Goal: Information Seeking & Learning: Learn about a topic

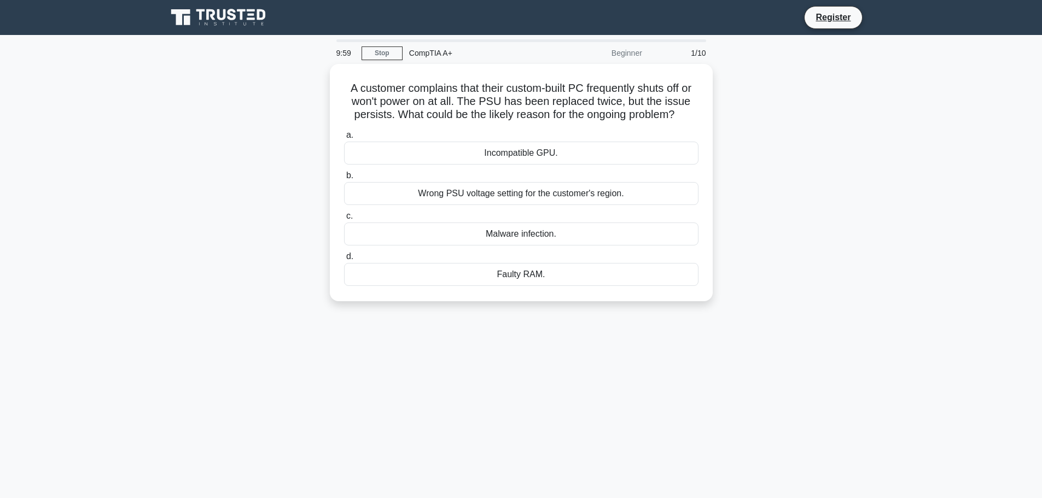
click at [260, 18] on icon at bounding box center [219, 17] width 105 height 21
click at [391, 51] on link "Stop" at bounding box center [382, 54] width 41 height 14
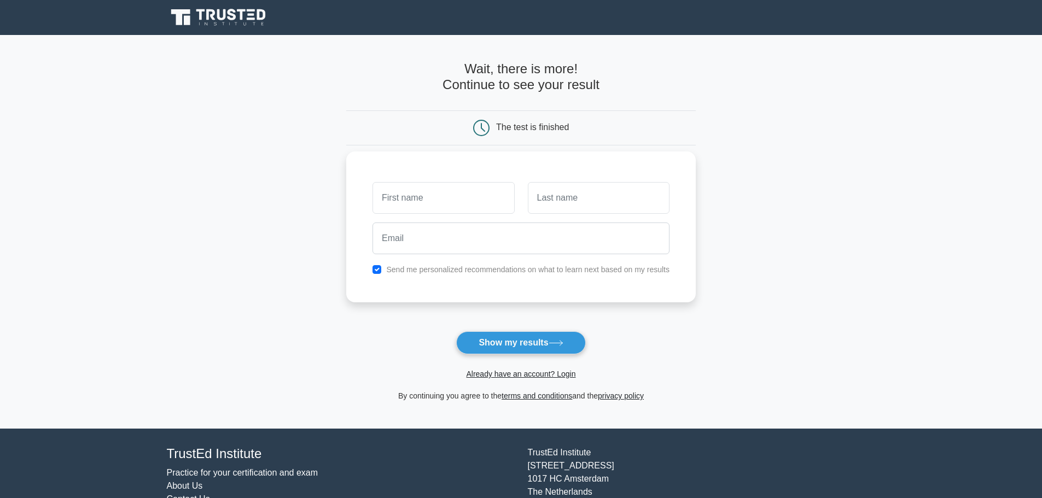
click at [438, 265] on label "Send me personalized recommendations on what to learn next based on my results" at bounding box center [527, 269] width 283 height 9
click at [376, 274] on input "checkbox" at bounding box center [377, 269] width 9 height 9
checkbox input "false"
click at [498, 378] on link "Already have an account? Login" at bounding box center [520, 374] width 109 height 9
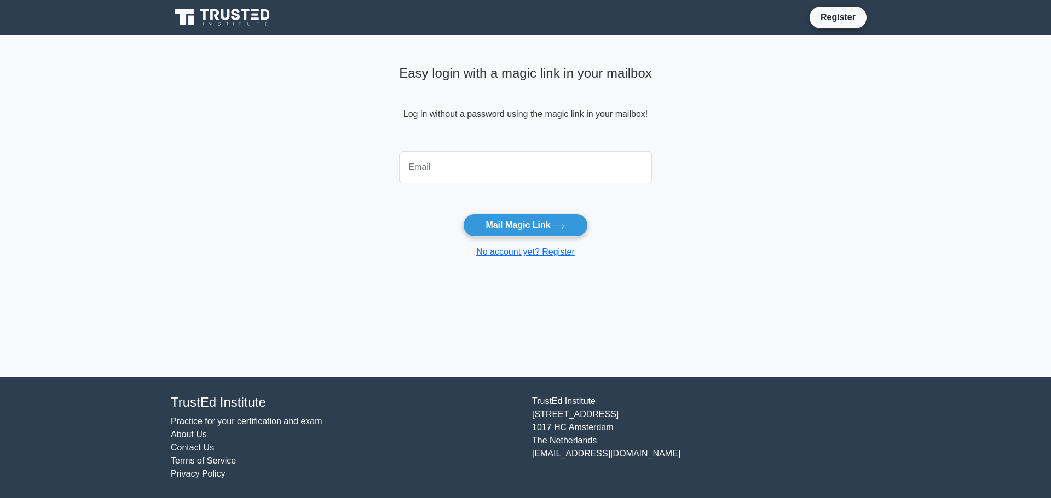
click at [473, 170] on input "email" at bounding box center [525, 168] width 253 height 32
type input "bcruz@cenhud.com"
click at [463, 214] on button "Mail Magic Link" at bounding box center [525, 225] width 124 height 23
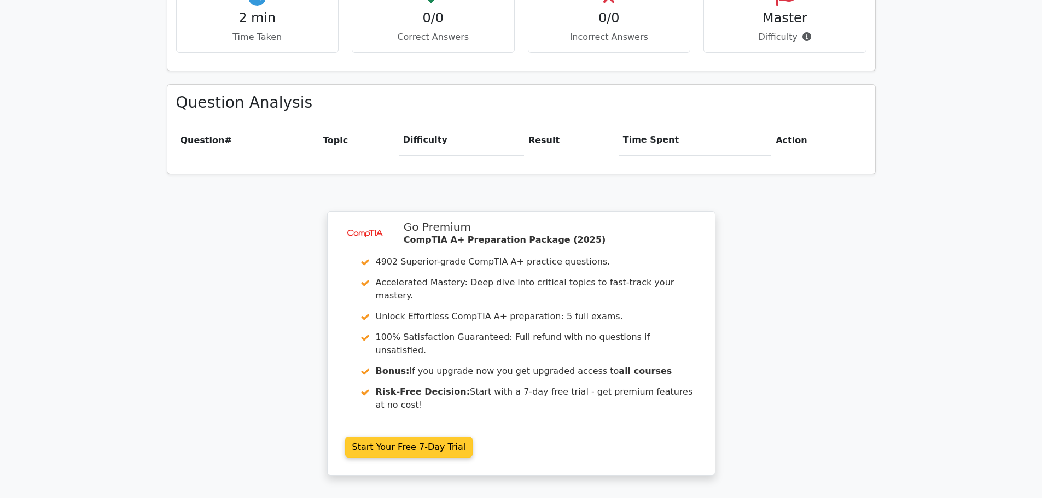
scroll to position [711, 0]
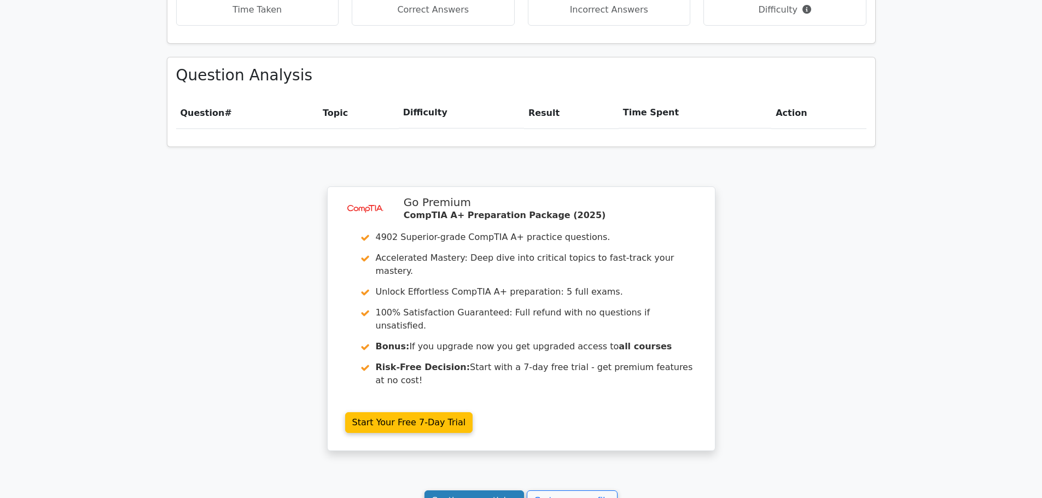
click at [489, 491] on link "Continue practicing" at bounding box center [475, 501] width 100 height 21
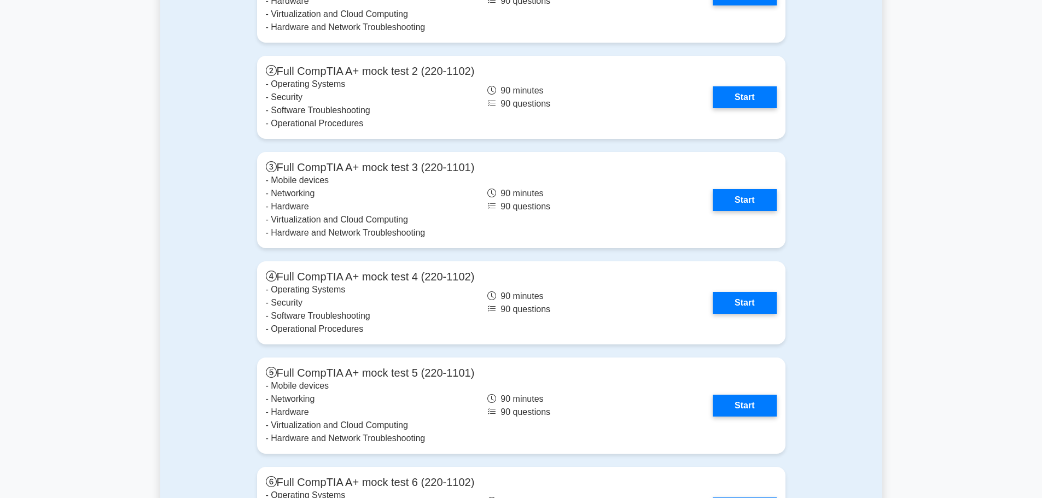
scroll to position [3064, 0]
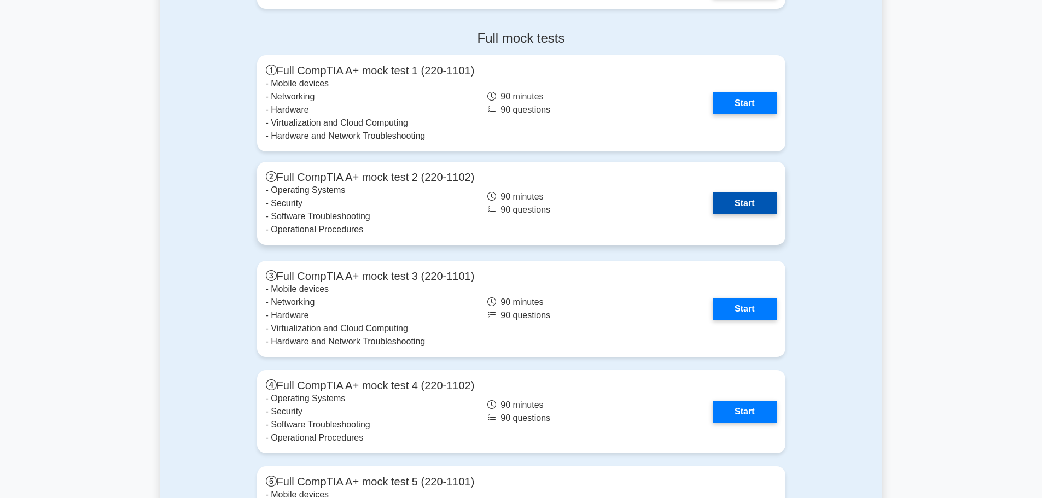
click at [764, 212] on link "Start" at bounding box center [744, 204] width 63 height 22
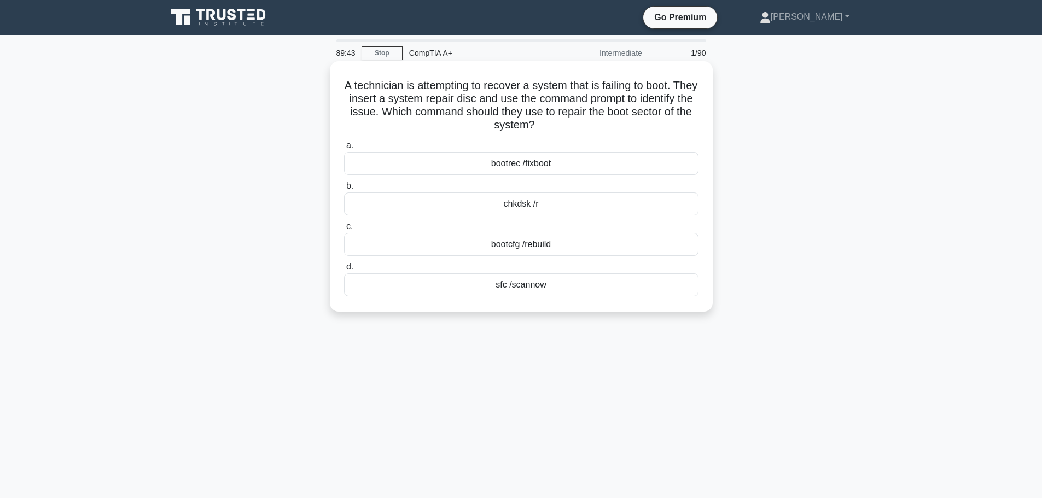
click at [639, 241] on div "bootcfg /rebuild" at bounding box center [521, 244] width 355 height 23
click at [344, 230] on input "c. bootcfg /rebuild" at bounding box center [344, 226] width 0 height 7
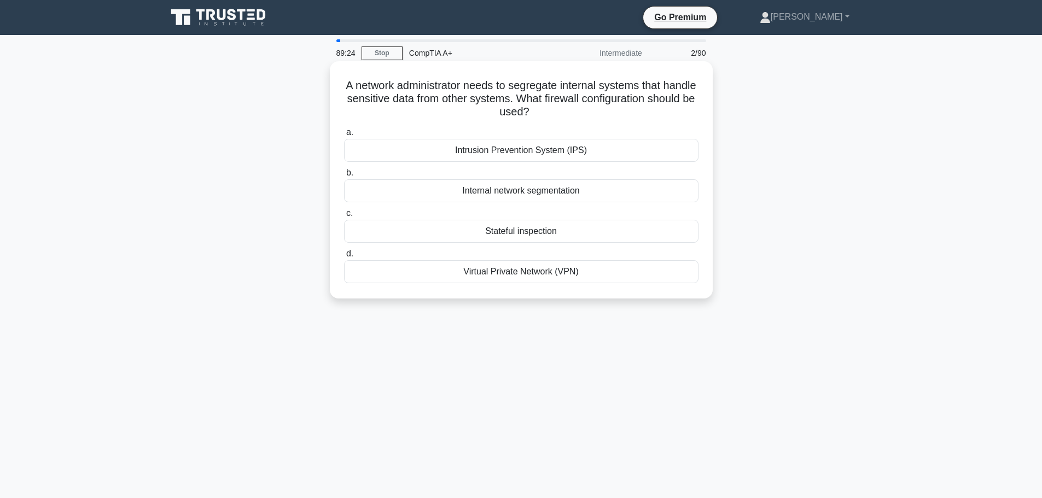
click at [626, 189] on div "Internal network segmentation" at bounding box center [521, 190] width 355 height 23
click at [344, 177] on input "b. Internal network segmentation" at bounding box center [344, 173] width 0 height 7
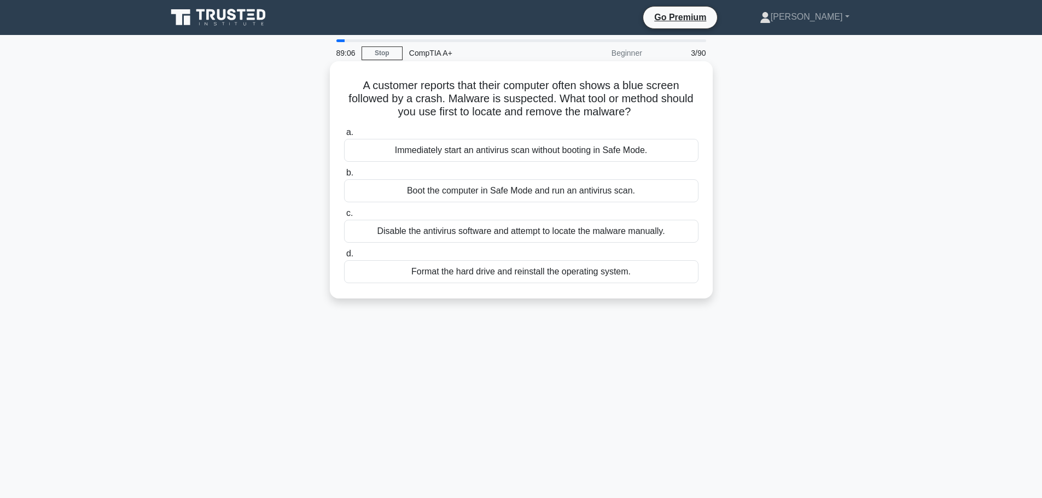
click at [660, 192] on div "Boot the computer in Safe Mode and run an antivirus scan." at bounding box center [521, 190] width 355 height 23
click at [344, 177] on input "b. Boot the computer in Safe Mode and run an antivirus scan." at bounding box center [344, 173] width 0 height 7
click at [675, 150] on div "Monitor the employee's network activity and, if confirmed, implement content fi…" at bounding box center [521, 150] width 355 height 23
click at [344, 136] on input "a. Monitor the employee's network activity and, if confirmed, implement content…" at bounding box center [344, 132] width 0 height 7
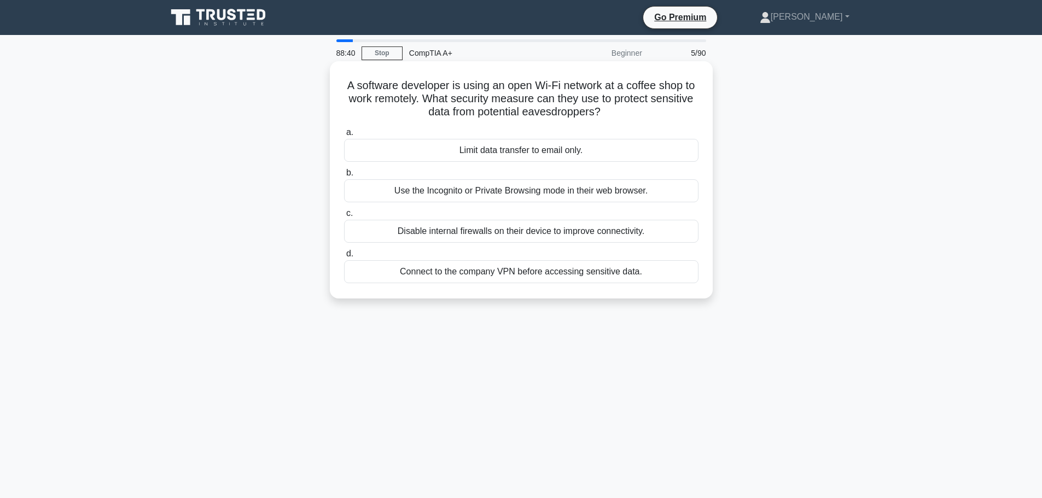
click at [607, 280] on div "Connect to the company VPN before accessing sensitive data." at bounding box center [521, 271] width 355 height 23
click at [344, 258] on input "d. Connect to the company VPN before accessing sensitive data." at bounding box center [344, 254] width 0 height 7
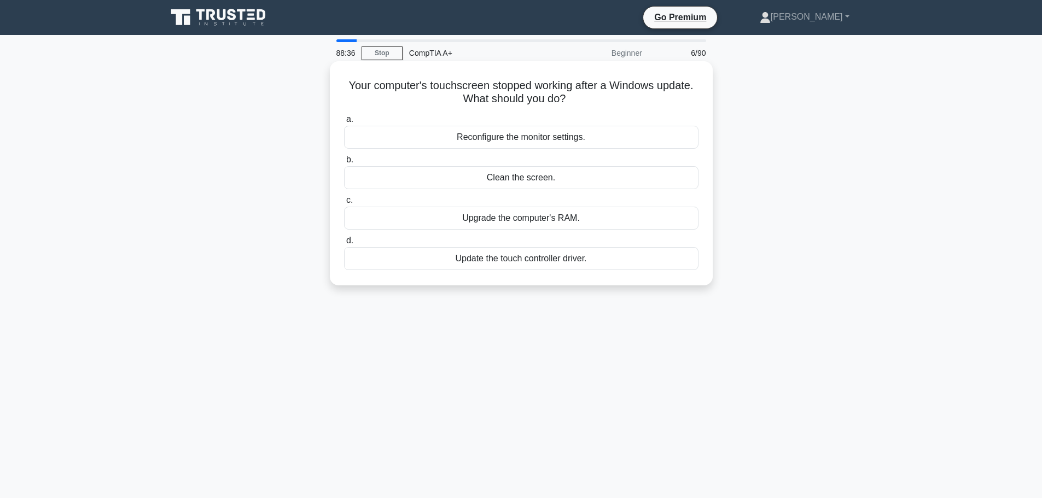
click at [545, 261] on div "Update the touch controller driver." at bounding box center [521, 258] width 355 height 23
click at [344, 245] on input "d. Update the touch controller driver." at bounding box center [344, 240] width 0 height 7
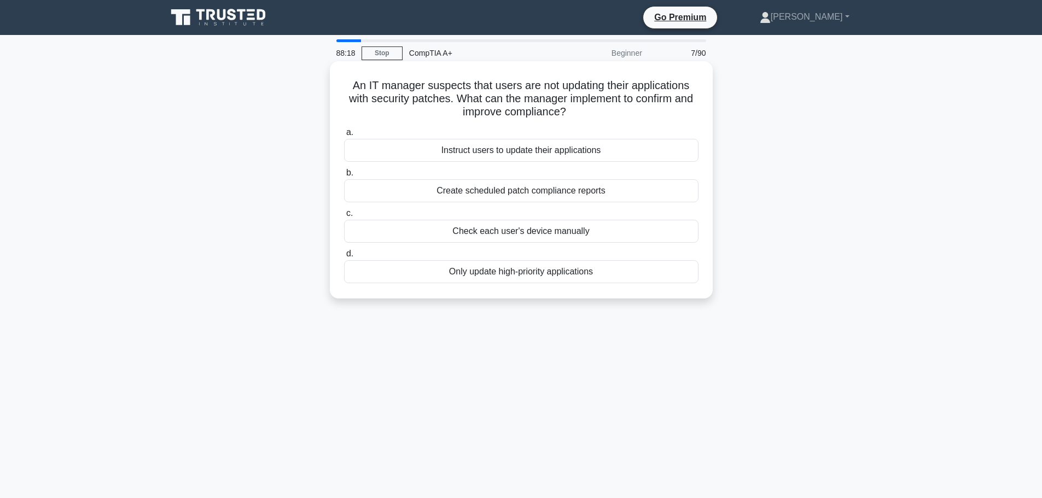
click at [623, 190] on div "Create scheduled patch compliance reports" at bounding box center [521, 190] width 355 height 23
click at [344, 177] on input "b. Create scheduled patch compliance reports" at bounding box center [344, 173] width 0 height 7
click at [638, 196] on div "Verify the request through an alternative communication channel" at bounding box center [521, 190] width 355 height 23
click at [344, 177] on input "b. Verify the request through an alternative communication channel" at bounding box center [344, 173] width 0 height 7
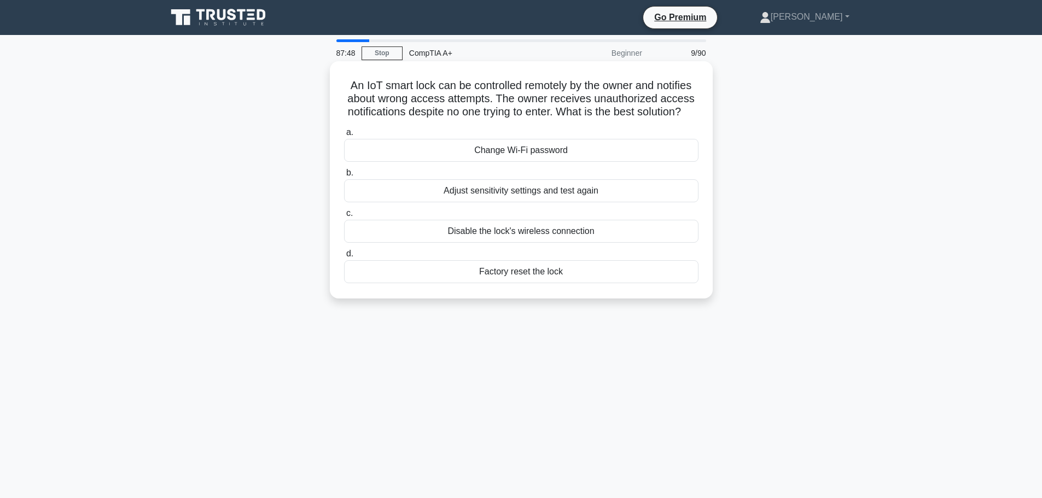
click at [567, 283] on div "Factory reset the lock" at bounding box center [521, 271] width 355 height 23
click at [344, 258] on input "d. Factory reset the lock" at bounding box center [344, 254] width 0 height 7
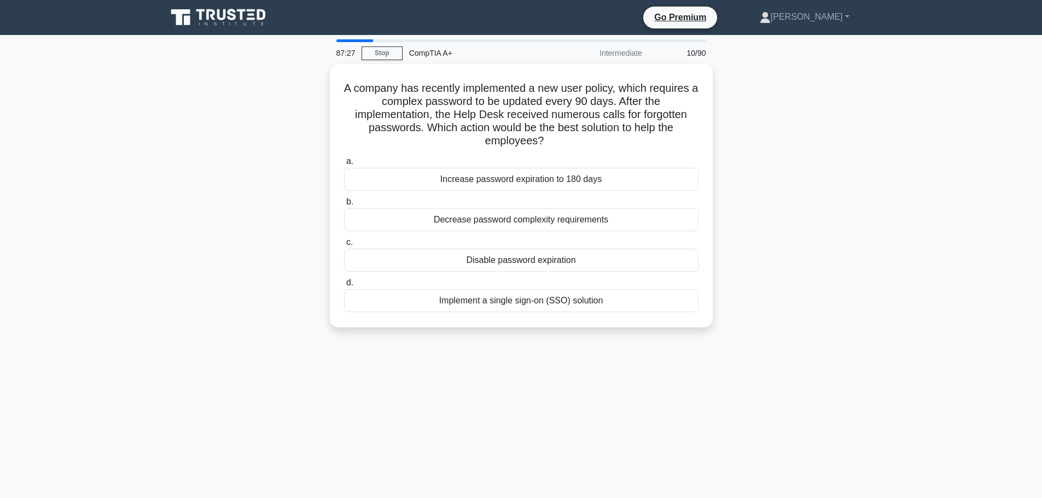
click at [450, 436] on div "87:27 Stop CompTIA A+ Intermediate 10/90 A company has recently implemented a n…" at bounding box center [521, 312] width 722 height 547
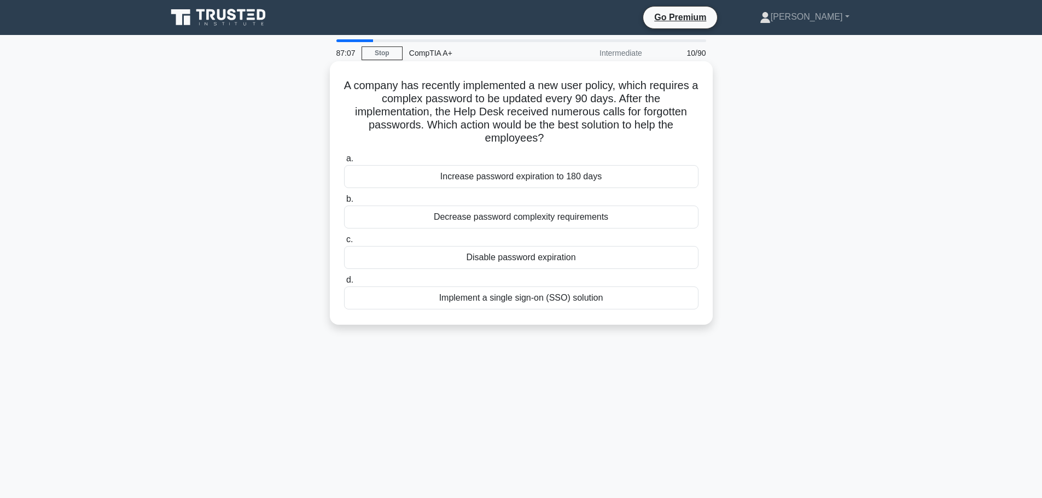
click at [640, 302] on div "Implement a single sign-on (SSO) solution" at bounding box center [521, 298] width 355 height 23
click at [344, 284] on input "d. Implement a single sign-on (SSO) solution" at bounding box center [344, 280] width 0 height 7
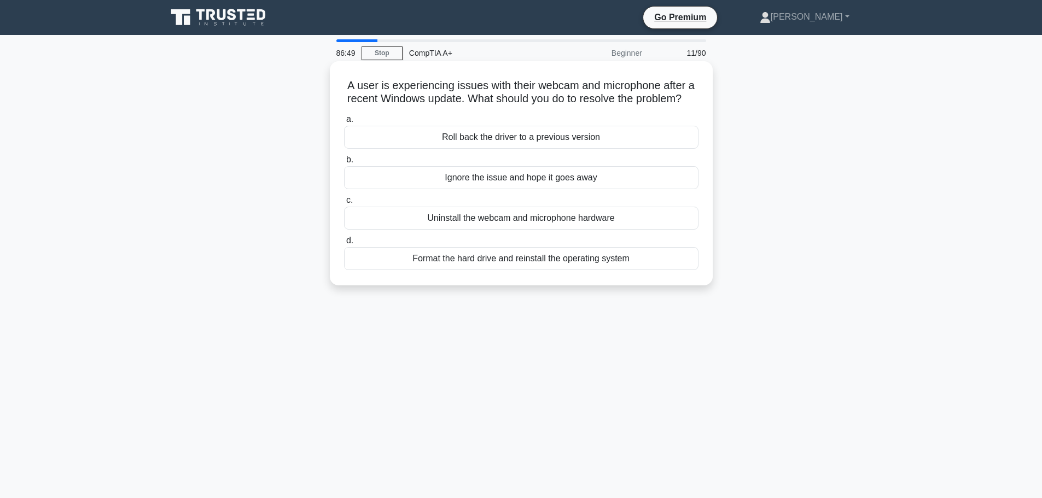
click at [627, 149] on div "Roll back the driver to a previous version" at bounding box center [521, 137] width 355 height 23
click at [344, 123] on input "a. Roll back the driver to a previous version" at bounding box center [344, 119] width 0 height 7
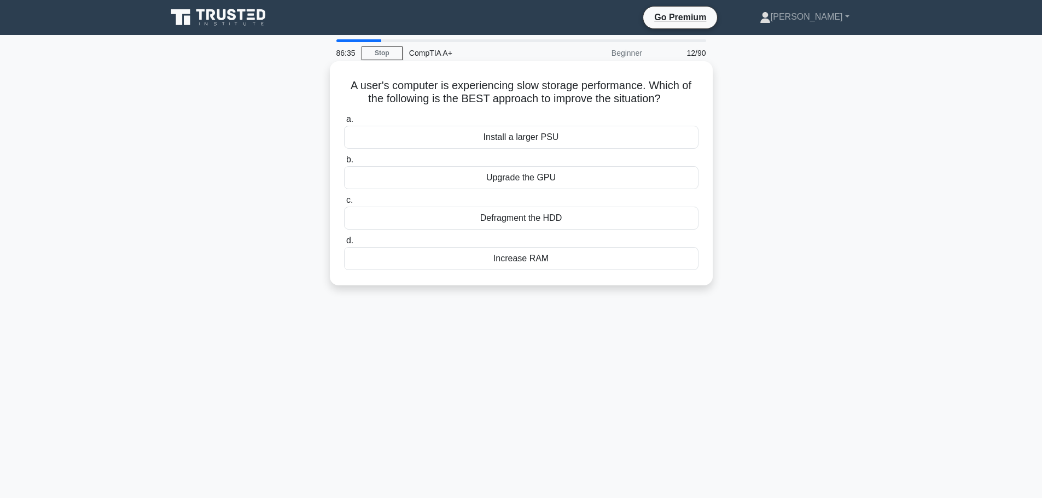
click at [553, 262] on div "Increase RAM" at bounding box center [521, 258] width 355 height 23
click at [344, 245] on input "d. Increase RAM" at bounding box center [344, 240] width 0 height 7
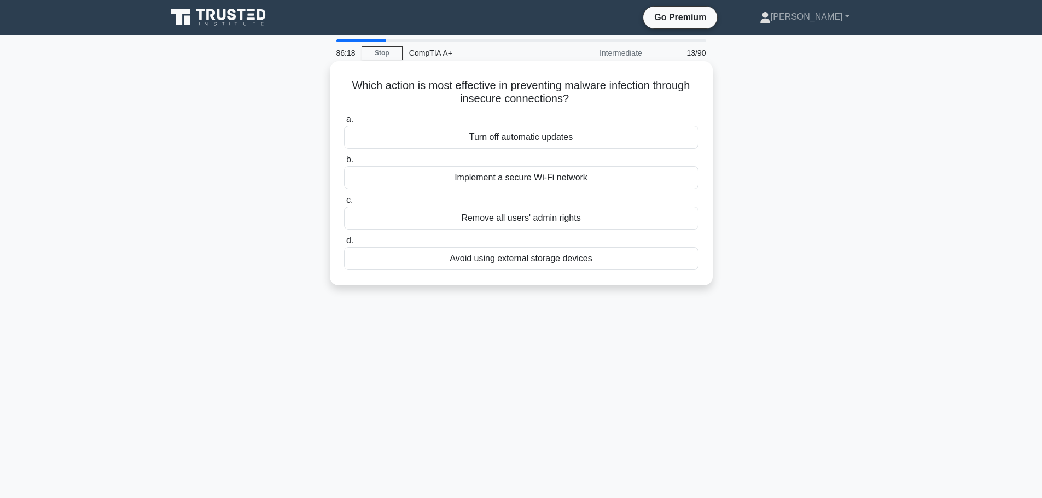
click at [611, 180] on div "Implement a secure Wi-Fi network" at bounding box center [521, 177] width 355 height 23
click at [344, 164] on input "b. Implement a secure Wi-Fi network" at bounding box center [344, 159] width 0 height 7
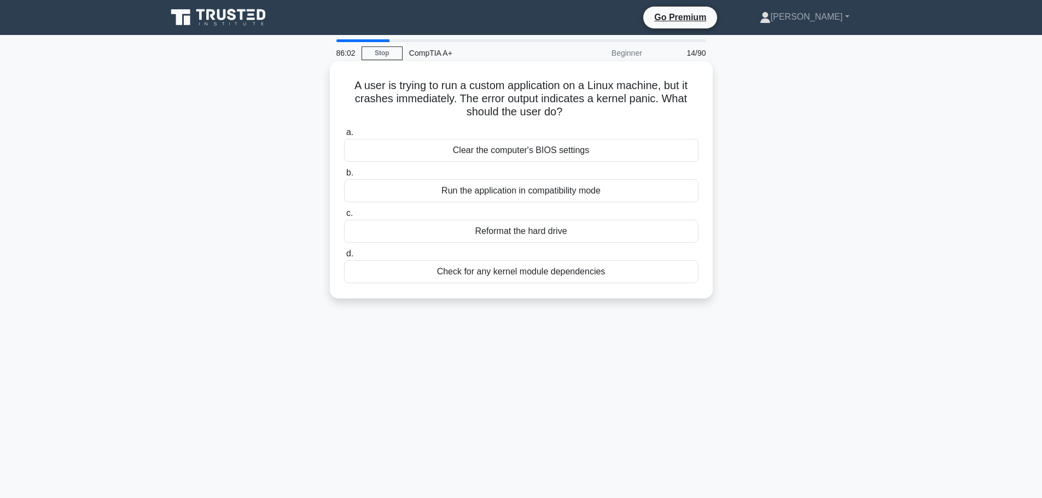
click at [618, 276] on div "Check for any kernel module dependencies" at bounding box center [521, 271] width 355 height 23
click at [344, 258] on input "d. Check for any kernel module dependencies" at bounding box center [344, 254] width 0 height 7
click at [643, 153] on div "Start the procedures to move critical servers to a failover site" at bounding box center [521, 150] width 355 height 23
click at [344, 136] on input "a. Start the procedures to move critical servers to a failover site" at bounding box center [344, 132] width 0 height 7
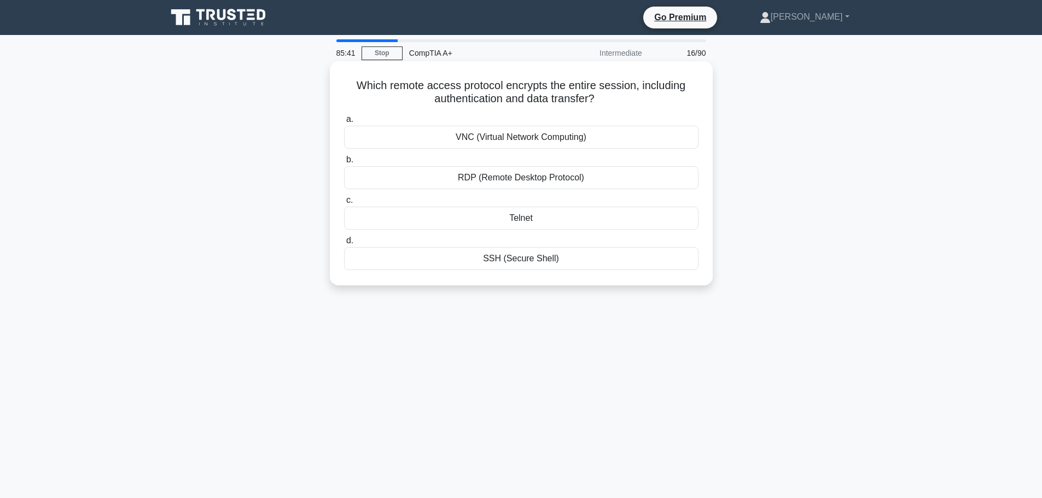
click at [566, 185] on div "RDP (Remote Desktop Protocol)" at bounding box center [521, 177] width 355 height 23
click at [344, 164] on input "b. RDP (Remote Desktop Protocol)" at bounding box center [344, 159] width 0 height 7
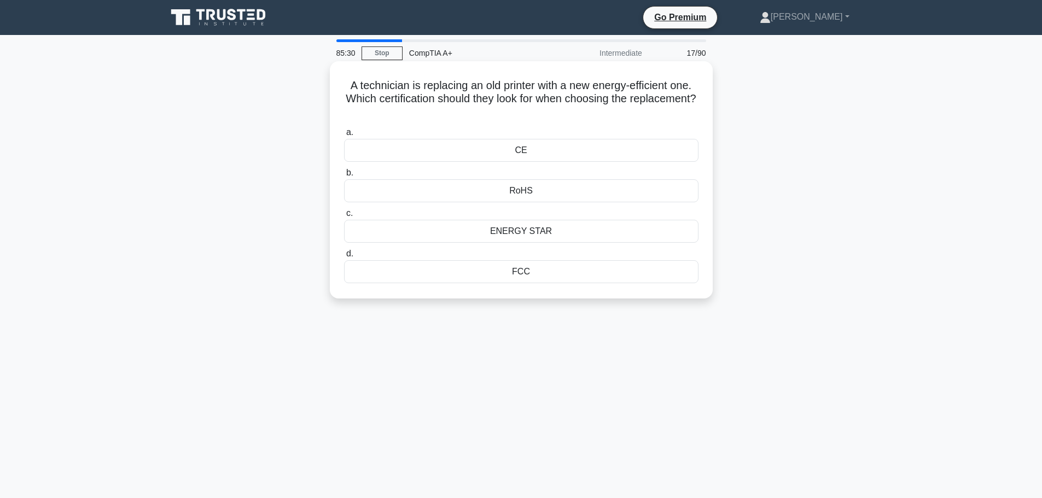
click at [670, 154] on div "CE" at bounding box center [521, 150] width 355 height 23
click at [344, 136] on input "a. CE" at bounding box center [344, 132] width 0 height 7
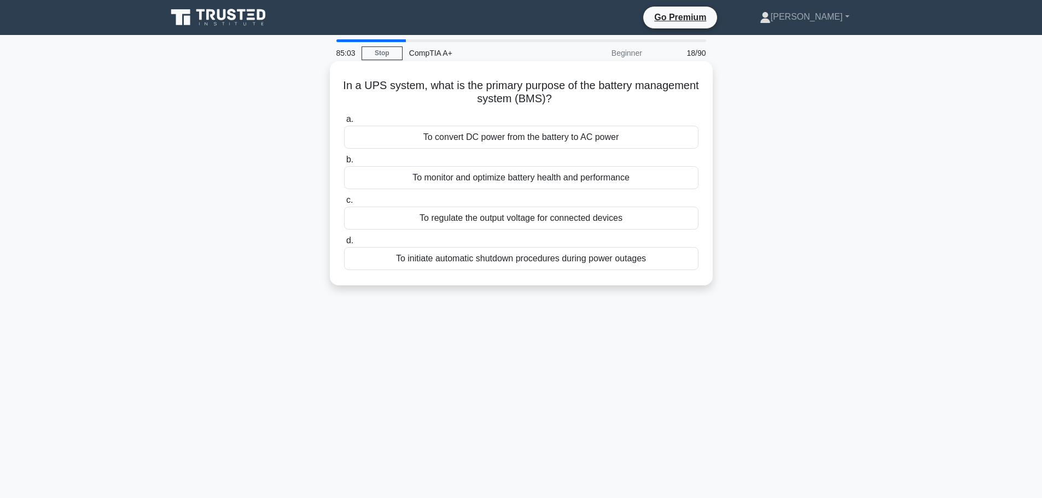
click at [639, 265] on div "To initiate automatic shutdown procedures during power outages" at bounding box center [521, 258] width 355 height 23
click at [344, 245] on input "d. To initiate automatic shutdown procedures during power outages" at bounding box center [344, 240] width 0 height 7
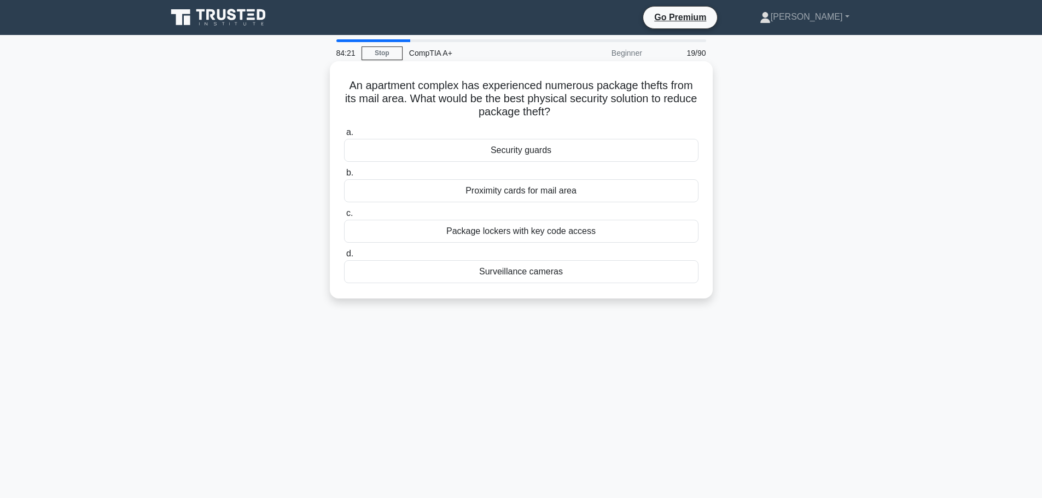
click at [539, 277] on div "Surveillance cameras" at bounding box center [521, 271] width 355 height 23
click at [344, 258] on input "d. Surveillance cameras" at bounding box center [344, 254] width 0 height 7
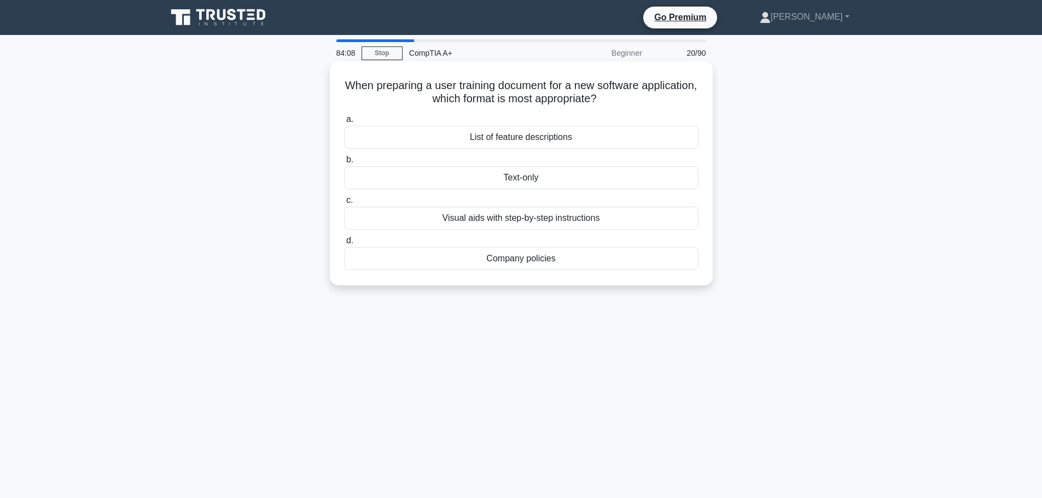
click at [638, 223] on div "Visual aids with step-by-step instructions" at bounding box center [521, 218] width 355 height 23
click at [344, 204] on input "c. Visual aids with step-by-step instructions" at bounding box center [344, 200] width 0 height 7
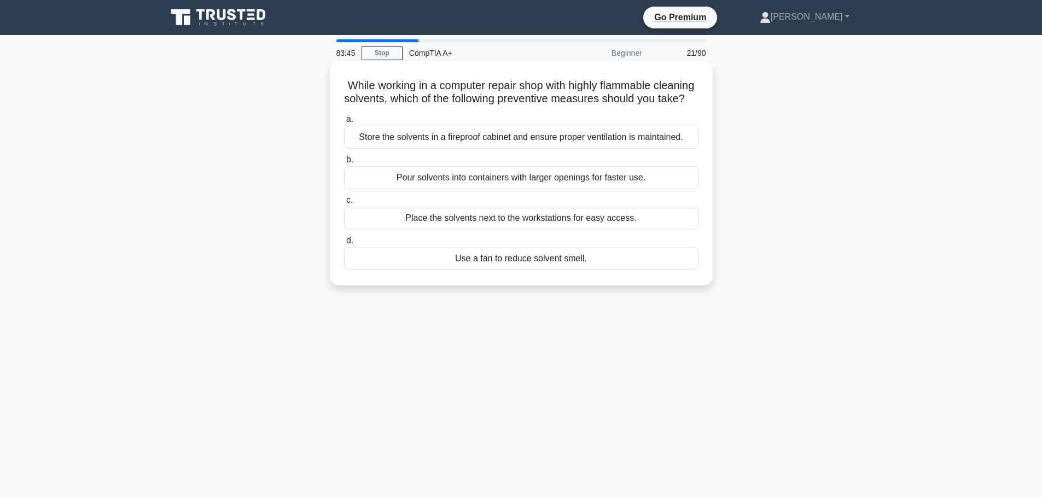
click at [683, 149] on div "Store the solvents in a fireproof cabinet and ensure proper ventilation is main…" at bounding box center [521, 137] width 355 height 23
click at [344, 123] on input "a. Store the solvents in a fireproof cabinet and ensure proper ventilation is m…" at bounding box center [344, 119] width 0 height 7
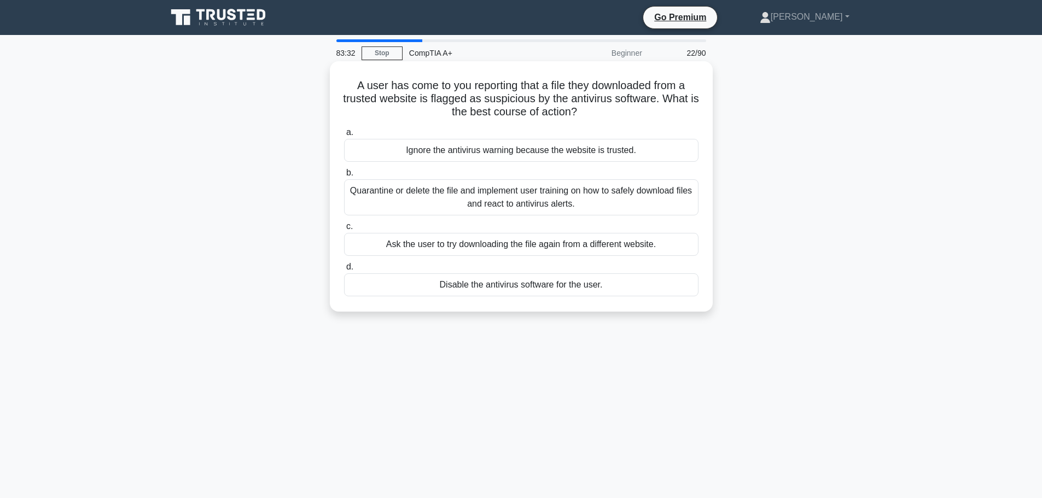
click at [681, 193] on div "Quarantine or delete the file and implement user training on how to safely down…" at bounding box center [521, 197] width 355 height 36
click at [344, 177] on input "b. Quarantine or delete the file and implement user training on how to safely d…" at bounding box center [344, 173] width 0 height 7
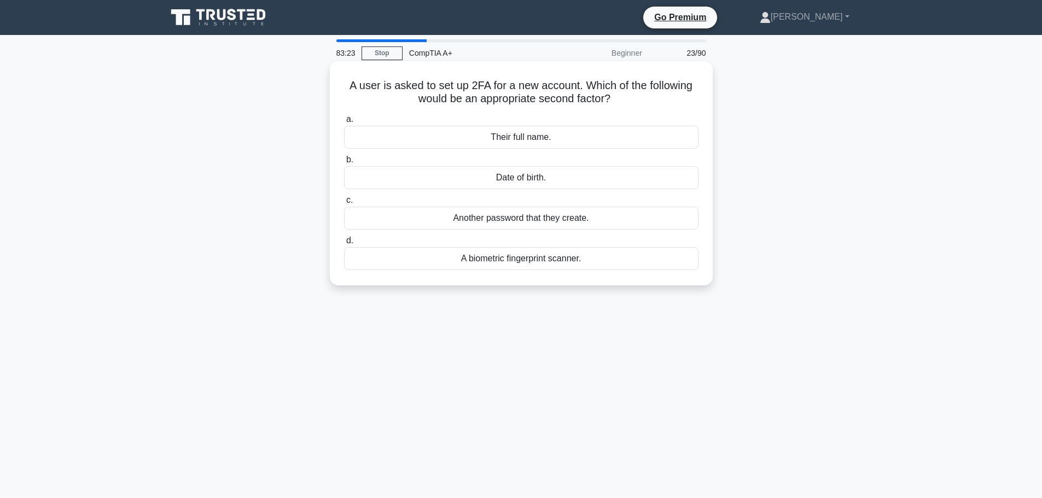
click at [559, 263] on div "A biometric fingerprint scanner." at bounding box center [521, 258] width 355 height 23
click at [344, 245] on input "d. A biometric fingerprint scanner." at bounding box center [344, 240] width 0 height 7
click at [633, 141] on div "Roll back the recently updated driver to the previous version." at bounding box center [521, 137] width 355 height 23
click at [344, 123] on input "a. Roll back the recently updated driver to the previous version." at bounding box center [344, 119] width 0 height 7
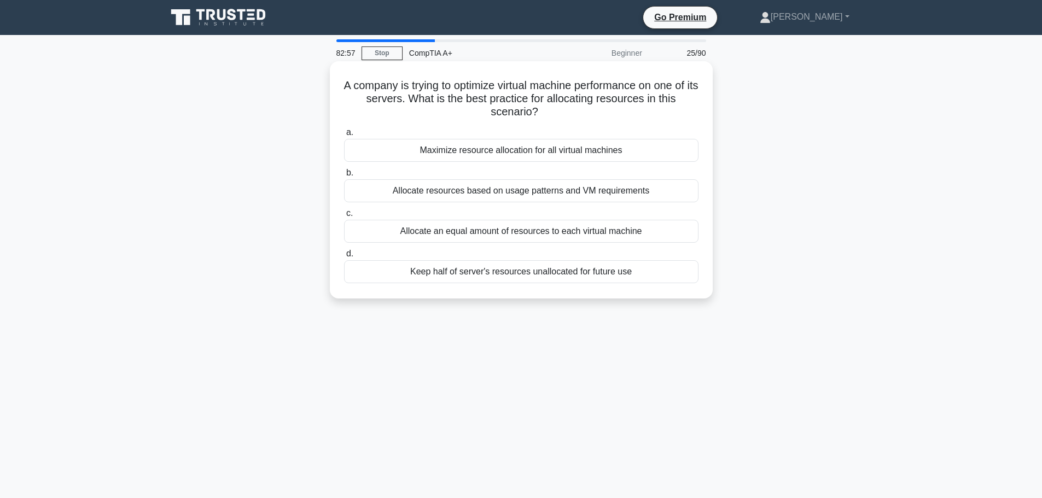
click at [686, 192] on div "Allocate resources based on usage patterns and VM requirements" at bounding box center [521, 190] width 355 height 23
click at [344, 177] on input "b. Allocate resources based on usage patterns and VM requirements" at bounding box center [344, 173] width 0 height 7
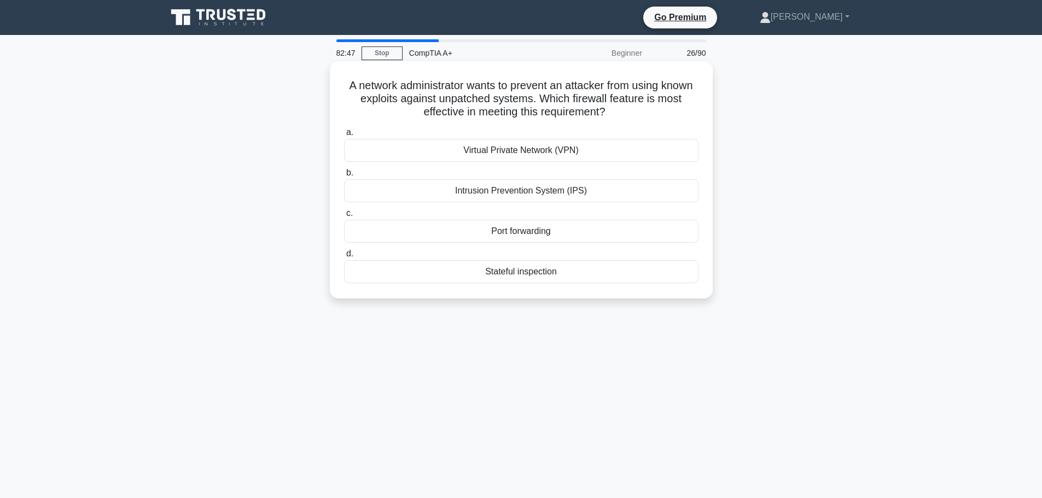
click at [670, 188] on div "Intrusion Prevention System (IPS)" at bounding box center [521, 190] width 355 height 23
click at [344, 177] on input "b. Intrusion Prevention System (IPS)" at bounding box center [344, 173] width 0 height 7
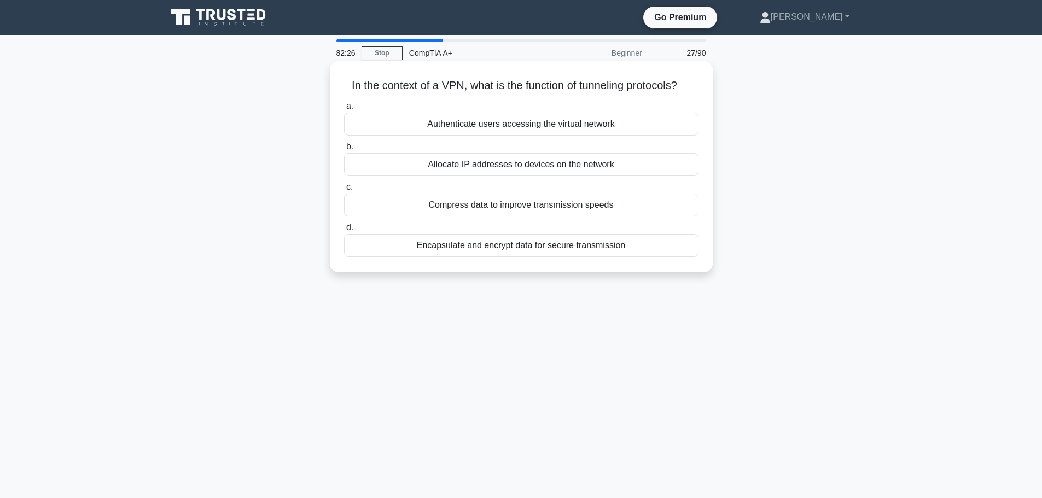
click at [632, 161] on div "Allocate IP addresses to devices on the network" at bounding box center [521, 164] width 355 height 23
click at [344, 150] on input "b. Allocate IP addresses to devices on the network" at bounding box center [344, 146] width 0 height 7
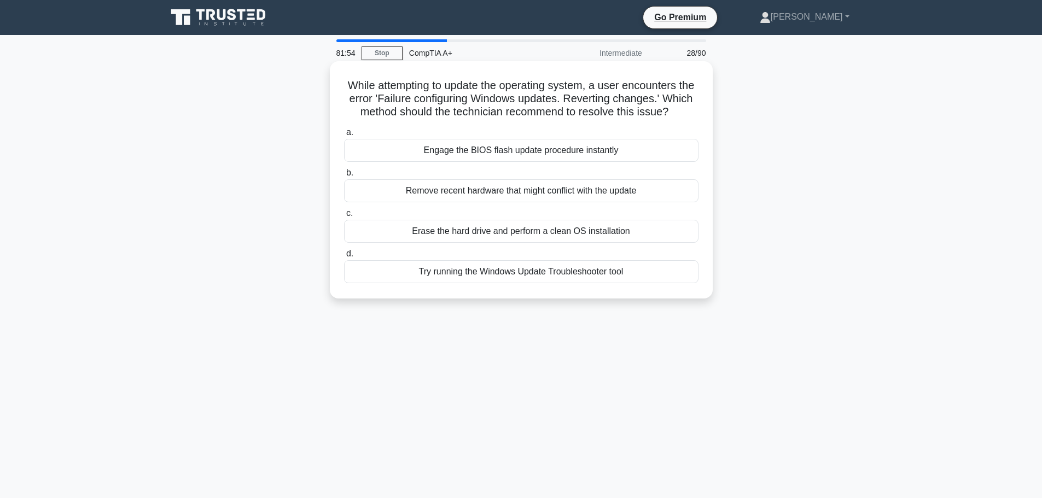
click at [582, 278] on div "Try running the Windows Update Troubleshooter tool" at bounding box center [521, 271] width 355 height 23
click at [344, 258] on input "d. Try running the Windows Update Troubleshooter tool" at bounding box center [344, 254] width 0 height 7
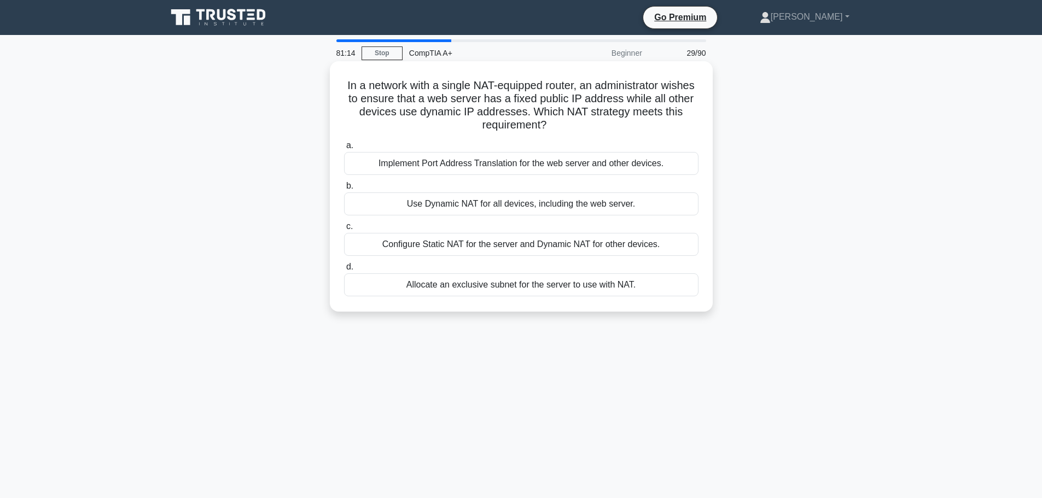
click at [577, 280] on div "Allocate an exclusive subnet for the server to use with NAT." at bounding box center [521, 285] width 355 height 23
click at [344, 271] on input "d. Allocate an exclusive subnet for the server to use with NAT." at bounding box center [344, 267] width 0 height 7
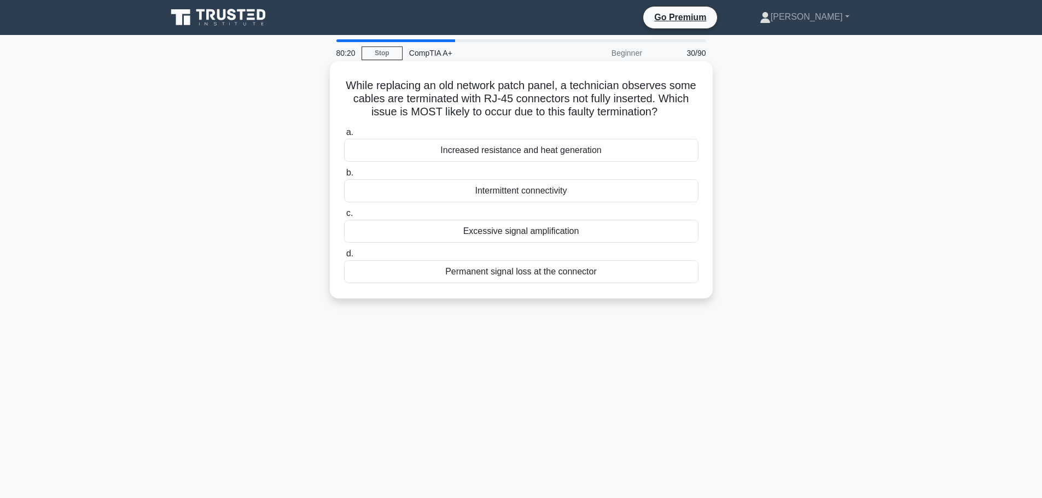
click at [578, 191] on div "Intermittent connectivity" at bounding box center [521, 190] width 355 height 23
click at [344, 177] on input "b. Intermittent connectivity" at bounding box center [344, 173] width 0 height 7
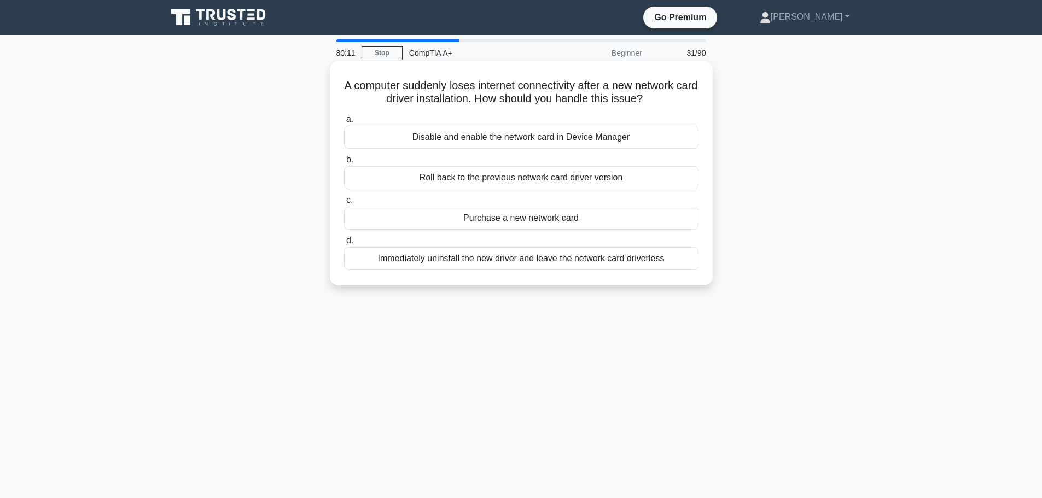
click at [583, 180] on div "Roll back to the previous network card driver version" at bounding box center [521, 177] width 355 height 23
click at [344, 164] on input "b. Roll back to the previous network card driver version" at bounding box center [344, 159] width 0 height 7
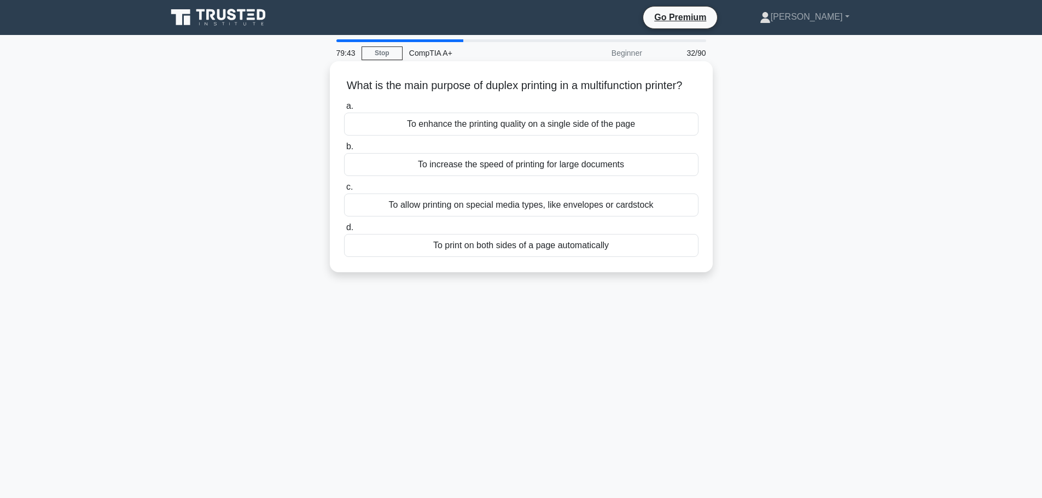
click at [574, 256] on div "To print on both sides of a page automatically" at bounding box center [521, 245] width 355 height 23
click at [344, 231] on input "d. To print on both sides of a page automatically" at bounding box center [344, 227] width 0 height 7
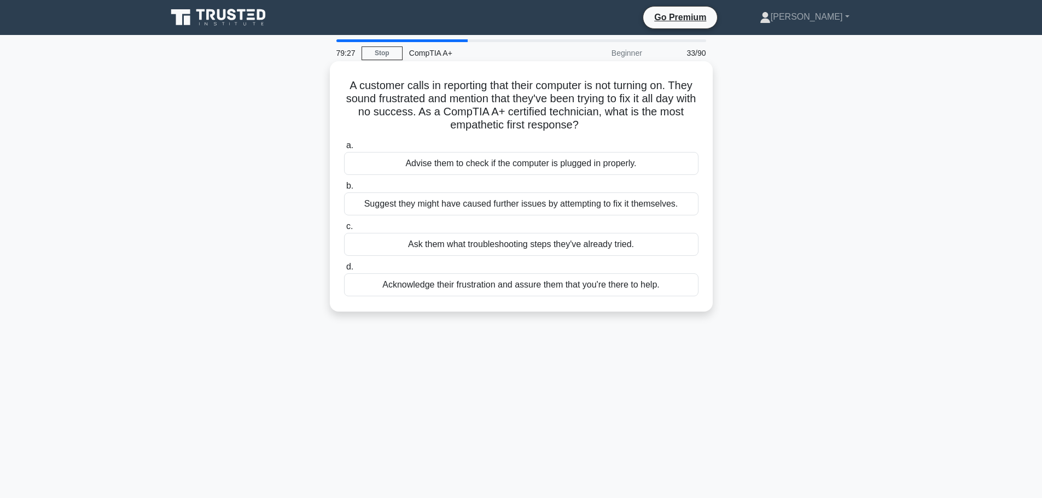
click at [617, 293] on div "Acknowledge their frustration and assure them that you're there to help." at bounding box center [521, 285] width 355 height 23
click at [344, 271] on input "d. Acknowledge their frustration and assure them that you're there to help." at bounding box center [344, 267] width 0 height 7
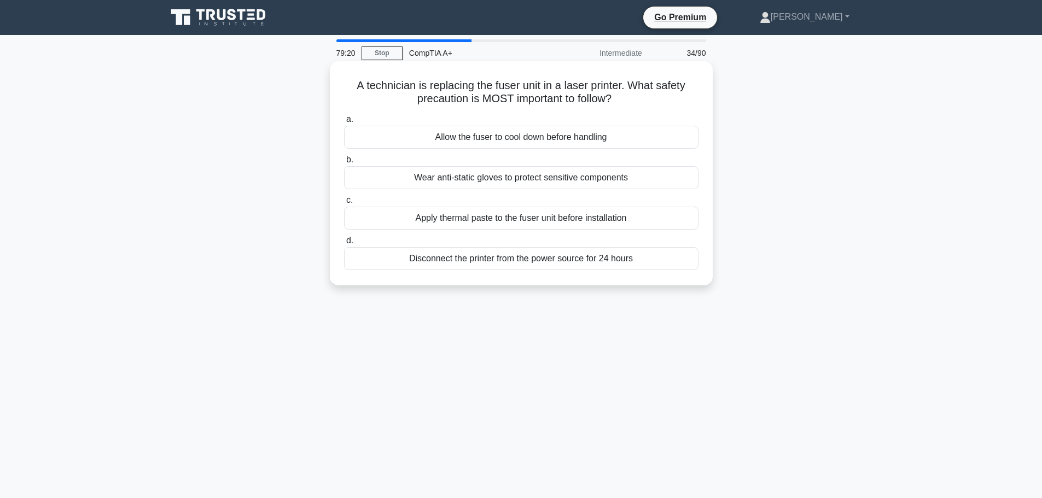
click at [613, 132] on div "Allow the fuser to cool down before handling" at bounding box center [521, 137] width 355 height 23
click at [344, 123] on input "a. Allow the fuser to cool down before handling" at bounding box center [344, 119] width 0 height 7
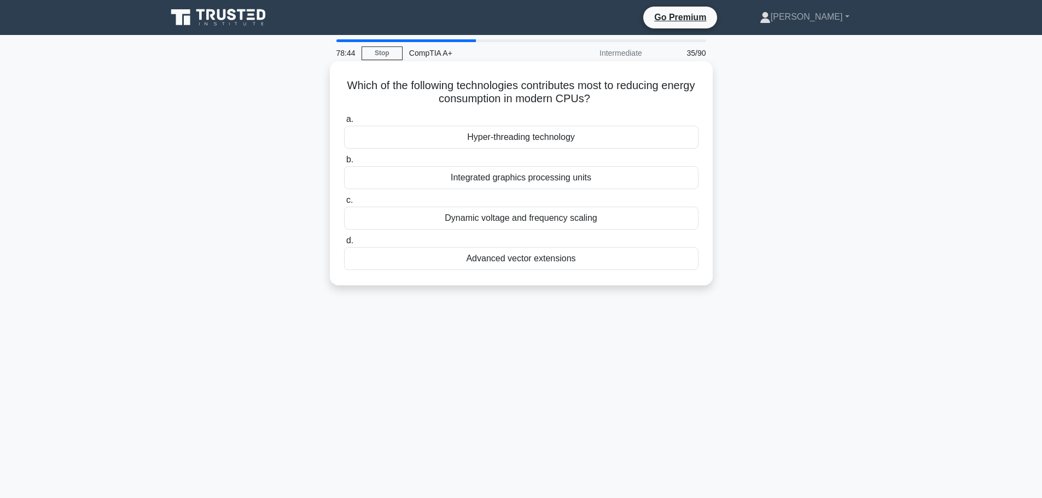
click at [592, 213] on div "Dynamic voltage and frequency scaling" at bounding box center [521, 218] width 355 height 23
click at [344, 204] on input "c. Dynamic voltage and frequency scaling" at bounding box center [344, 200] width 0 height 7
click at [584, 137] on div "Compress the new OS files" at bounding box center [521, 137] width 355 height 23
click at [344, 123] on input "a. Compress the new OS files" at bounding box center [344, 119] width 0 height 7
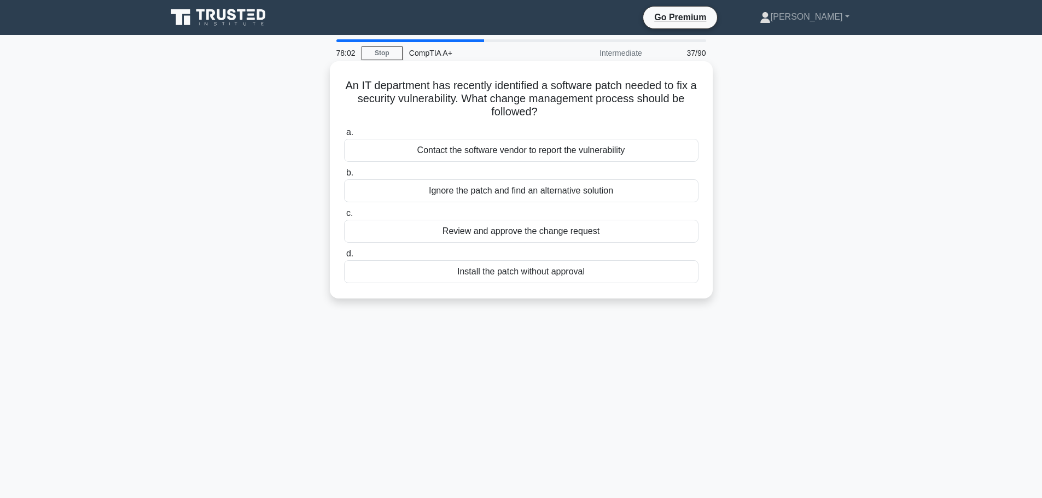
click at [573, 236] on div "Review and approve the change request" at bounding box center [521, 231] width 355 height 23
click at [344, 217] on input "c. Review and approve the change request" at bounding box center [344, 213] width 0 height 7
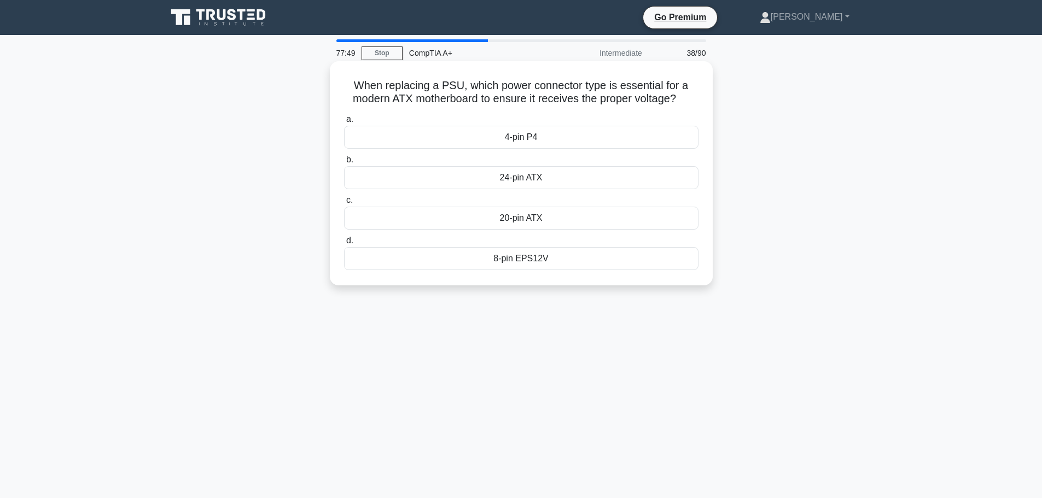
click at [560, 184] on div "24-pin ATX" at bounding box center [521, 177] width 355 height 23
click at [344, 164] on input "b. 24-pin ATX" at bounding box center [344, 159] width 0 height 7
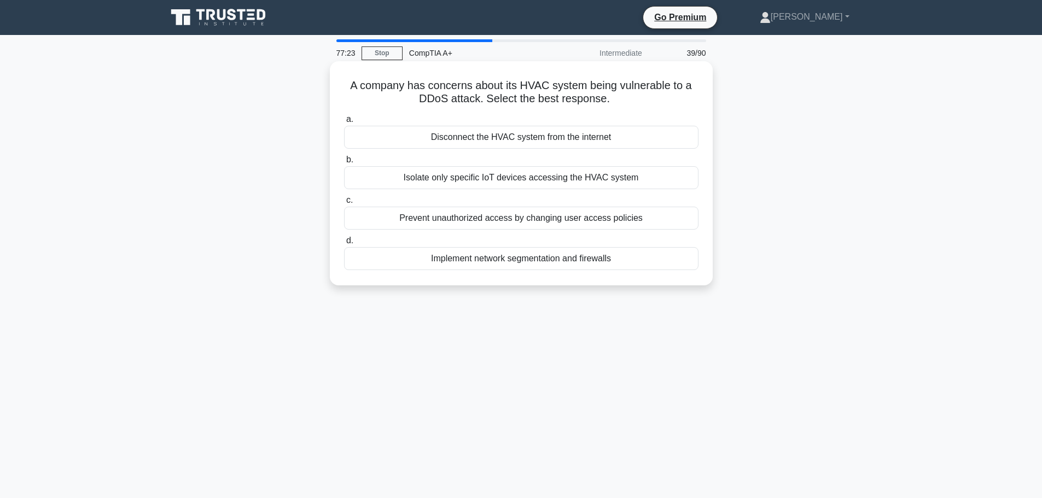
click at [545, 257] on div "Implement network segmentation and firewalls" at bounding box center [521, 258] width 355 height 23
click at [344, 245] on input "d. Implement network segmentation and firewalls" at bounding box center [344, 240] width 0 height 7
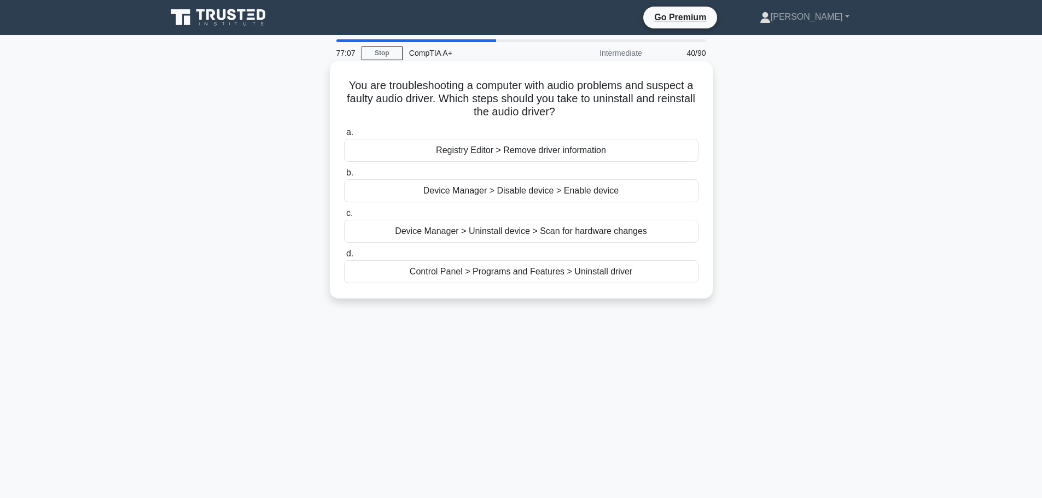
click at [520, 232] on div "Device Manager > Uninstall device > Scan for hardware changes" at bounding box center [521, 231] width 355 height 23
click at [344, 217] on input "c. Device Manager > Uninstall device > Scan for hardware changes" at bounding box center [344, 213] width 0 height 7
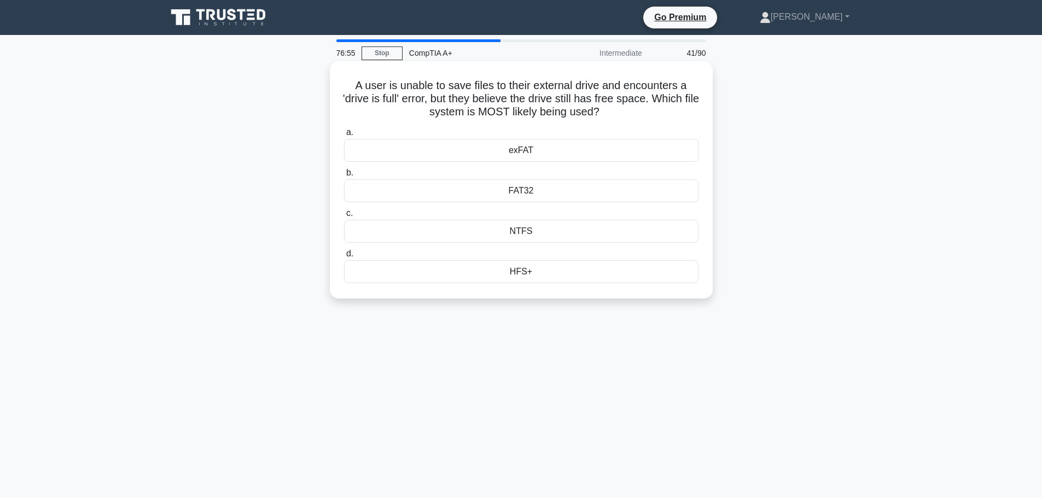
click at [525, 232] on div "NTFS" at bounding box center [521, 231] width 355 height 23
click at [344, 217] on input "c. NTFS" at bounding box center [344, 213] width 0 height 7
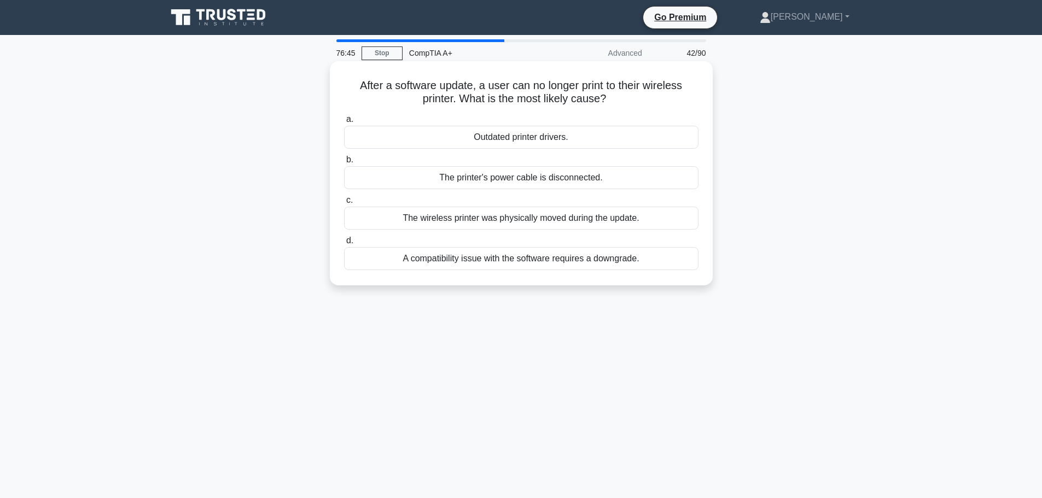
click at [530, 136] on div "Outdated printer drivers." at bounding box center [521, 137] width 355 height 23
click at [344, 123] on input "a. Outdated printer drivers." at bounding box center [344, 119] width 0 height 7
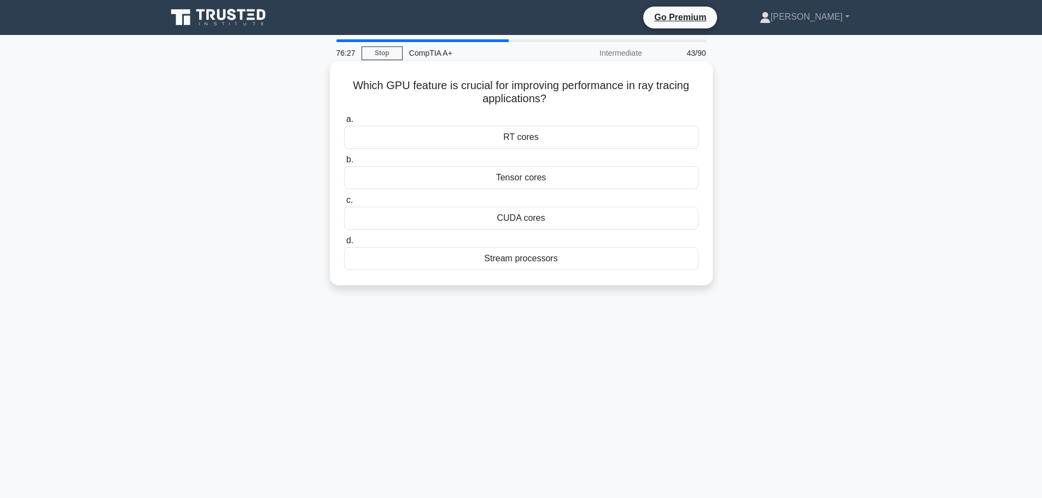
click at [564, 254] on div "Stream processors" at bounding box center [521, 258] width 355 height 23
click at [344, 245] on input "d. Stream processors" at bounding box center [344, 240] width 0 height 7
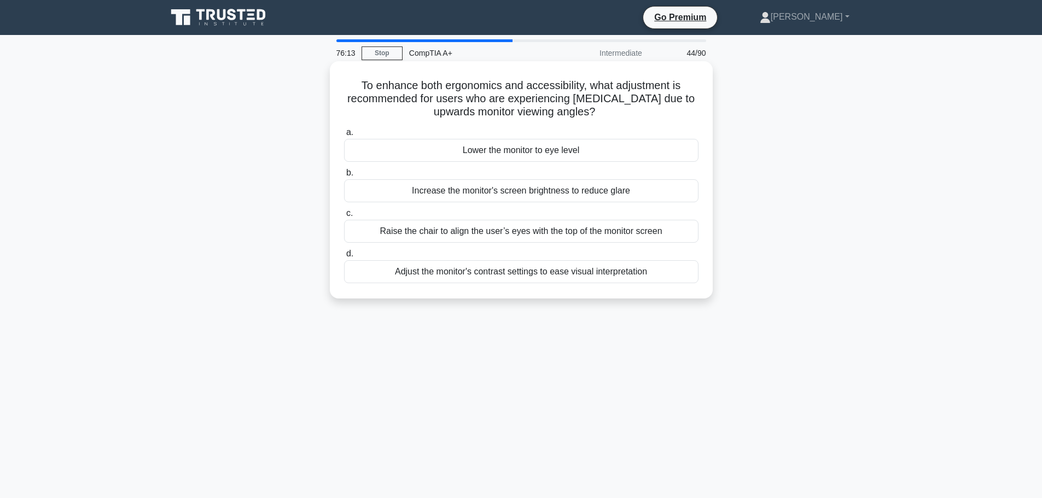
click at [589, 148] on div "Lower the monitor to eye level" at bounding box center [521, 150] width 355 height 23
click at [344, 136] on input "a. Lower the monitor to eye level" at bounding box center [344, 132] width 0 height 7
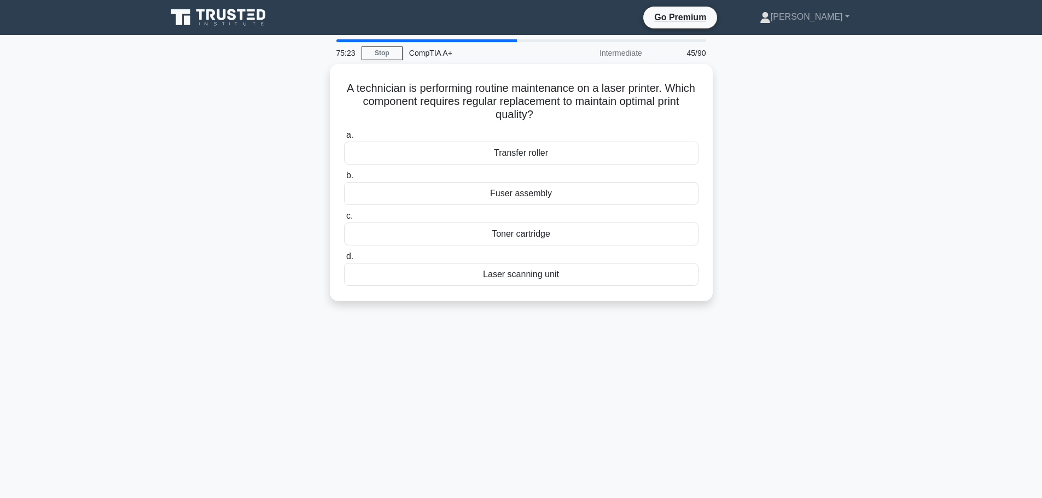
click at [871, 233] on div "A technician is performing routine maintenance on a laser printer. Which compon…" at bounding box center [521, 189] width 722 height 251
click at [582, 227] on div "Toner cartridge" at bounding box center [521, 231] width 355 height 23
click at [344, 217] on input "c. Toner cartridge" at bounding box center [344, 213] width 0 height 7
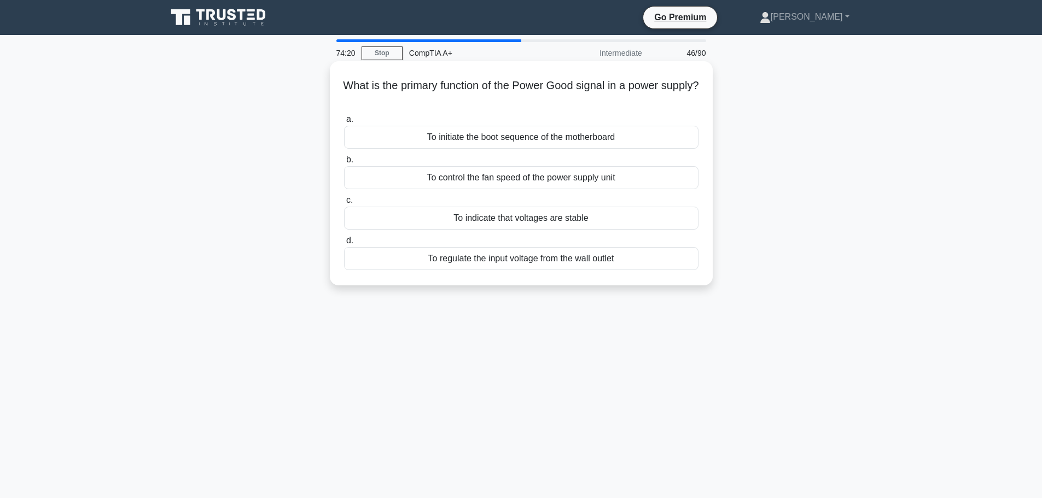
click at [576, 214] on div "To indicate that voltages are stable" at bounding box center [521, 218] width 355 height 23
click at [344, 204] on input "c. To indicate that voltages are stable" at bounding box center [344, 200] width 0 height 7
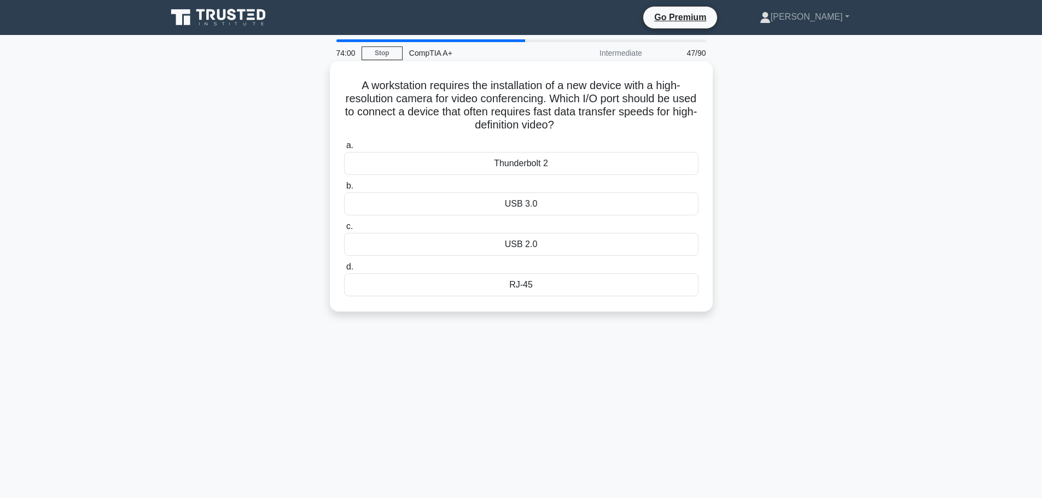
click at [558, 164] on div "Thunderbolt 2" at bounding box center [521, 163] width 355 height 23
click at [344, 149] on input "a. Thunderbolt 2" at bounding box center [344, 145] width 0 height 7
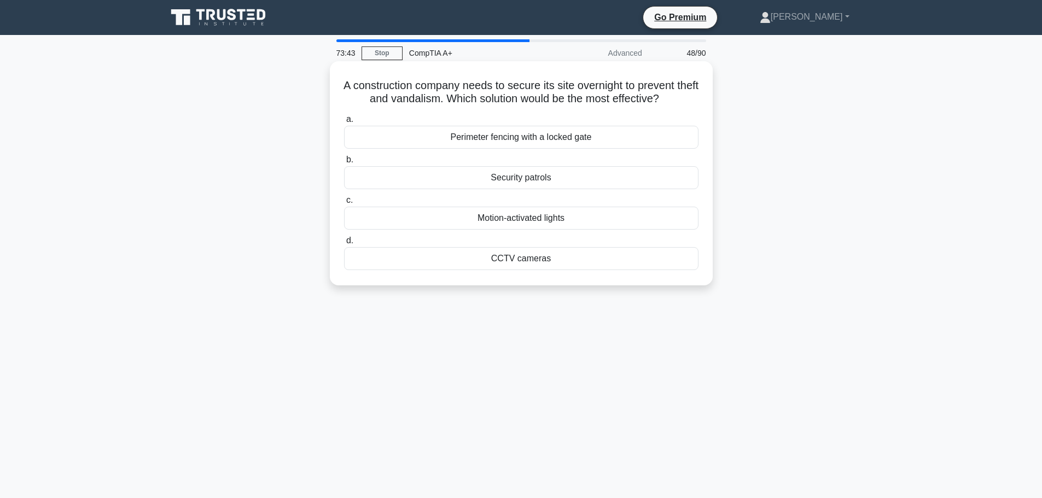
click at [561, 134] on div "Perimeter fencing with a locked gate" at bounding box center [521, 137] width 355 height 23
click at [344, 123] on input "a. Perimeter fencing with a locked gate" at bounding box center [344, 119] width 0 height 7
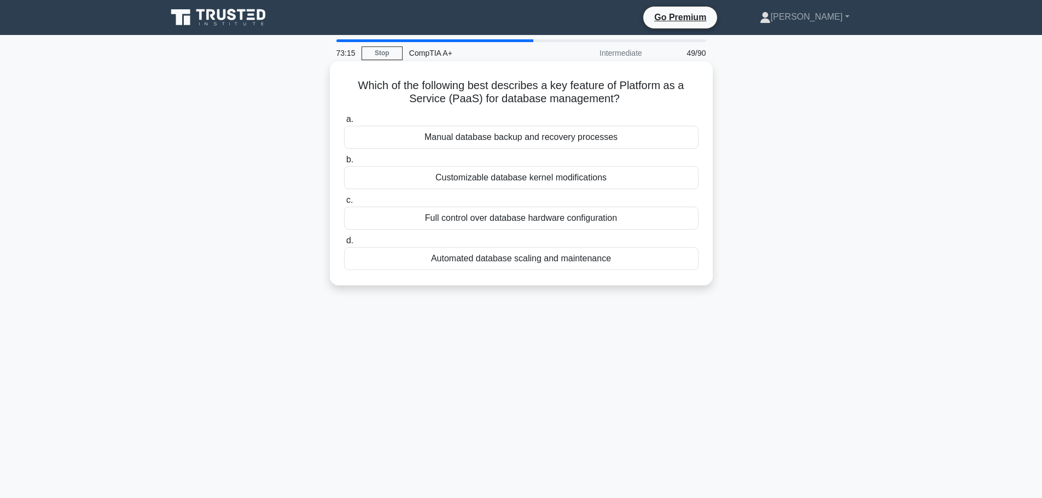
click at [637, 101] on h5 "Which of the following best describes a key feature of Platform as a Service (P…" at bounding box center [521, 92] width 357 height 27
click at [657, 102] on h5 "Which of the following best describes a key feature of Platform as a Service (P…" at bounding box center [521, 92] width 357 height 27
click at [573, 136] on div "Manual database backup and recovery processes" at bounding box center [521, 137] width 355 height 23
click at [344, 123] on input "a. Manual database backup and recovery processes" at bounding box center [344, 119] width 0 height 7
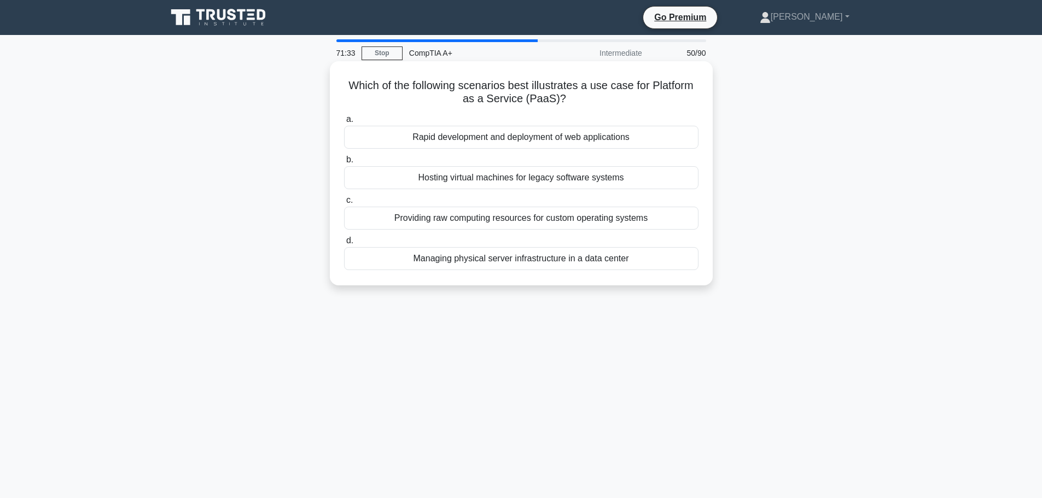
click at [567, 175] on div "Hosting virtual machines for legacy software systems" at bounding box center [521, 177] width 355 height 23
click at [344, 164] on input "b. Hosting virtual machines for legacy software systems" at bounding box center [344, 159] width 0 height 7
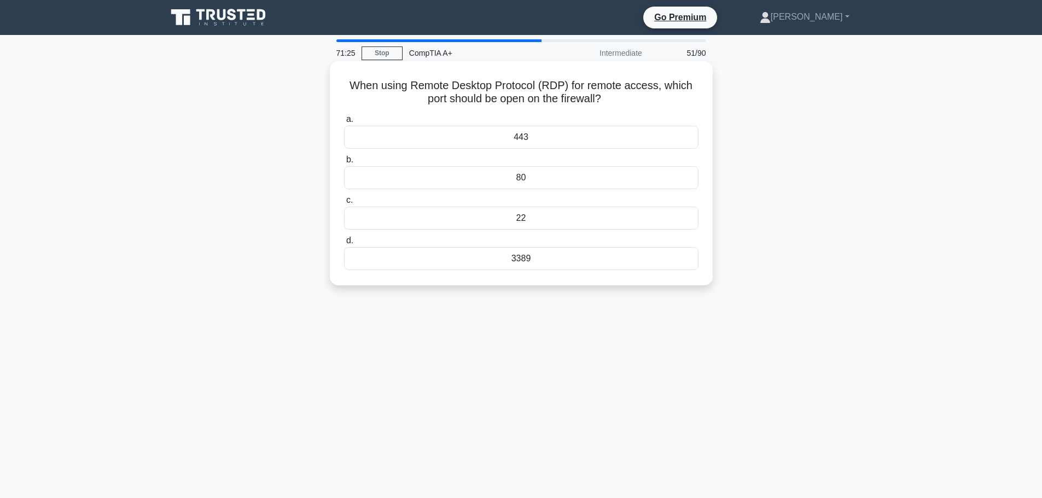
click at [549, 194] on label "c. 22" at bounding box center [521, 212] width 355 height 36
click at [344, 197] on input "c. 22" at bounding box center [344, 200] width 0 height 7
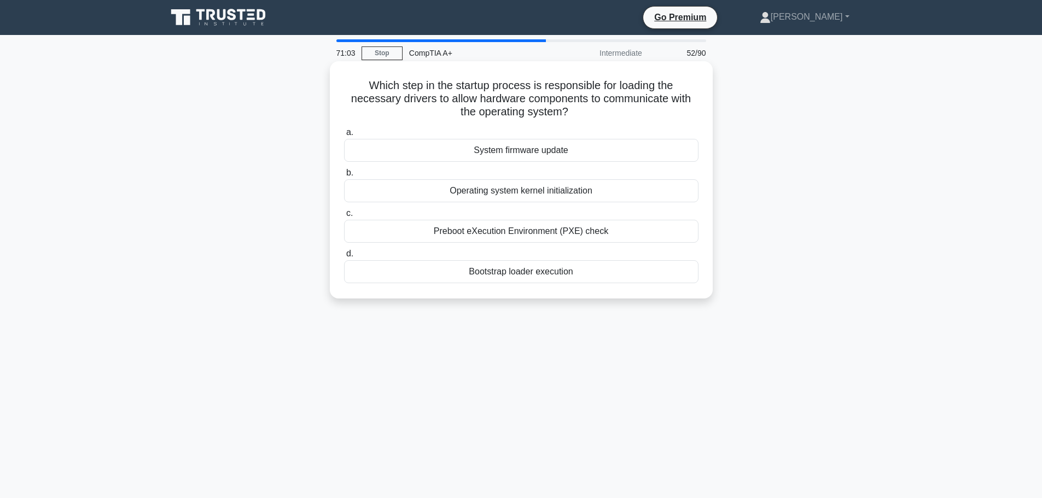
click at [622, 111] on h5 "Which step in the startup process is responsible for loading the necessary driv…" at bounding box center [521, 99] width 357 height 40
click at [613, 189] on div "Operating system kernel initialization" at bounding box center [521, 190] width 355 height 23
click at [344, 177] on input "b. Operating system kernel initialization" at bounding box center [344, 173] width 0 height 7
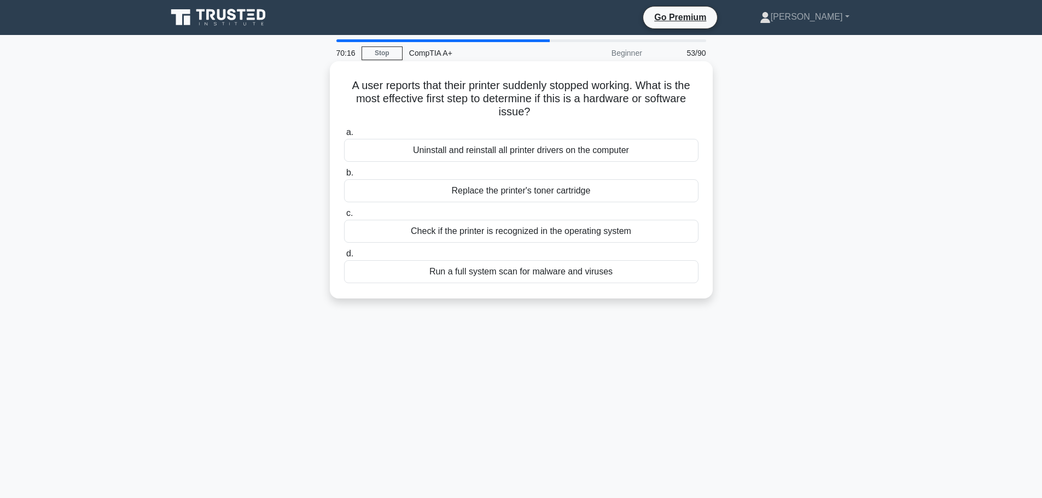
click at [614, 233] on div "Check if the printer is recognized in the operating system" at bounding box center [521, 231] width 355 height 23
click at [344, 217] on input "c. Check if the printer is recognized in the operating system" at bounding box center [344, 213] width 0 height 7
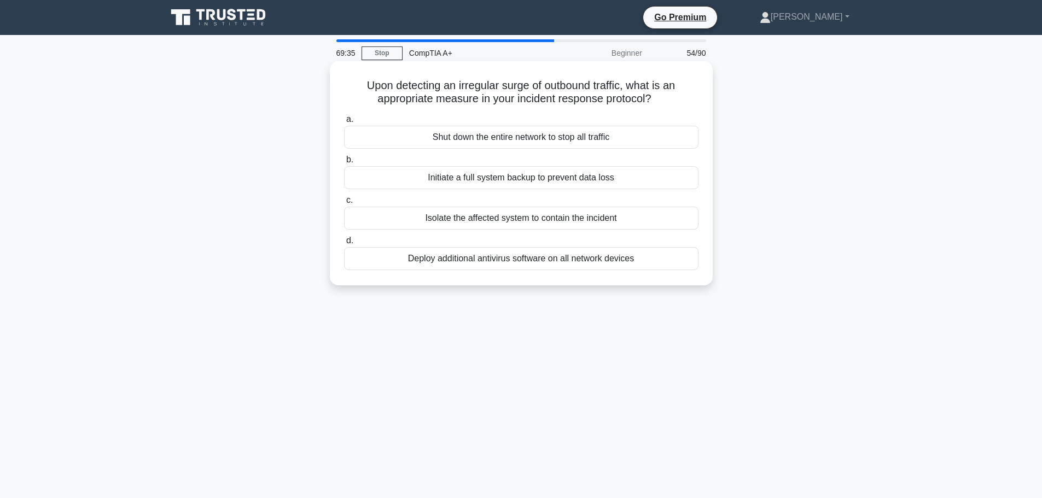
click at [593, 218] on div "Isolate the affected system to contain the incident" at bounding box center [521, 218] width 355 height 23
click at [344, 204] on input "c. Isolate the affected system to contain the incident" at bounding box center [344, 200] width 0 height 7
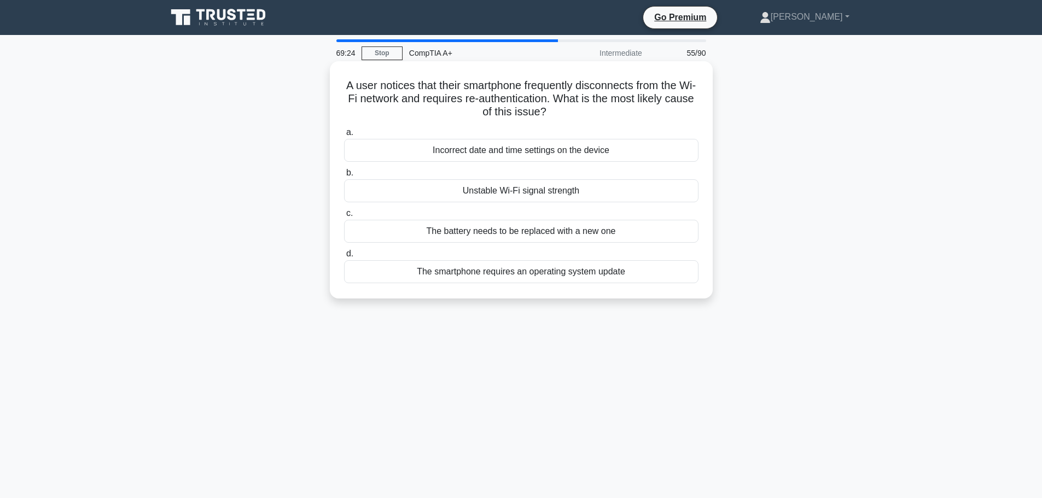
click at [584, 140] on div "Incorrect date and time settings on the device" at bounding box center [521, 150] width 355 height 23
click at [344, 136] on input "a. Incorrect date and time settings on the device" at bounding box center [344, 132] width 0 height 7
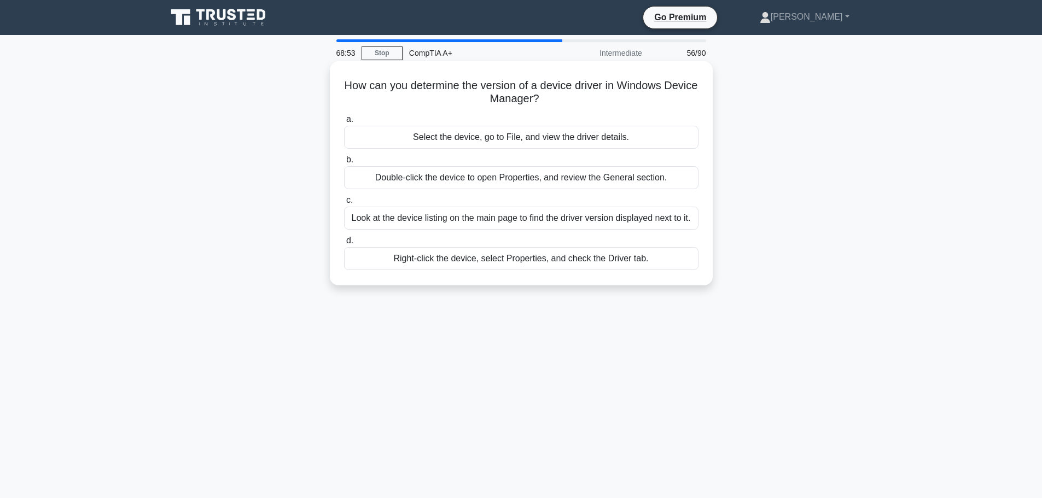
click at [542, 260] on div "Right-click the device, select Properties, and check the Driver tab." at bounding box center [521, 258] width 355 height 23
click at [344, 245] on input "d. Right-click the device, select Properties, and check the Driver tab." at bounding box center [344, 240] width 0 height 7
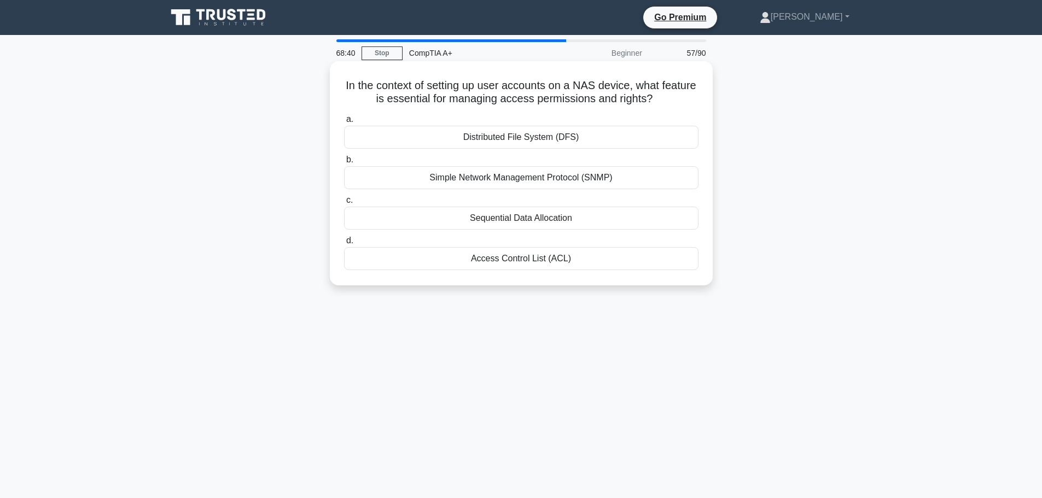
click at [527, 258] on div "Access Control List (ACL)" at bounding box center [521, 258] width 355 height 23
click at [344, 245] on input "d. Access Control List (ACL)" at bounding box center [344, 240] width 0 height 7
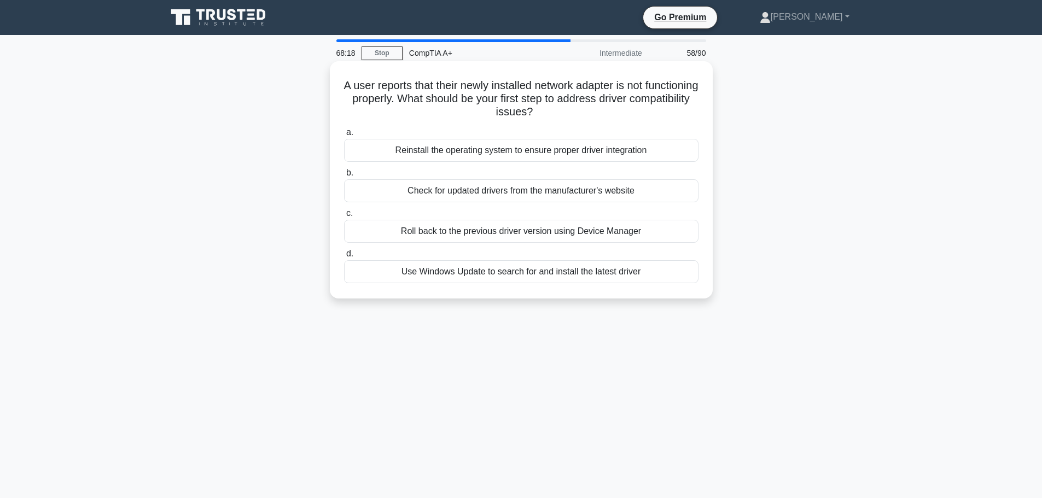
click at [559, 190] on div "Check for updated drivers from the manufacturer's website" at bounding box center [521, 190] width 355 height 23
click at [344, 177] on input "b. Check for updated drivers from the manufacturer's website" at bounding box center [344, 173] width 0 height 7
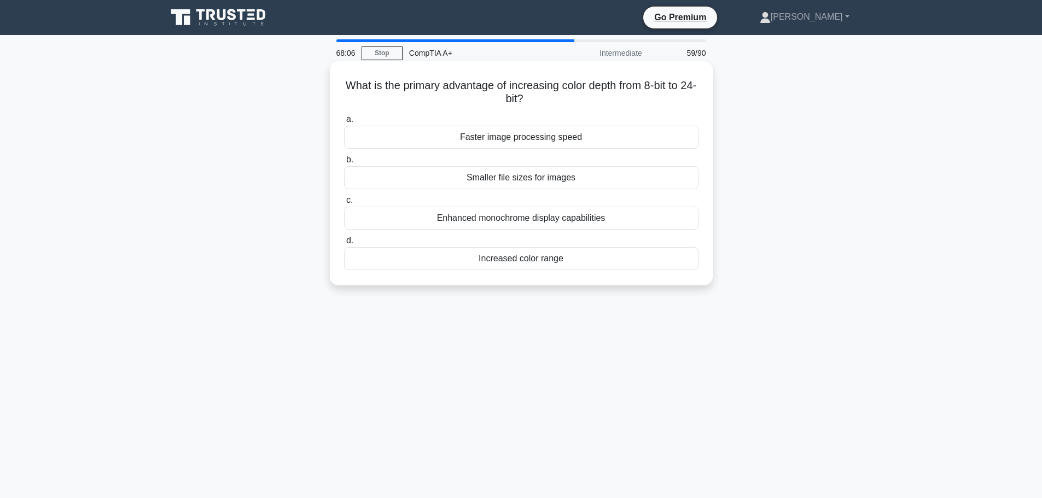
click at [535, 257] on div "Increased color range" at bounding box center [521, 258] width 355 height 23
click at [344, 245] on input "d. Increased color range" at bounding box center [344, 240] width 0 height 7
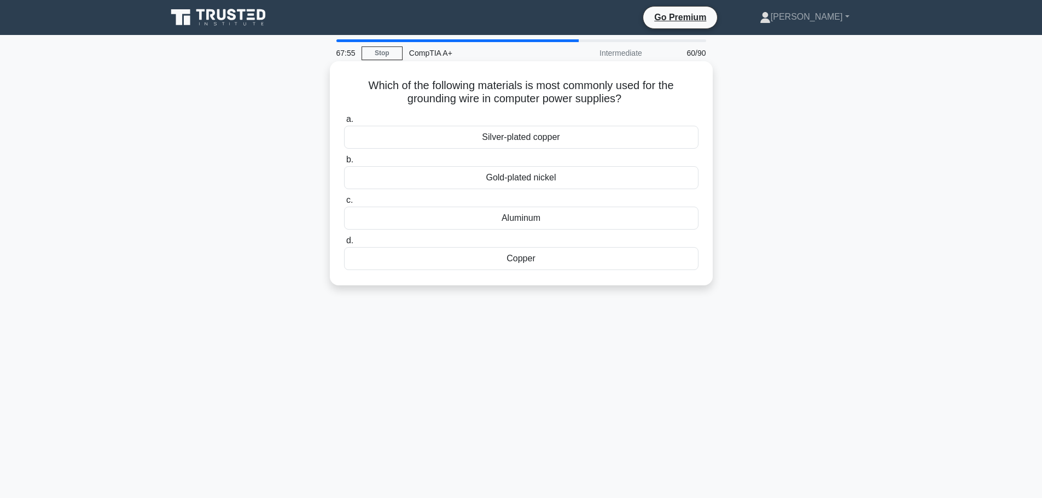
click at [517, 259] on div "Copper" at bounding box center [521, 258] width 355 height 23
click at [344, 245] on input "d. Copper" at bounding box center [344, 240] width 0 height 7
click at [551, 135] on div "BIOS" at bounding box center [521, 137] width 355 height 23
click at [344, 123] on input "a. BIOS" at bounding box center [344, 119] width 0 height 7
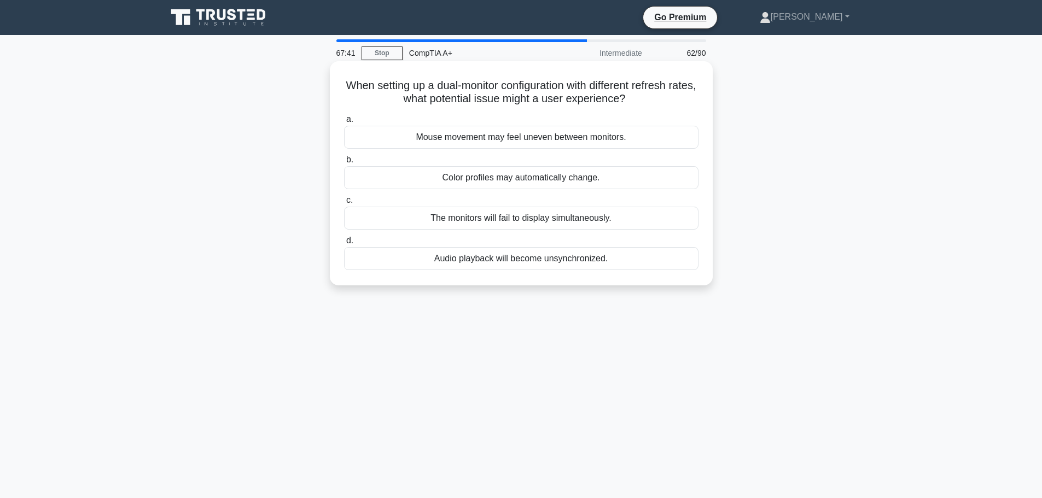
click at [549, 138] on div "Mouse movement may feel uneven between monitors." at bounding box center [521, 137] width 355 height 23
click at [344, 123] on input "a. Mouse movement may feel uneven between monitors." at bounding box center [344, 119] width 0 height 7
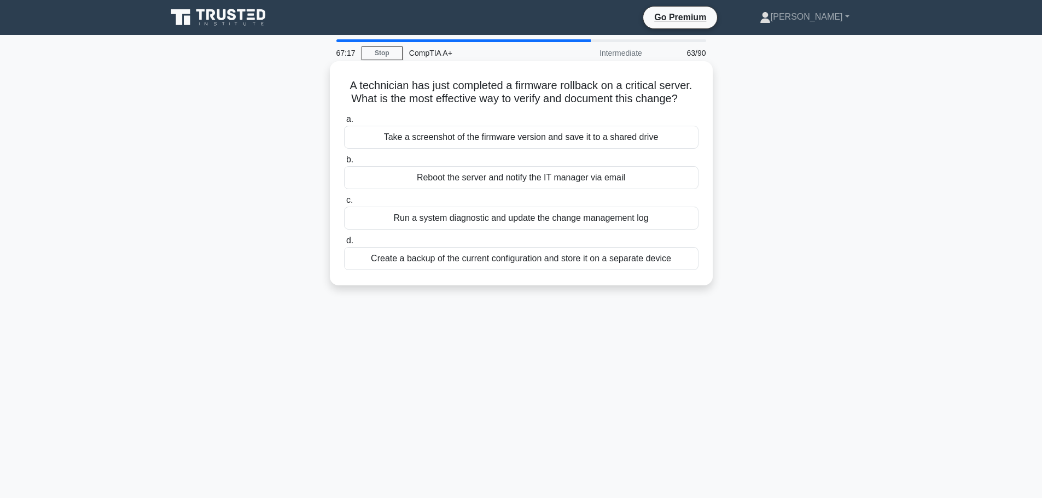
click at [536, 258] on div "Create a backup of the current configuration and store it on a separate device" at bounding box center [521, 258] width 355 height 23
click at [344, 245] on input "d. Create a backup of the current configuration and store it on a separate devi…" at bounding box center [344, 240] width 0 height 7
click at [524, 140] on div "Run the video editing software and work with a large video file." at bounding box center [521, 137] width 355 height 23
click at [344, 123] on input "a. Run the video editing software and work with a large video file." at bounding box center [344, 119] width 0 height 7
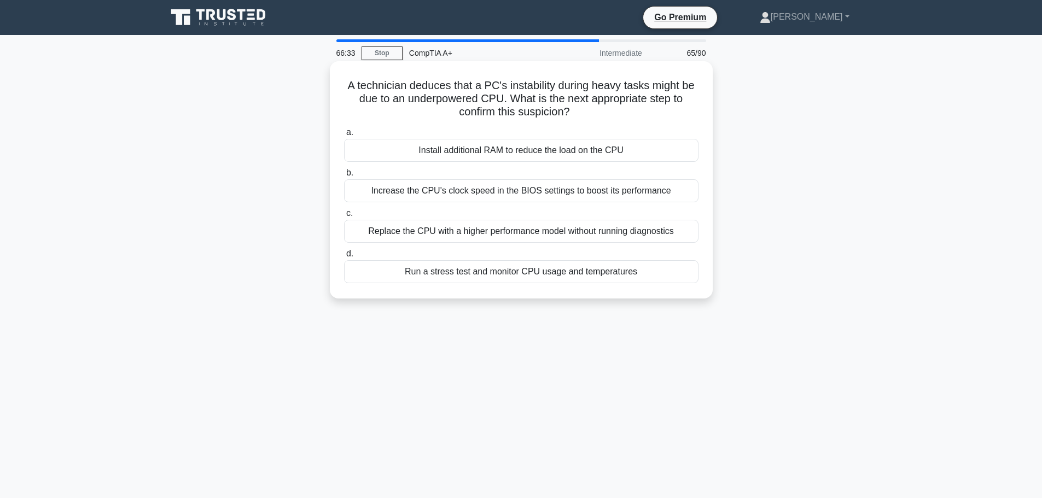
click at [552, 277] on div "Run a stress test and monitor CPU usage and temperatures" at bounding box center [521, 271] width 355 height 23
click at [344, 258] on input "d. Run a stress test and monitor CPU usage and temperatures" at bounding box center [344, 254] width 0 height 7
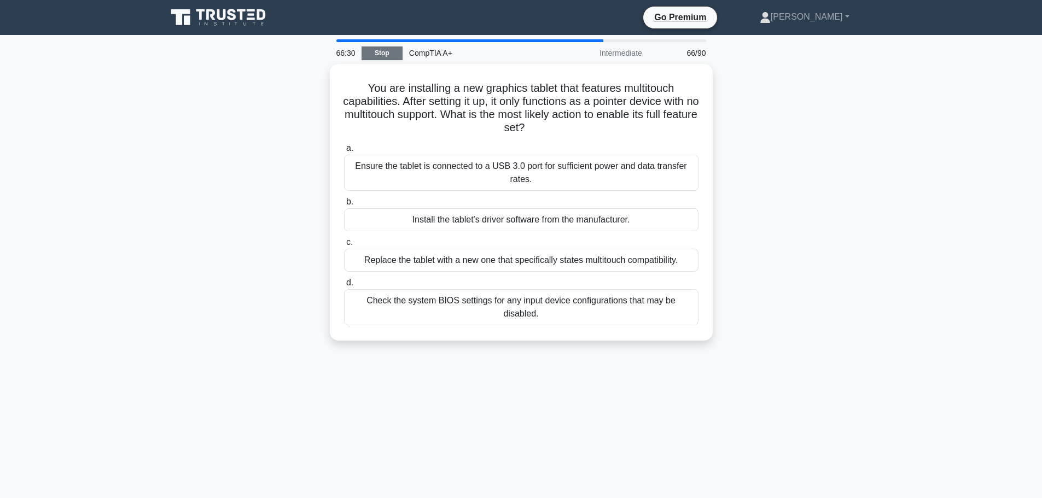
click at [373, 55] on link "Stop" at bounding box center [382, 54] width 41 height 14
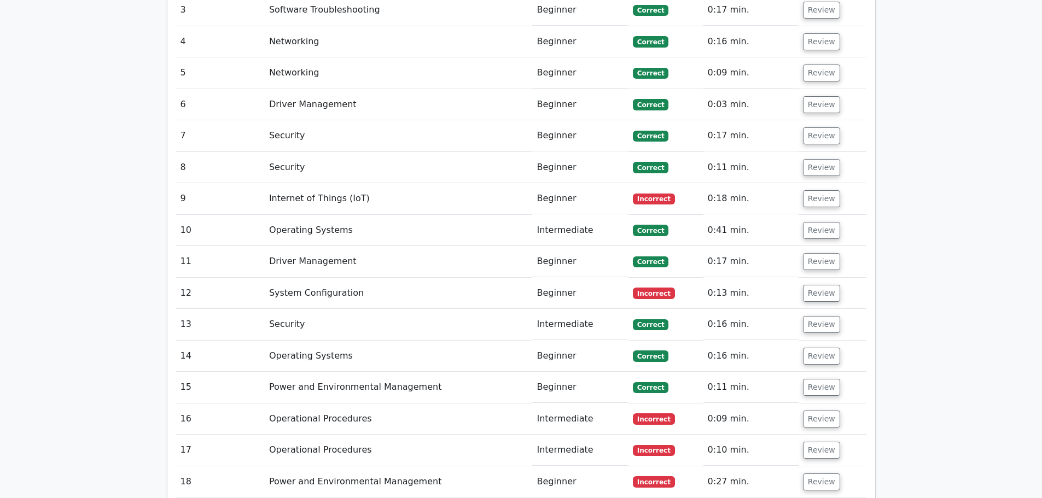
scroll to position [1836, 0]
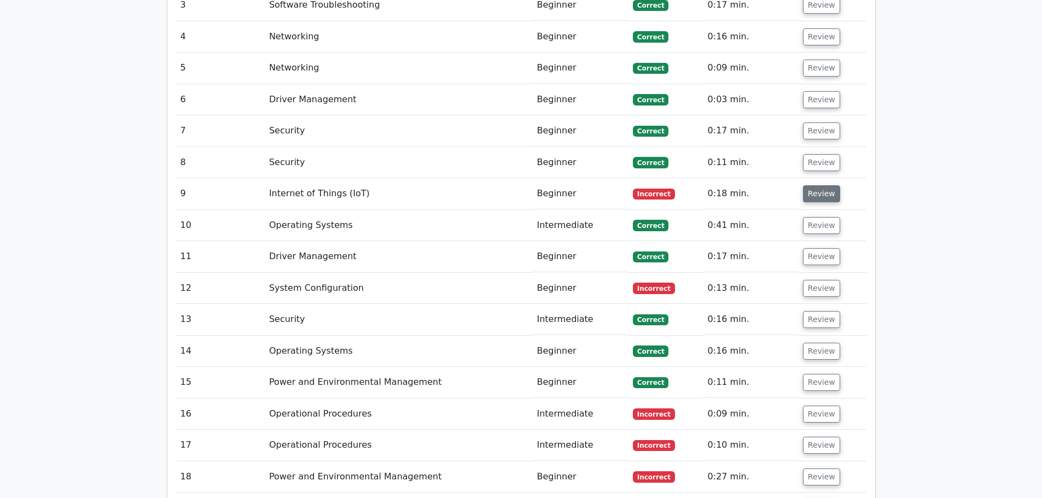
click at [825, 185] on button "Review" at bounding box center [821, 193] width 37 height 17
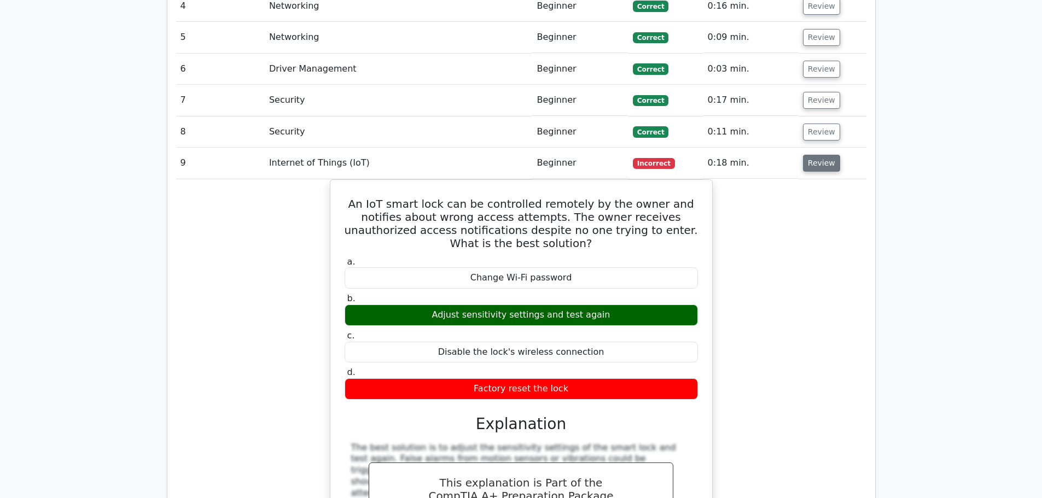
scroll to position [1891, 0]
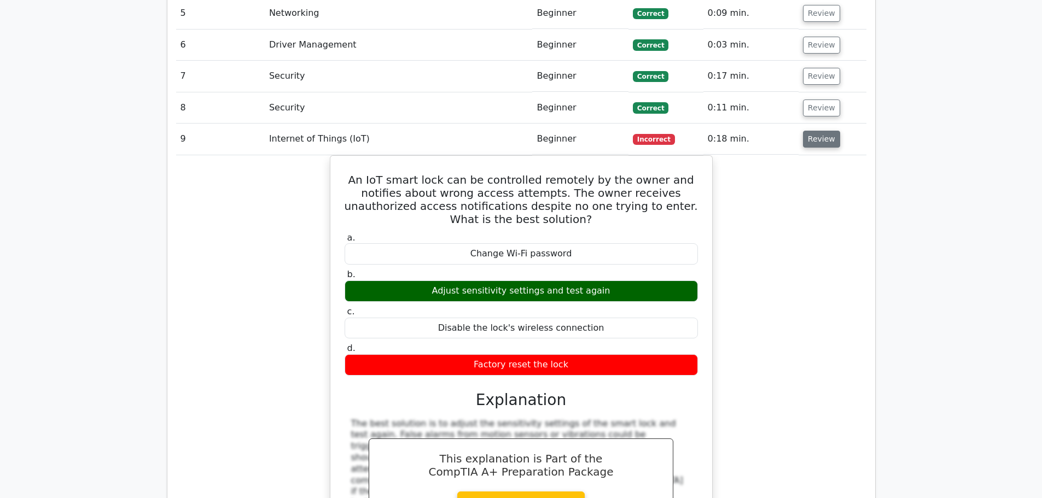
click at [830, 131] on button "Review" at bounding box center [821, 139] width 37 height 17
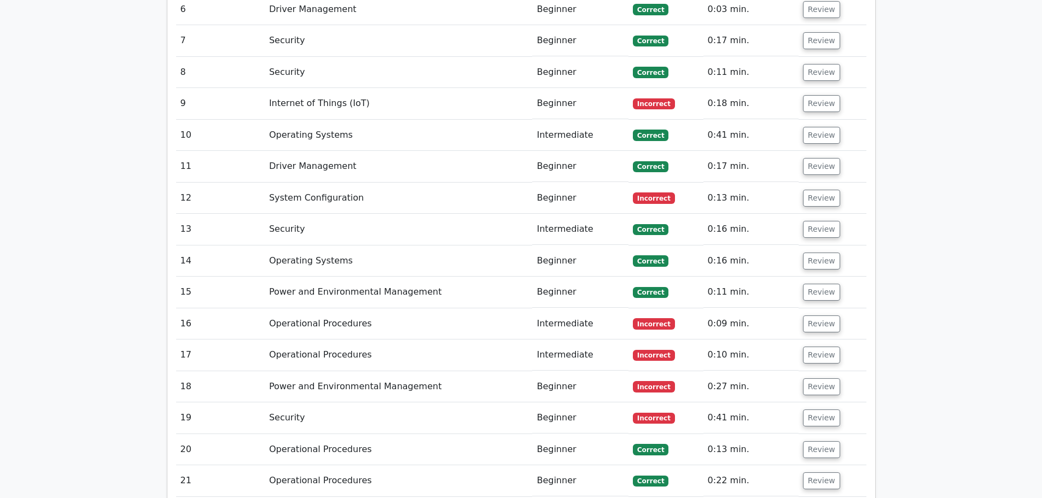
scroll to position [1946, 0]
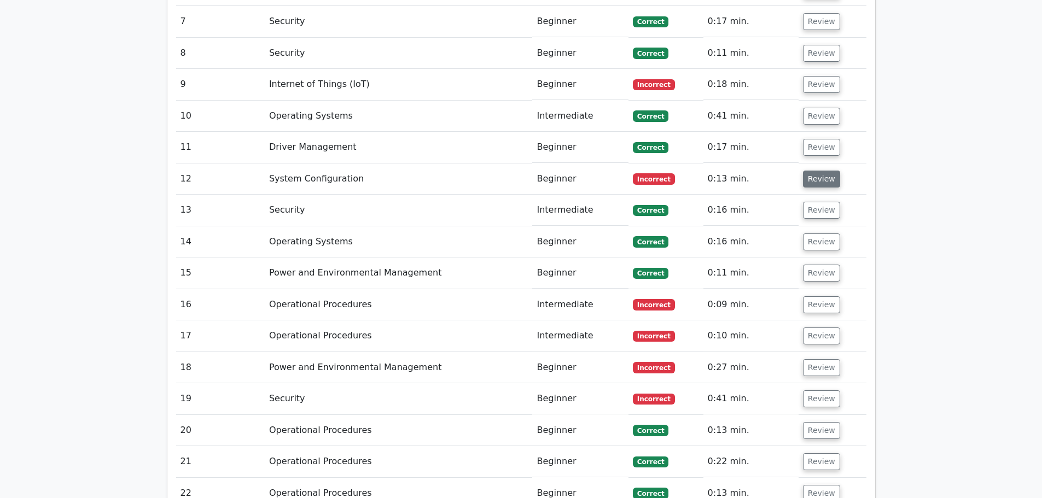
click at [821, 171] on button "Review" at bounding box center [821, 179] width 37 height 17
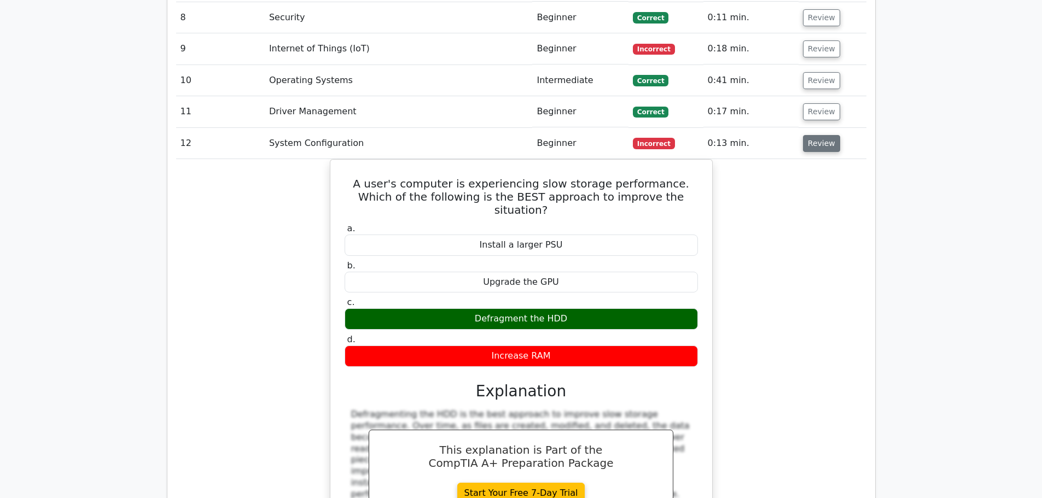
scroll to position [2000, 0]
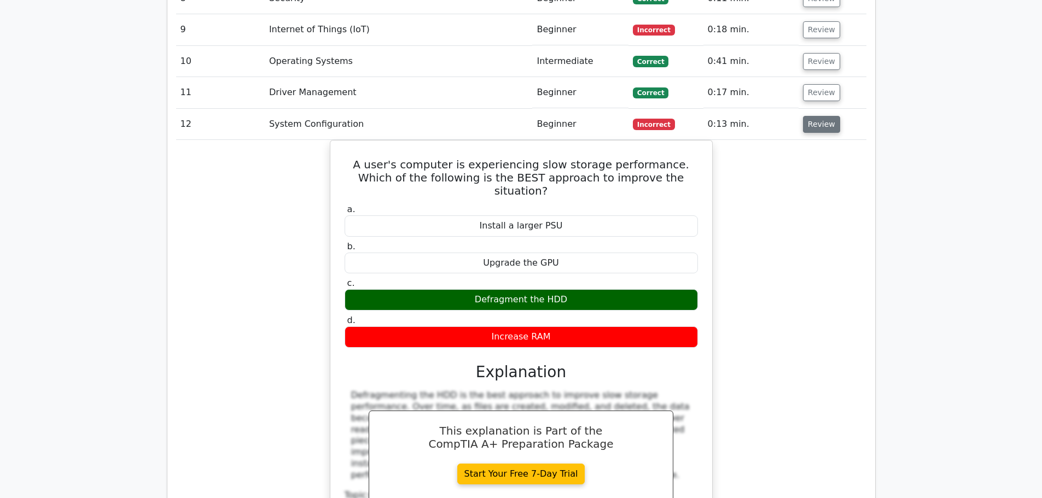
click at [821, 116] on button "Review" at bounding box center [821, 124] width 37 height 17
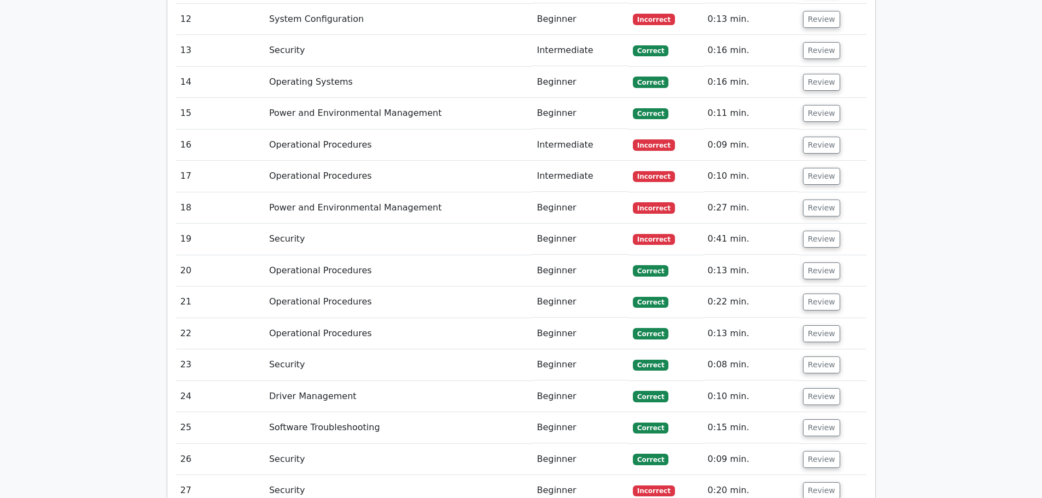
scroll to position [2110, 0]
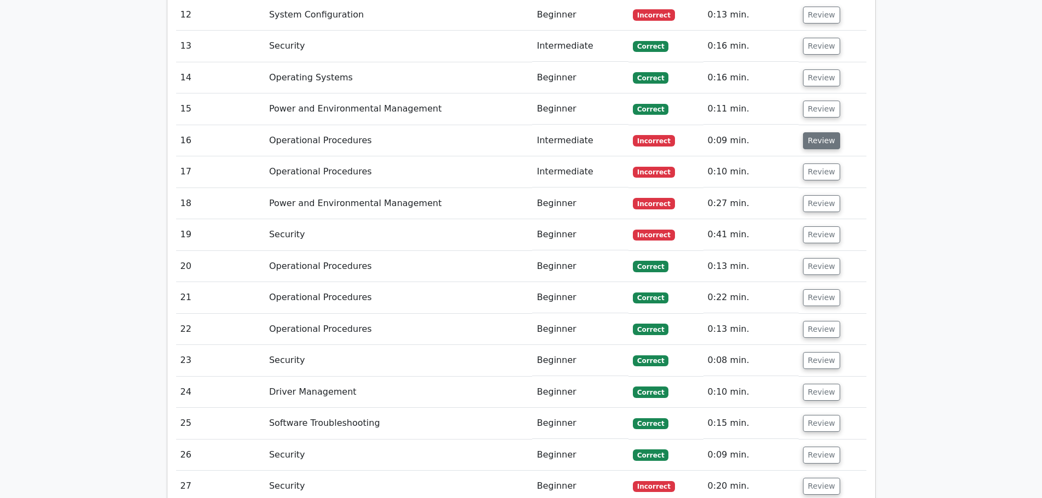
click at [823, 132] on button "Review" at bounding box center [821, 140] width 37 height 17
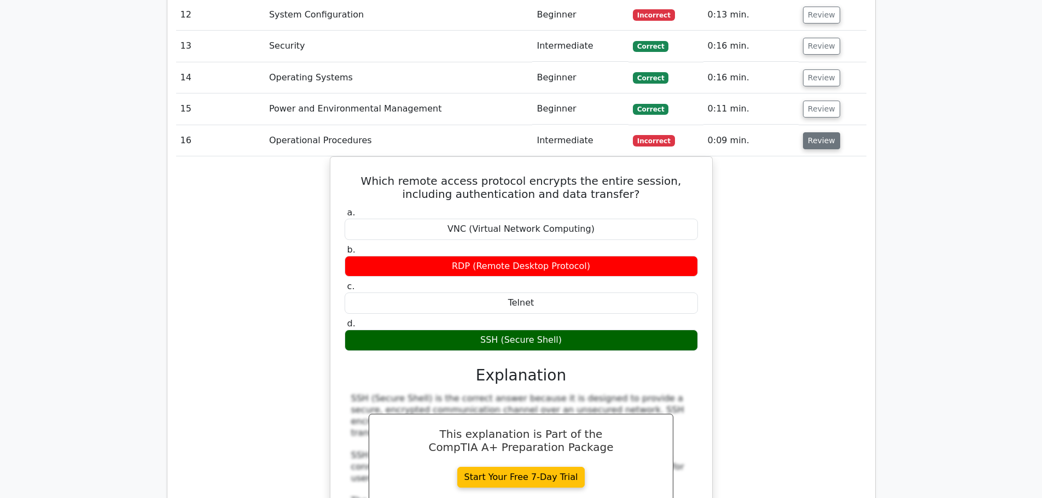
click at [823, 132] on button "Review" at bounding box center [821, 140] width 37 height 17
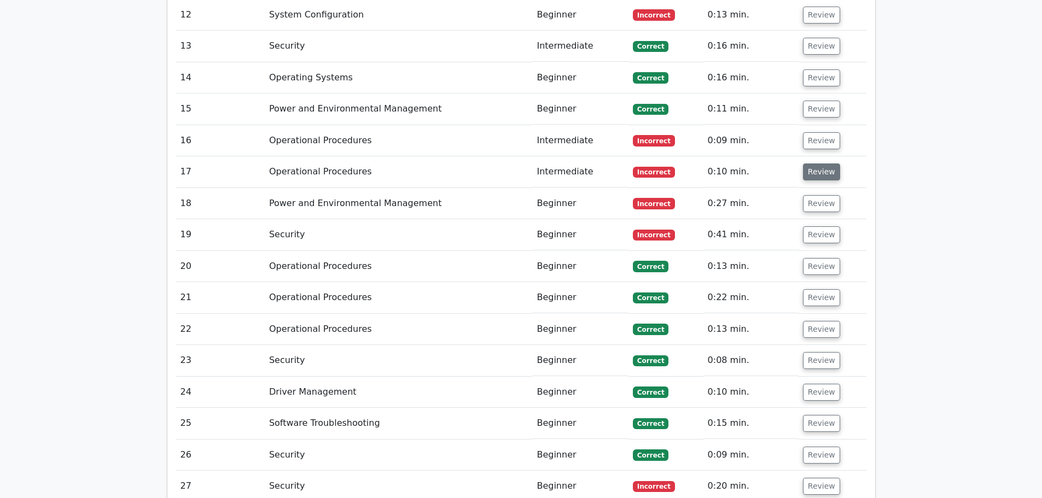
click at [829, 164] on button "Review" at bounding box center [821, 172] width 37 height 17
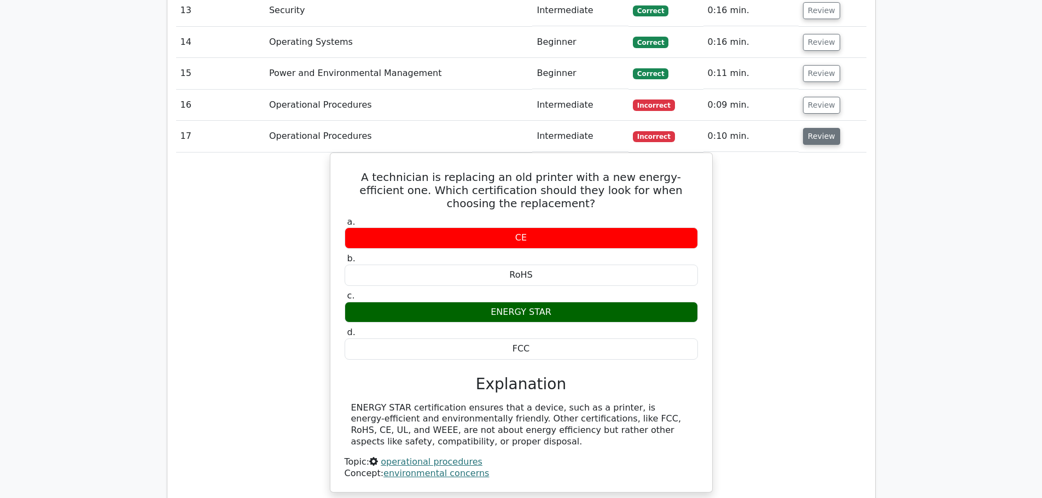
scroll to position [2165, 0]
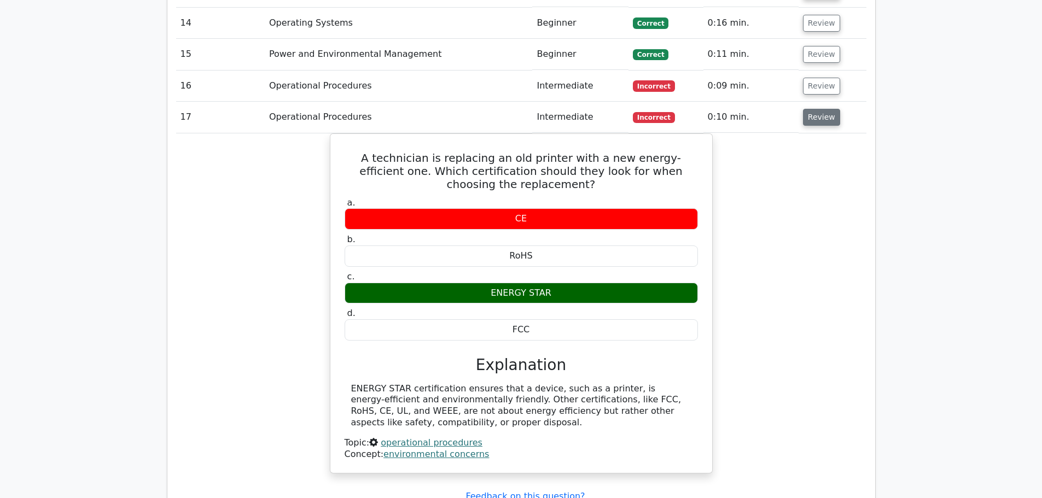
click at [822, 109] on button "Review" at bounding box center [821, 117] width 37 height 17
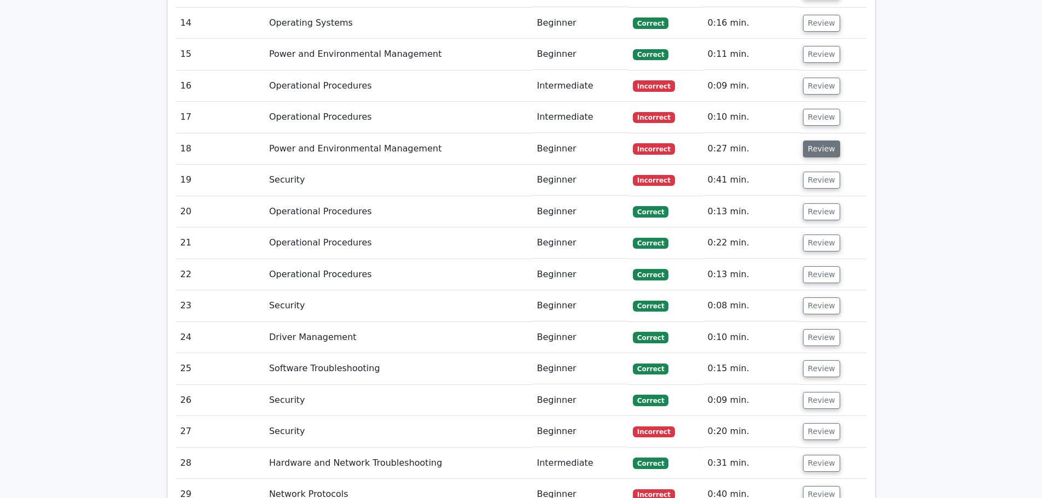
click at [821, 141] on button "Review" at bounding box center [821, 149] width 37 height 17
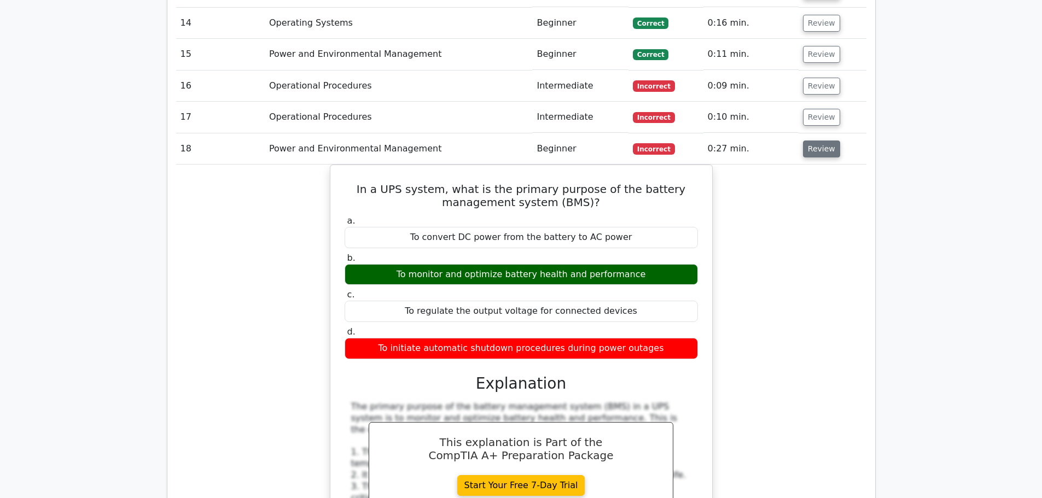
click at [821, 141] on button "Review" at bounding box center [821, 149] width 37 height 17
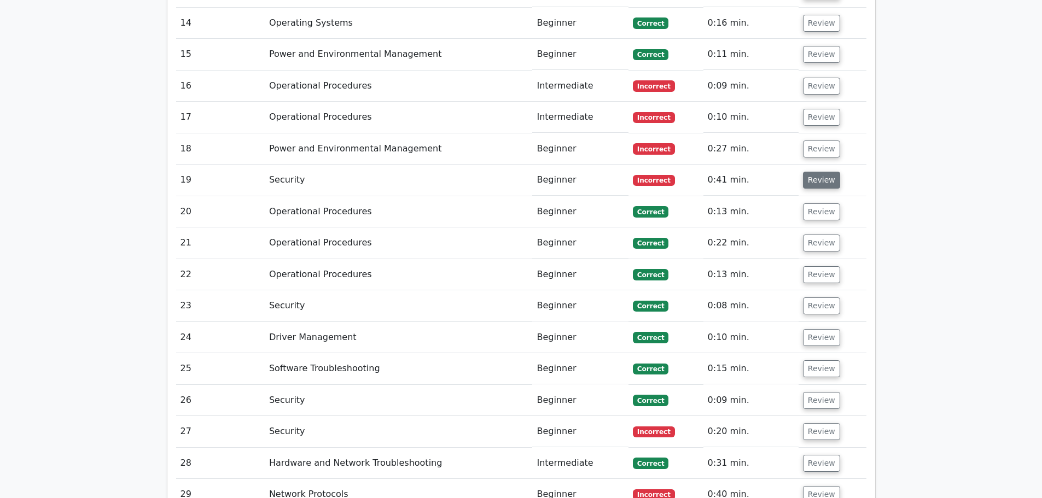
click at [823, 172] on button "Review" at bounding box center [821, 180] width 37 height 17
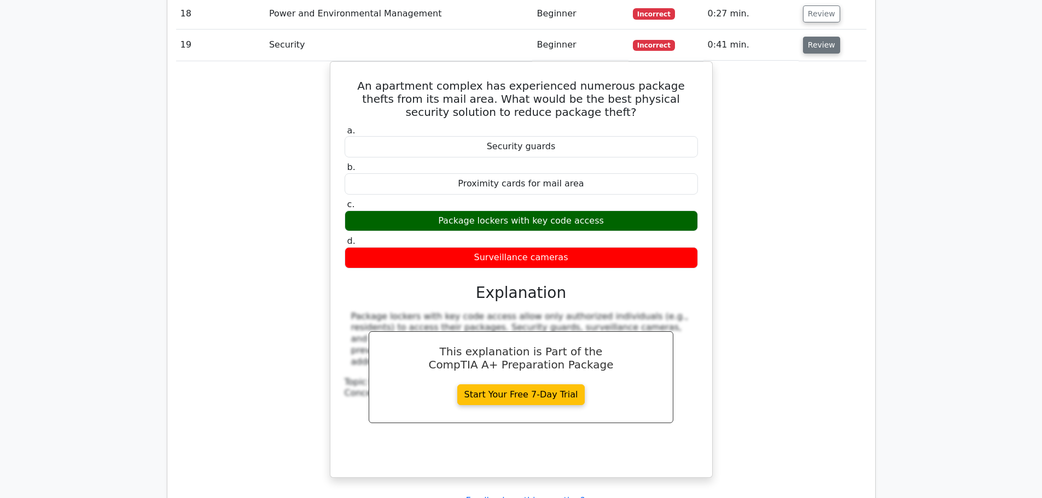
scroll to position [2274, 0]
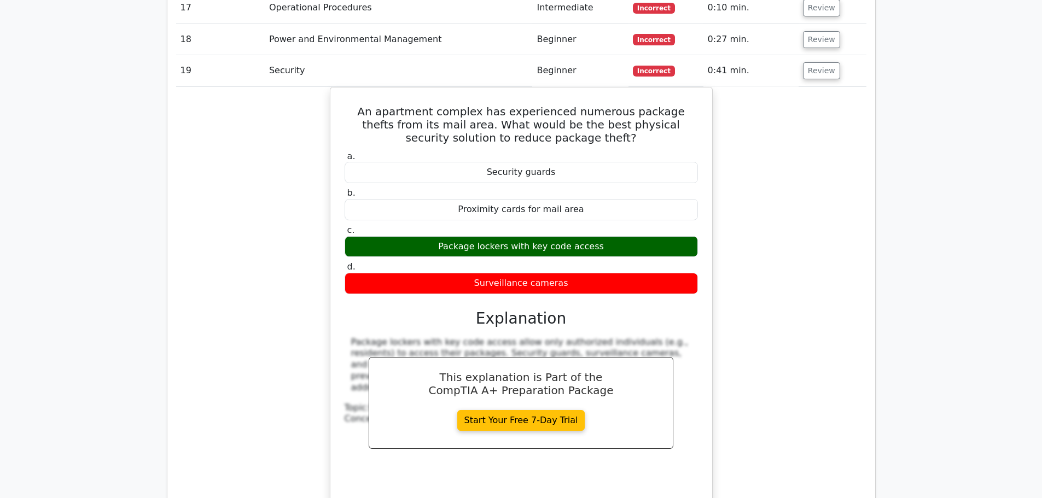
click at [822, 55] on td "Review" at bounding box center [833, 70] width 68 height 31
click at [821, 62] on button "Review" at bounding box center [821, 70] width 37 height 17
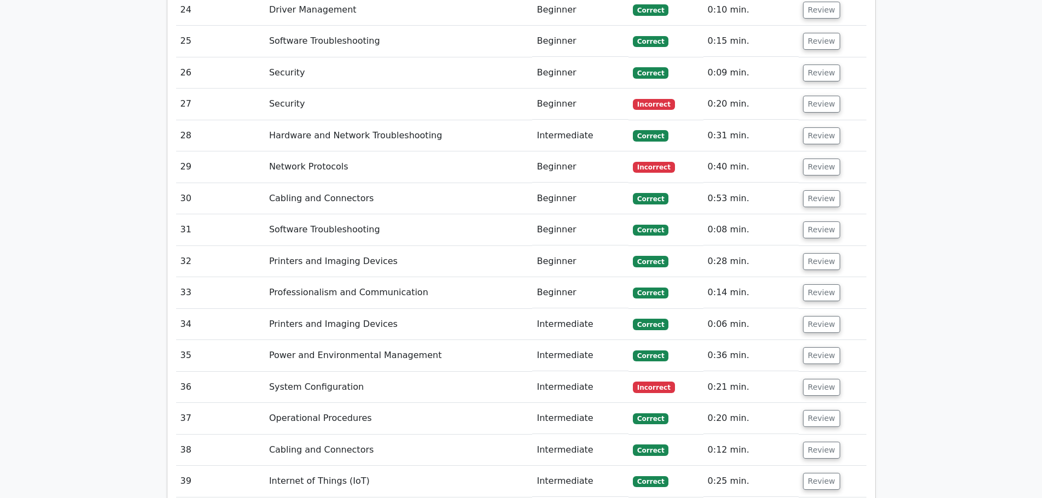
scroll to position [2493, 0]
click at [818, 95] on button "Review" at bounding box center [821, 103] width 37 height 17
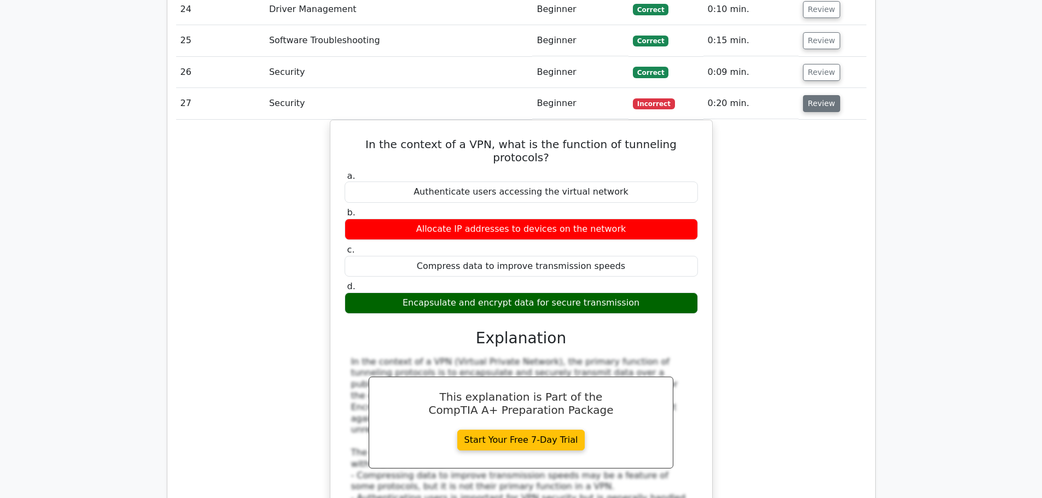
click at [817, 95] on button "Review" at bounding box center [821, 103] width 37 height 17
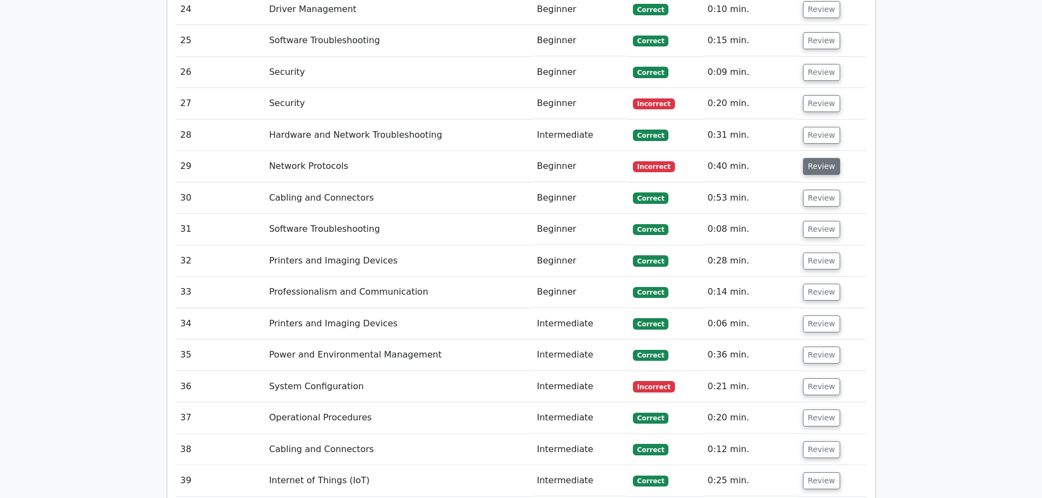
click at [821, 158] on button "Review" at bounding box center [821, 166] width 37 height 17
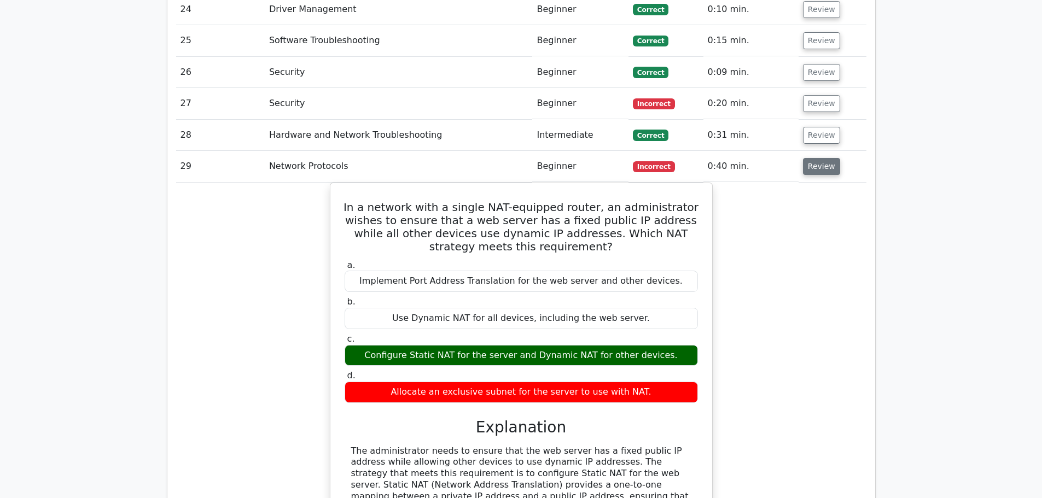
click at [821, 158] on button "Review" at bounding box center [821, 166] width 37 height 17
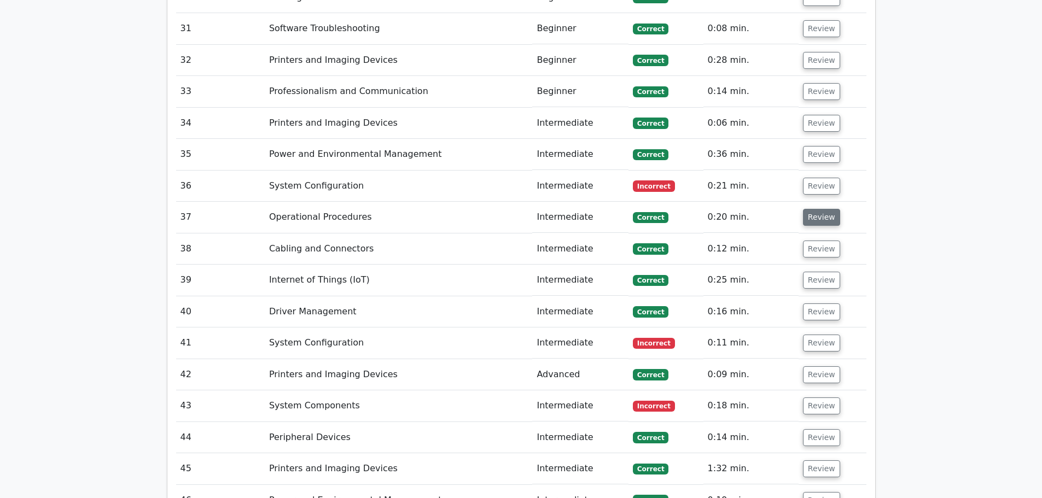
scroll to position [2712, 0]
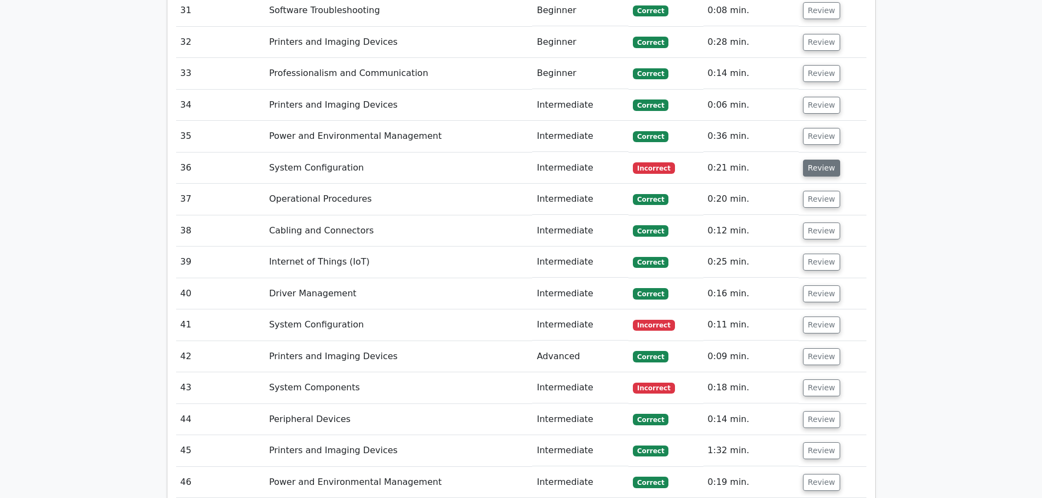
click at [818, 160] on button "Review" at bounding box center [821, 168] width 37 height 17
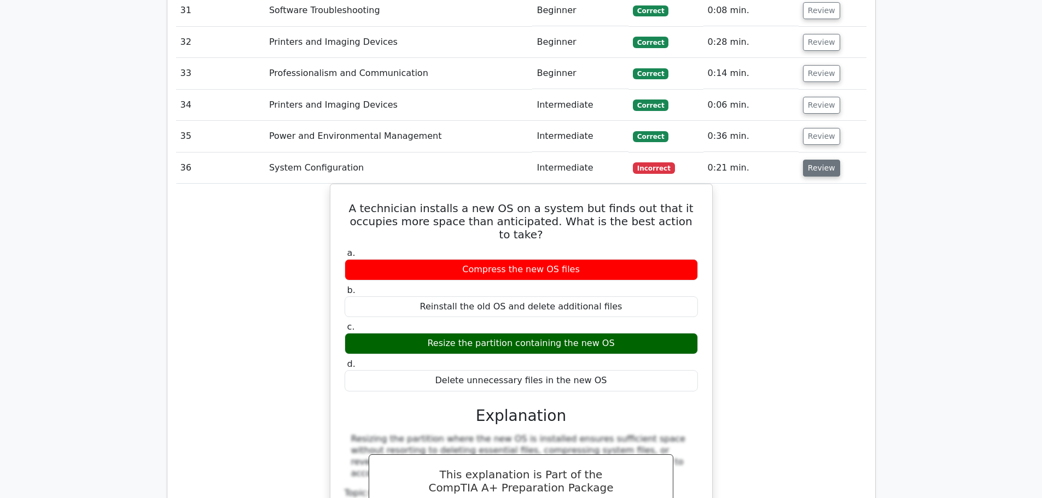
click at [818, 160] on button "Review" at bounding box center [821, 168] width 37 height 17
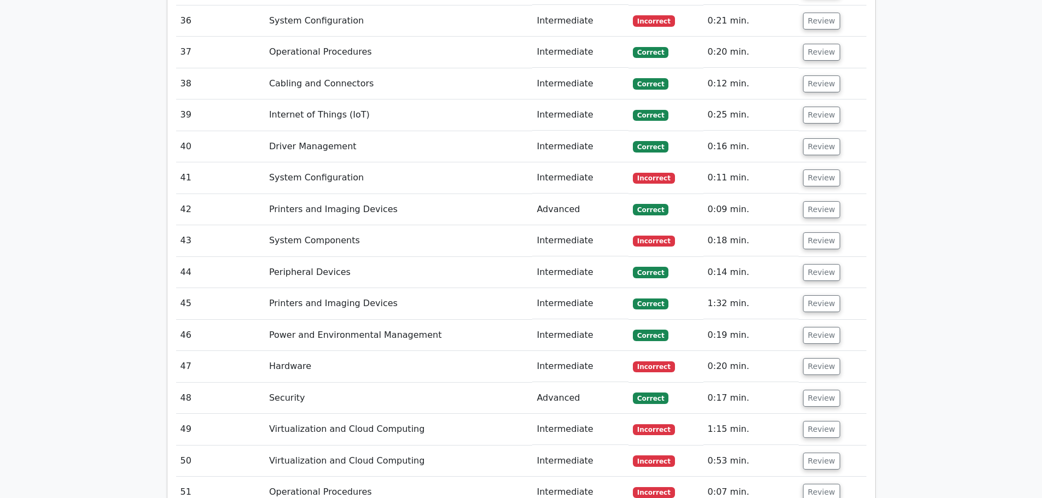
scroll to position [2876, 0]
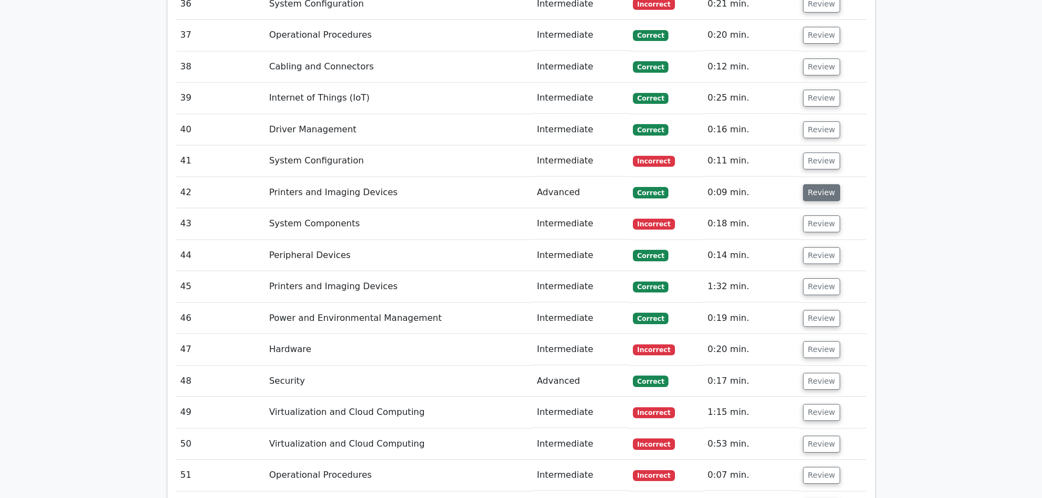
click at [822, 184] on button "Review" at bounding box center [821, 192] width 37 height 17
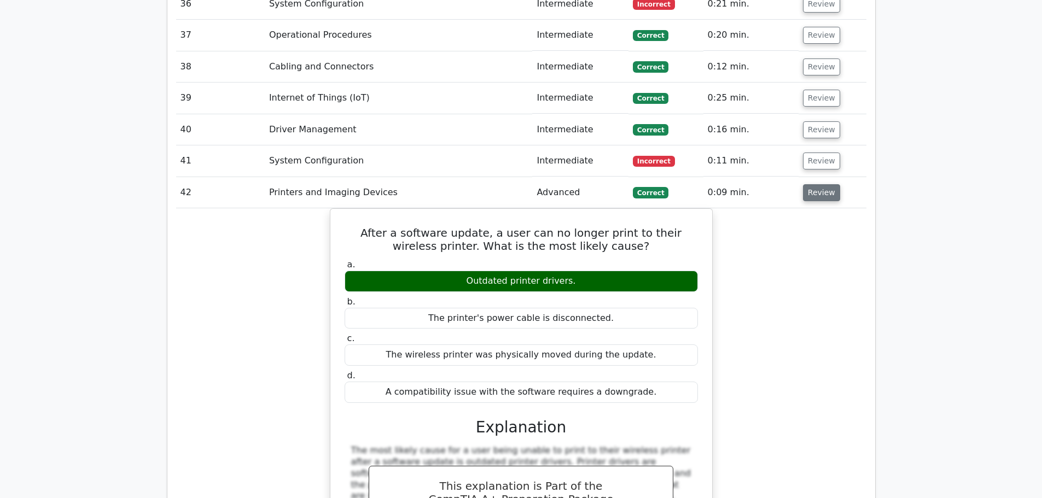
click at [822, 184] on button "Review" at bounding box center [821, 192] width 37 height 17
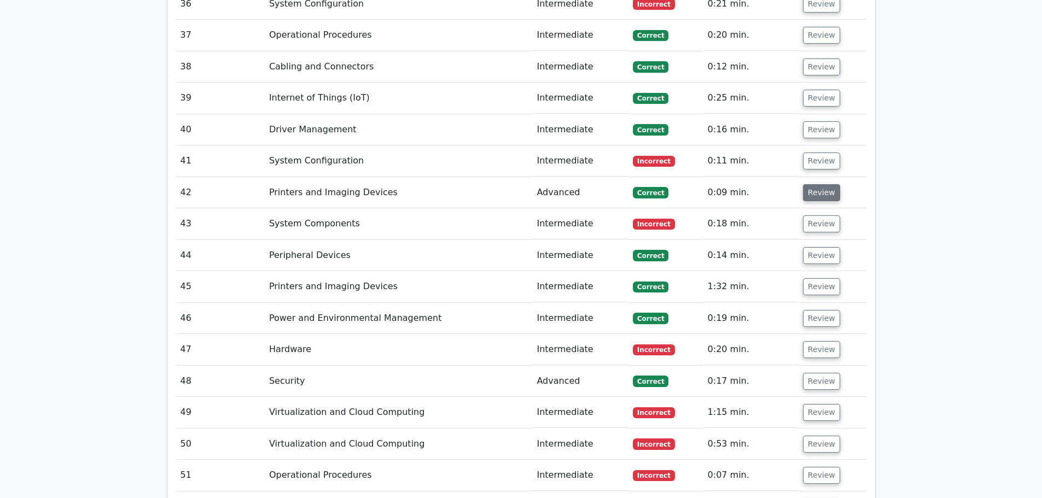
click at [822, 184] on button "Review" at bounding box center [821, 192] width 37 height 17
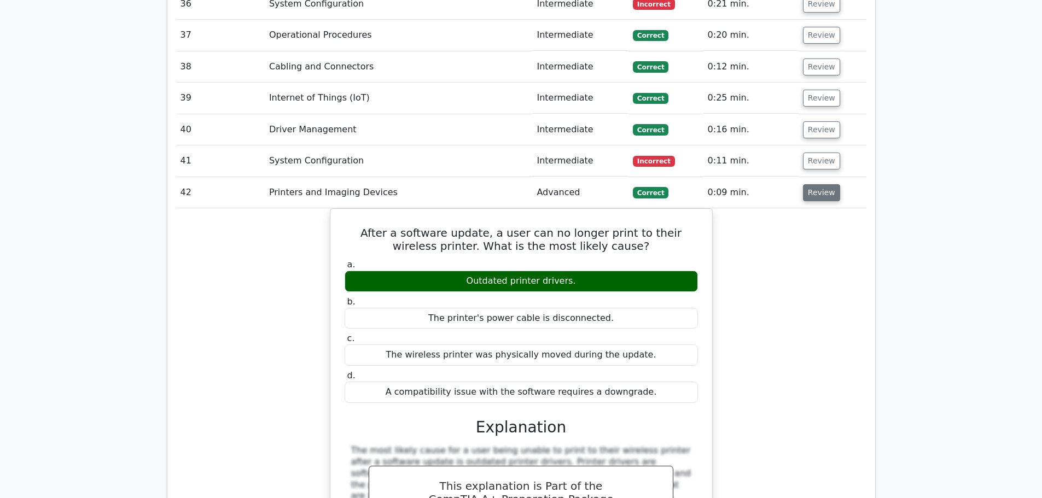
click at [822, 184] on button "Review" at bounding box center [821, 192] width 37 height 17
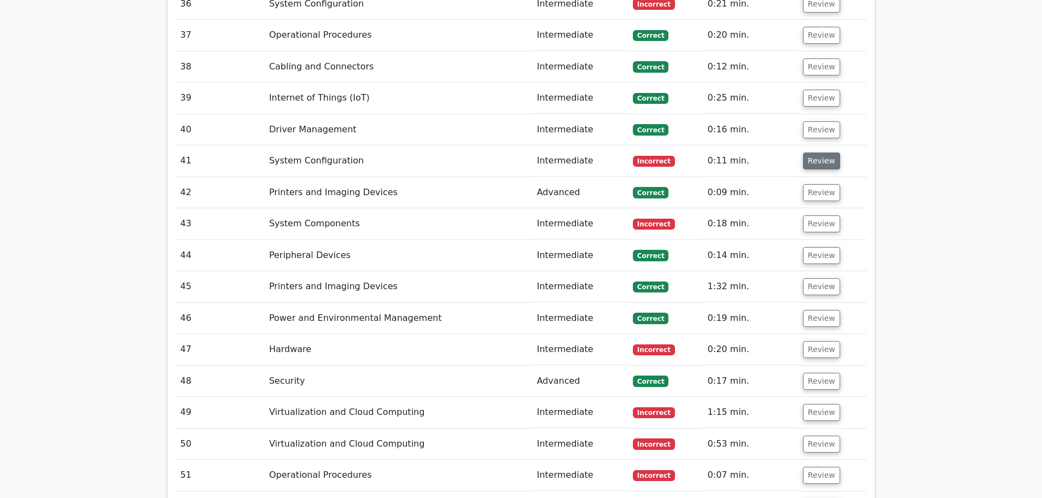
click at [820, 153] on button "Review" at bounding box center [821, 161] width 37 height 17
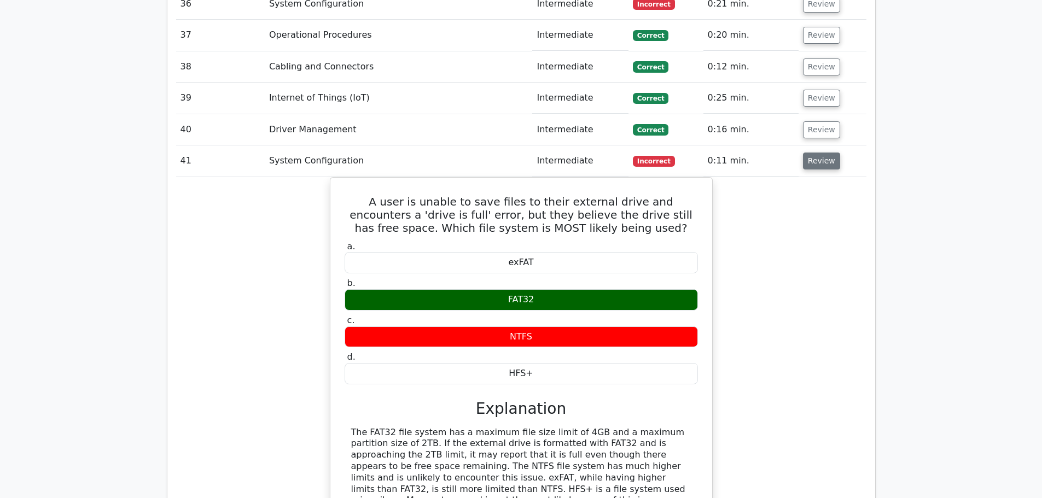
click at [820, 153] on button "Review" at bounding box center [821, 161] width 37 height 17
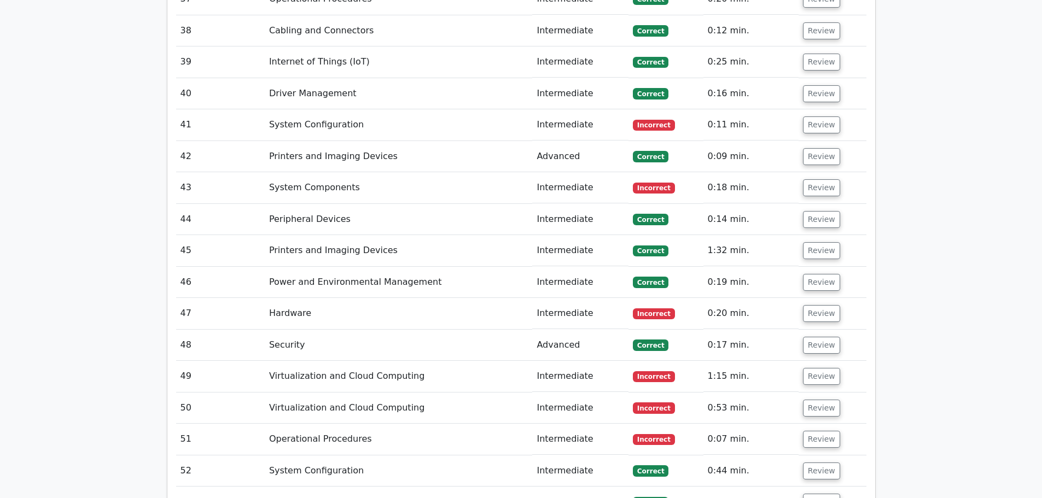
scroll to position [2931, 0]
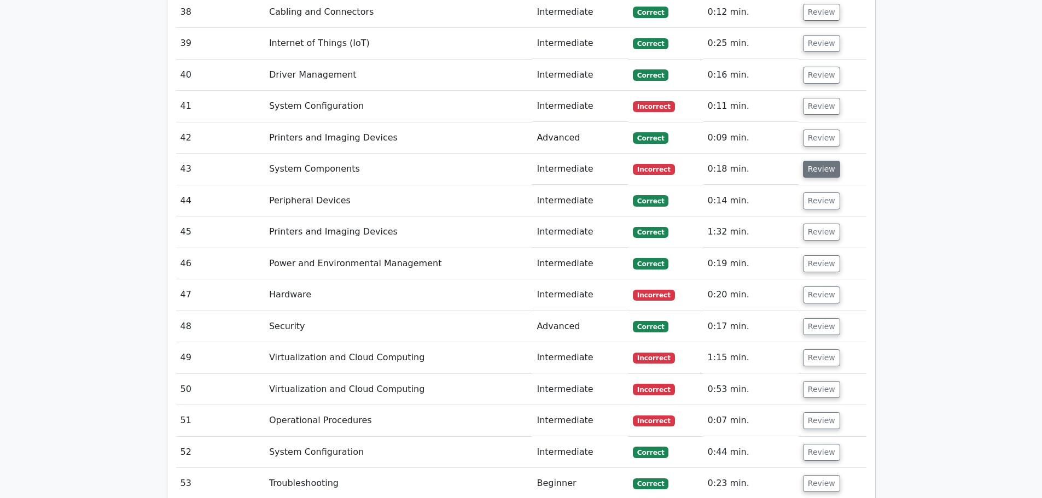
click at [819, 161] on button "Review" at bounding box center [821, 169] width 37 height 17
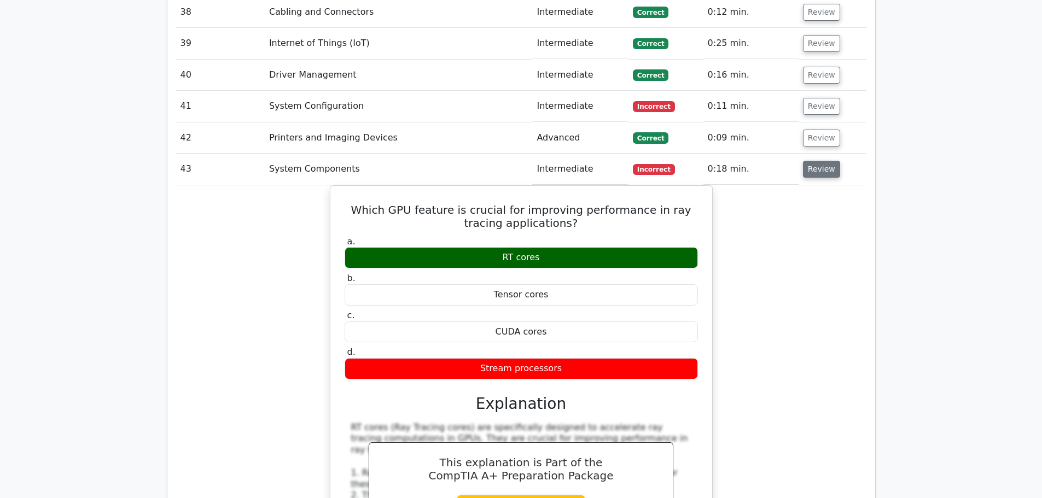
click at [819, 161] on button "Review" at bounding box center [821, 169] width 37 height 17
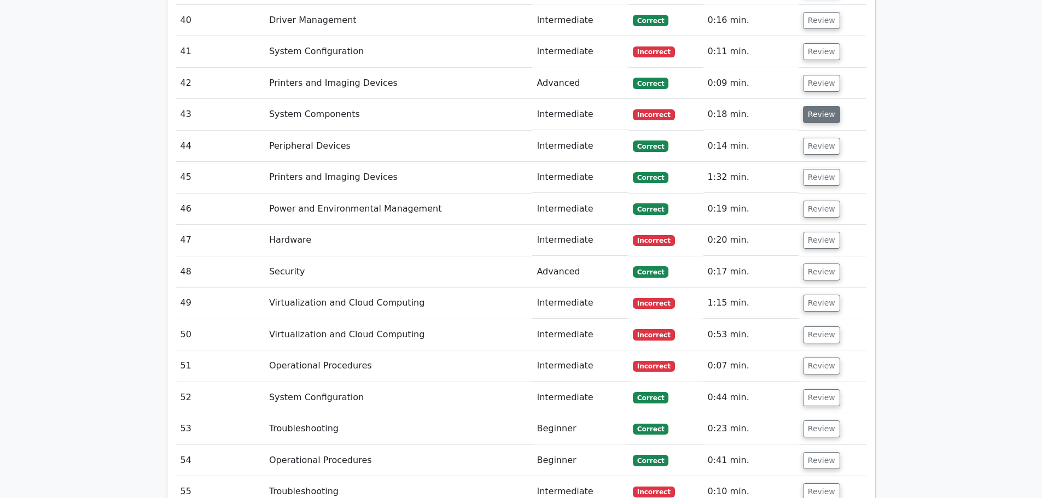
scroll to position [3040, 0]
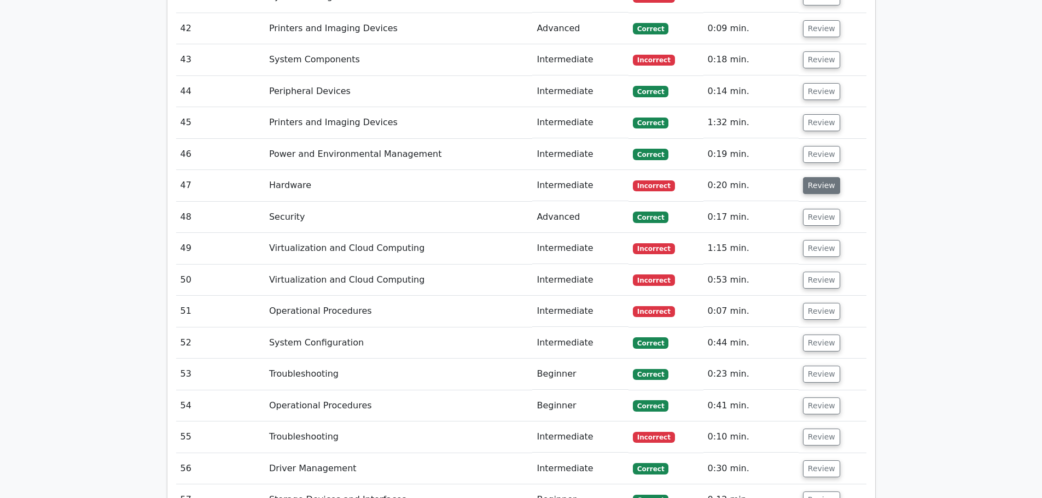
click at [814, 177] on button "Review" at bounding box center [821, 185] width 37 height 17
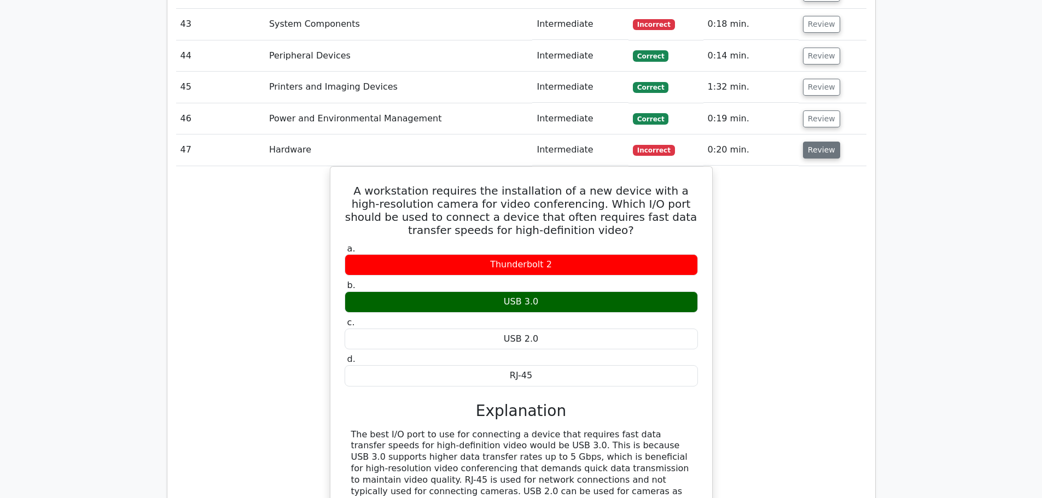
scroll to position [3095, 0]
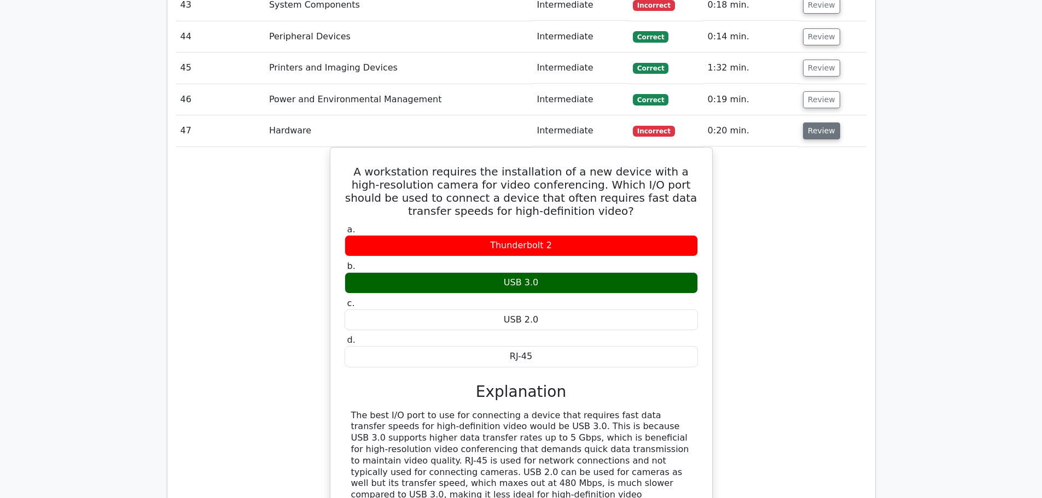
click at [818, 123] on button "Review" at bounding box center [821, 131] width 37 height 17
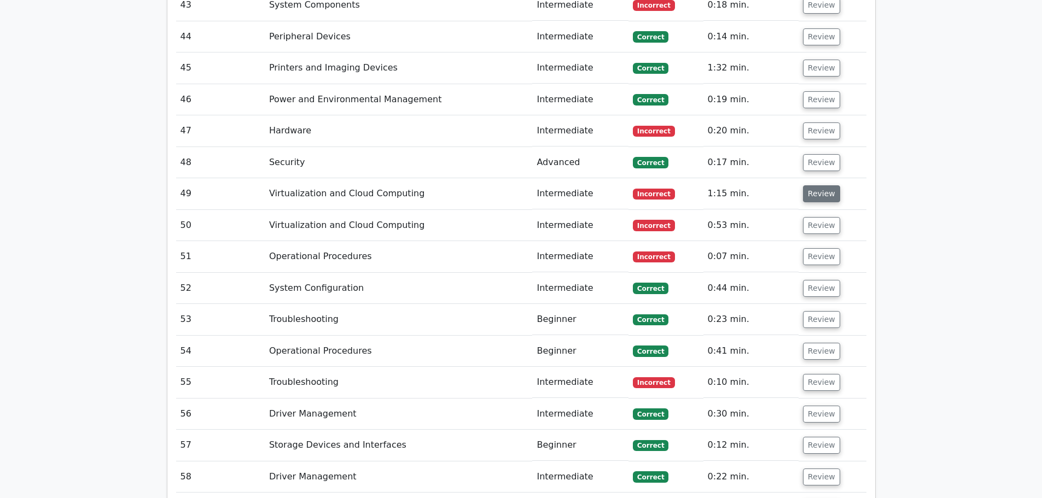
click at [816, 185] on button "Review" at bounding box center [821, 193] width 37 height 17
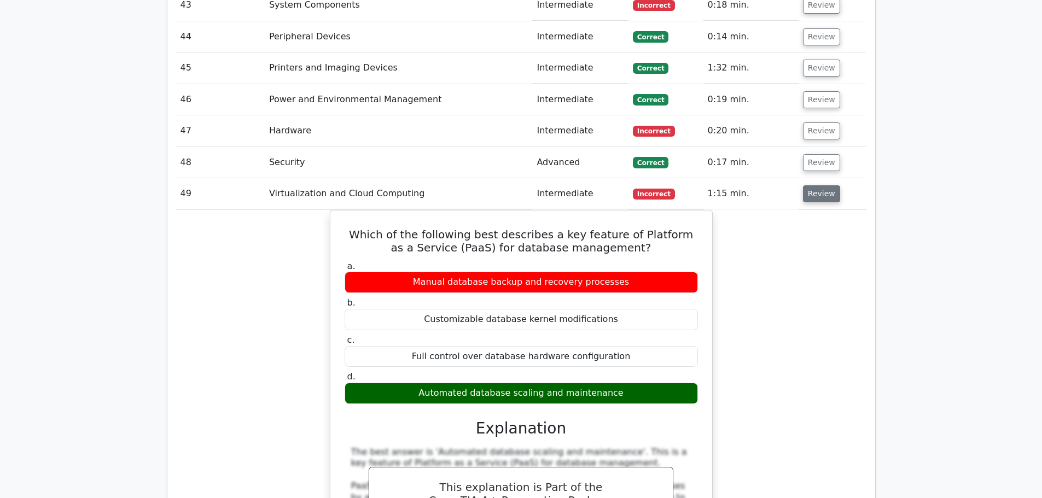
click at [815, 185] on button "Review" at bounding box center [821, 193] width 37 height 17
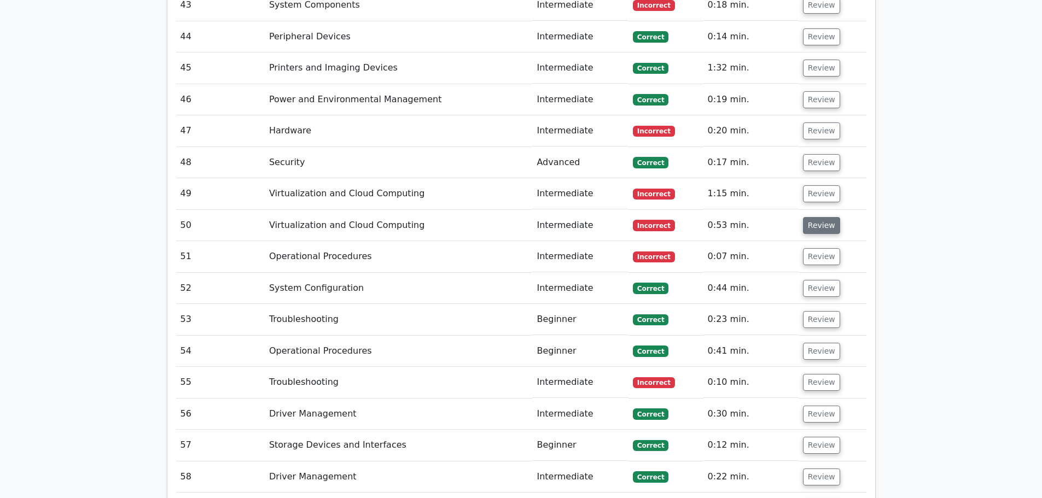
click at [814, 217] on button "Review" at bounding box center [821, 225] width 37 height 17
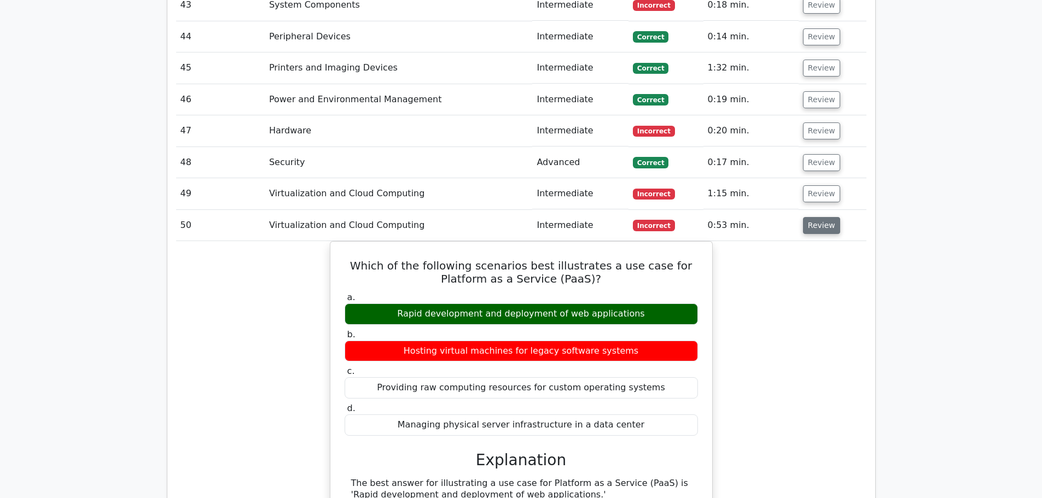
click at [814, 217] on button "Review" at bounding box center [821, 225] width 37 height 17
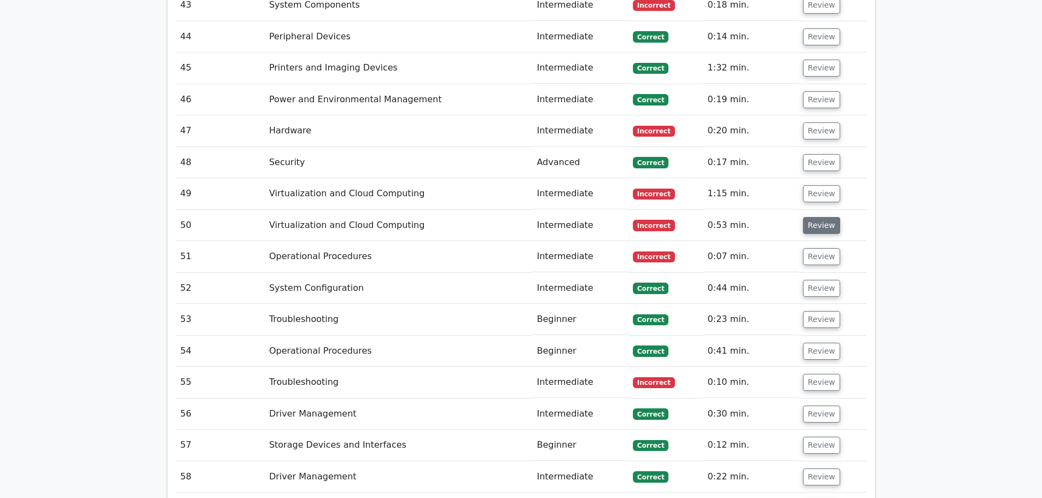
scroll to position [3149, 0]
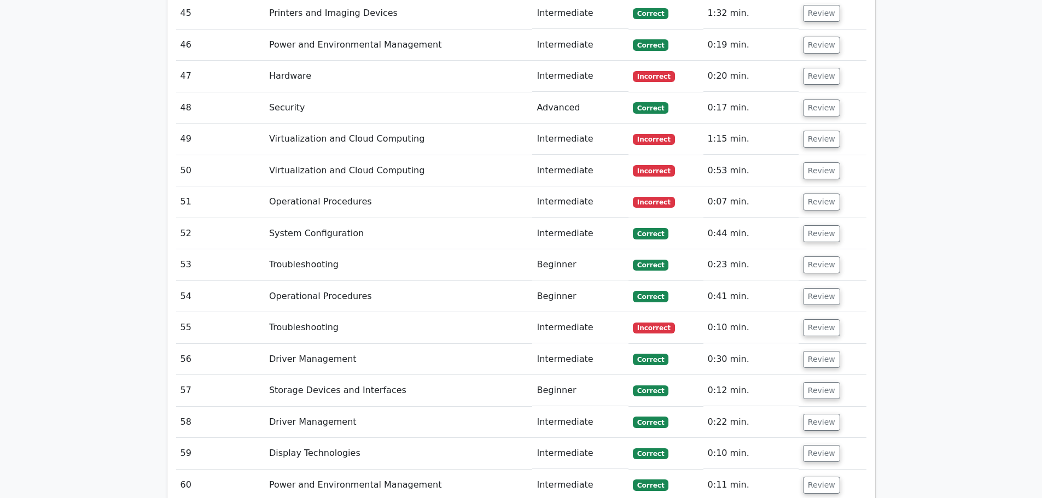
click at [815, 187] on td "Review" at bounding box center [833, 202] width 68 height 31
click at [817, 194] on button "Review" at bounding box center [821, 202] width 37 height 17
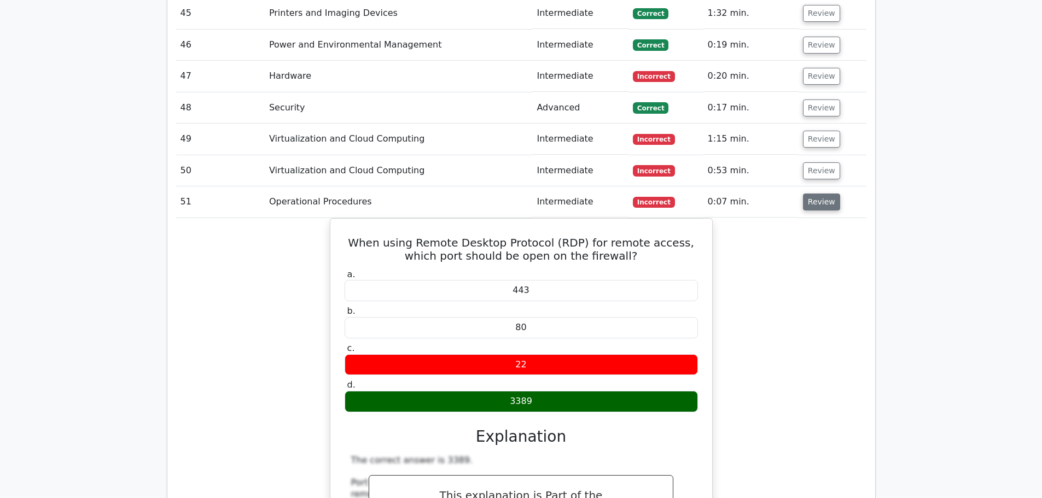
click at [817, 194] on button "Review" at bounding box center [821, 202] width 37 height 17
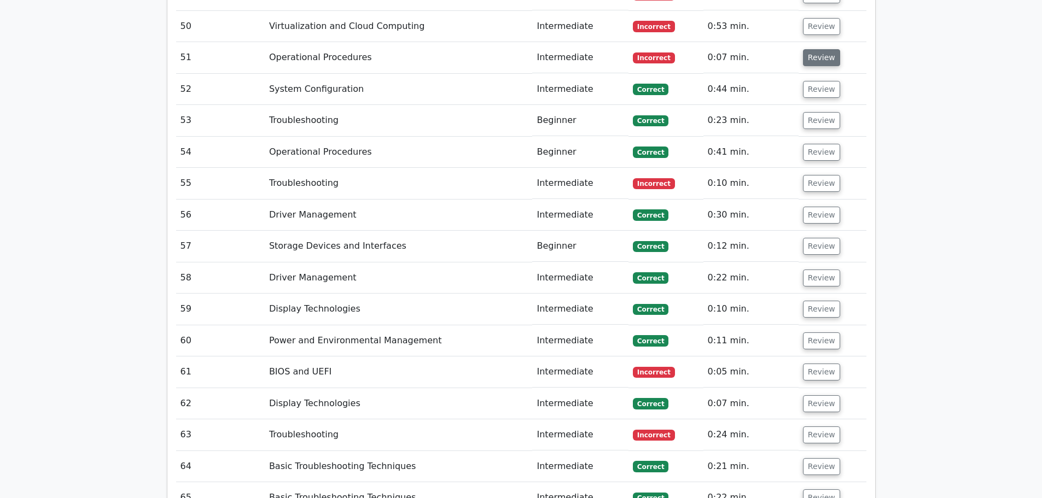
scroll to position [3314, 0]
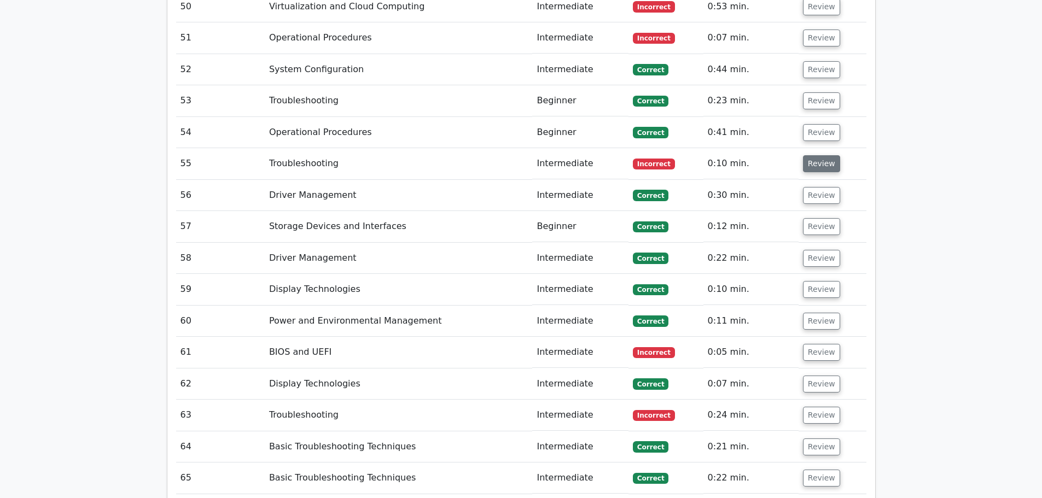
click at [812, 155] on button "Review" at bounding box center [821, 163] width 37 height 17
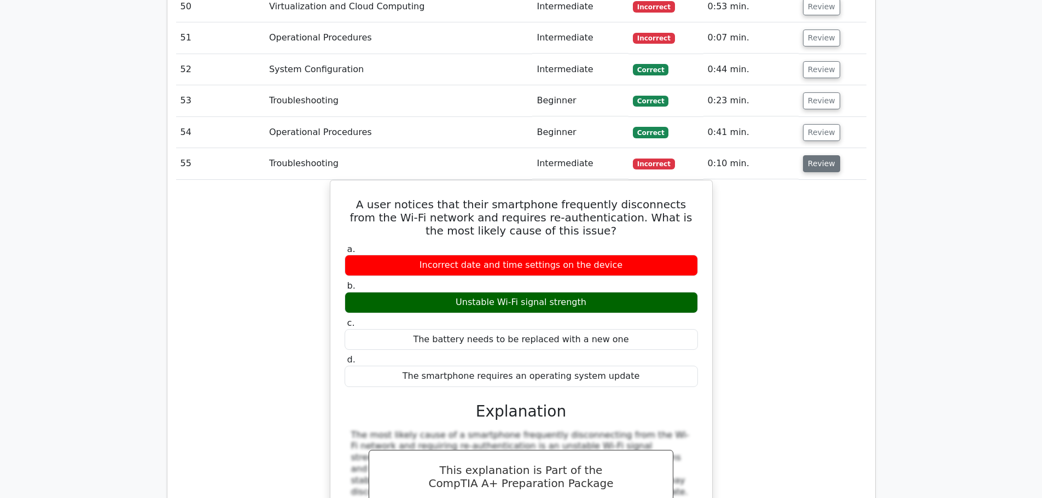
click at [812, 155] on button "Review" at bounding box center [821, 163] width 37 height 17
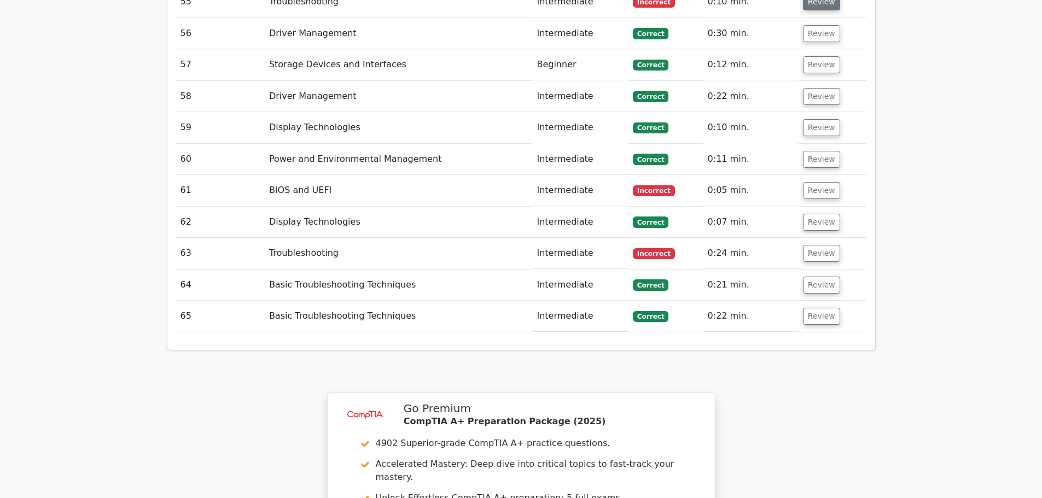
scroll to position [3478, 0]
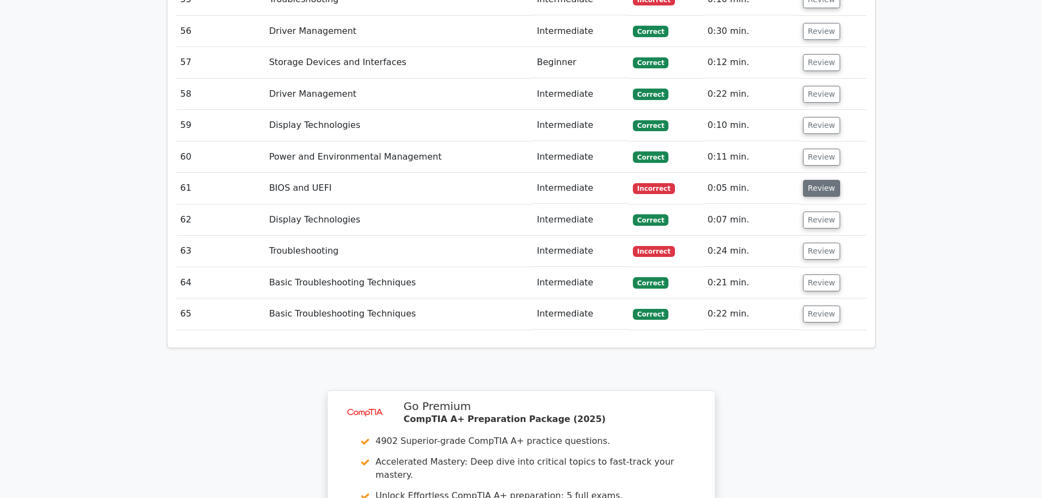
click at [819, 180] on button "Review" at bounding box center [821, 188] width 37 height 17
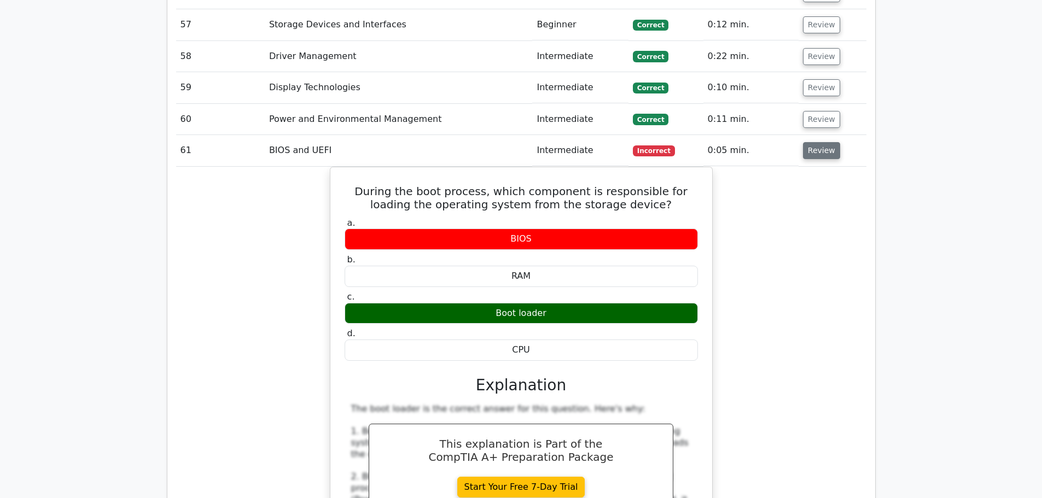
scroll to position [3532, 0]
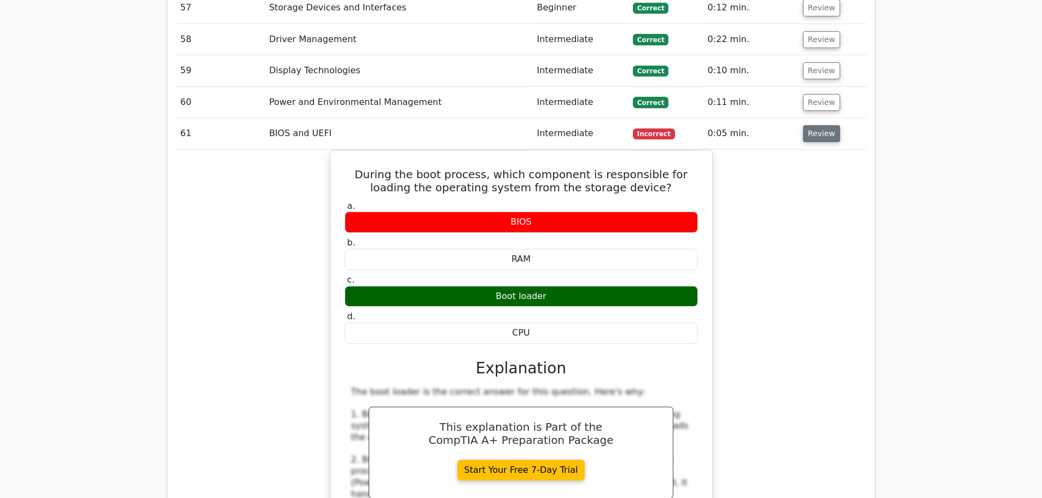
click at [822, 118] on td "Review" at bounding box center [833, 133] width 68 height 31
click at [822, 125] on button "Review" at bounding box center [821, 133] width 37 height 17
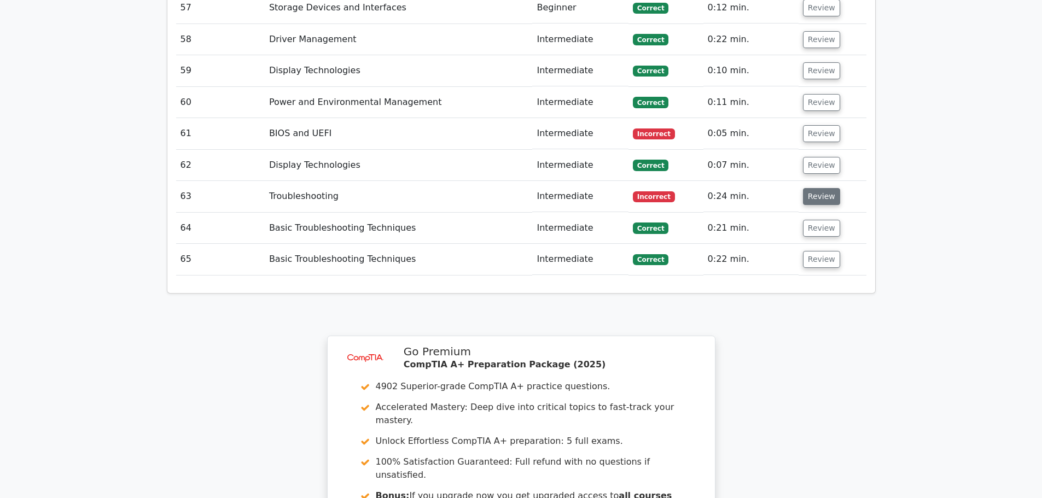
click at [815, 188] on button "Review" at bounding box center [821, 196] width 37 height 17
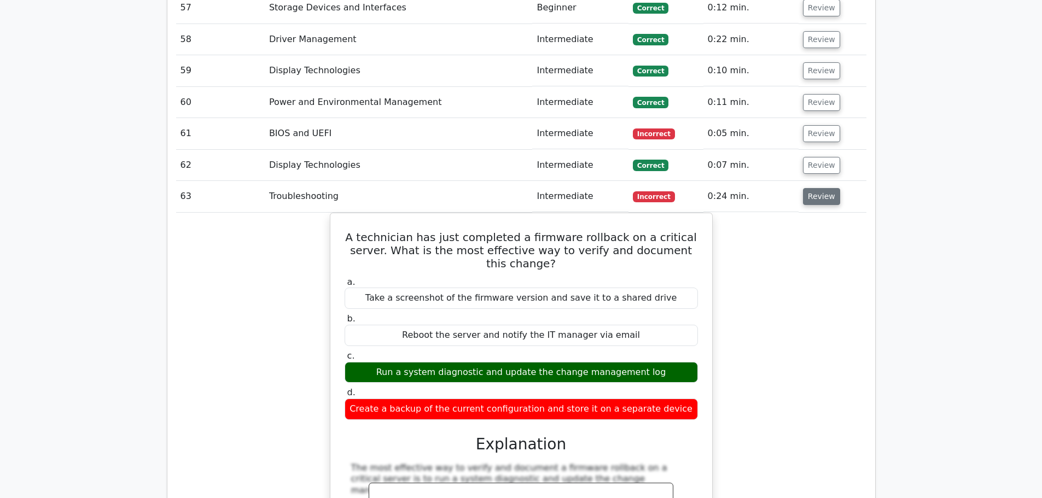
click at [816, 188] on button "Review" at bounding box center [821, 196] width 37 height 17
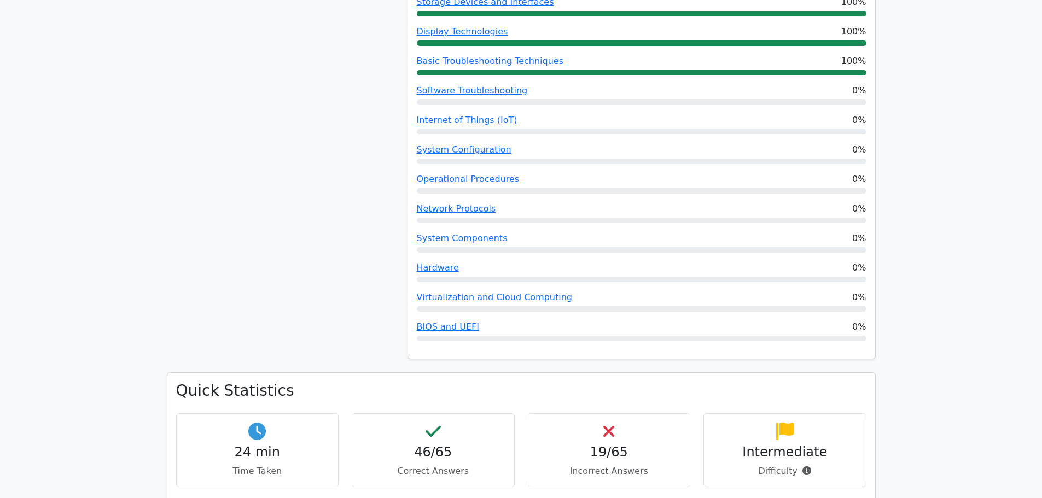
scroll to position [0, 0]
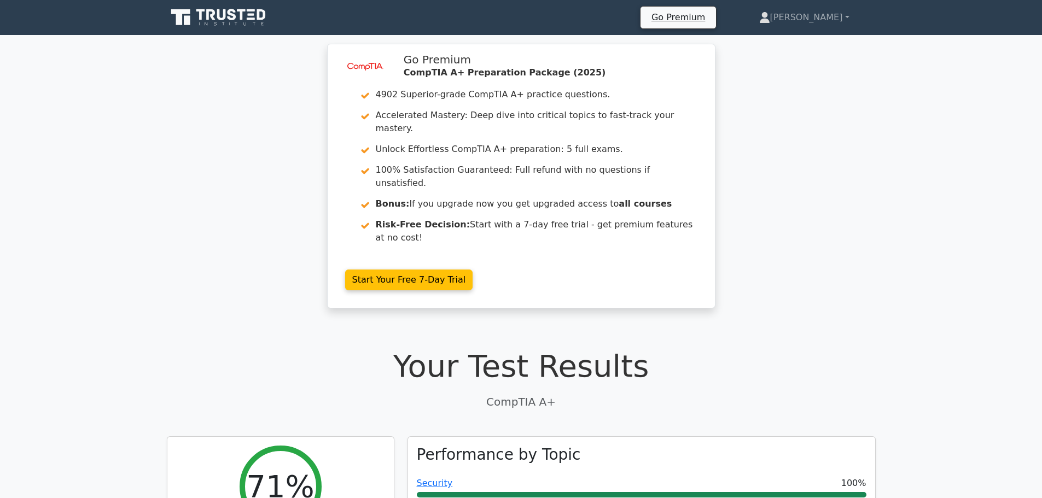
drag, startPoint x: 872, startPoint y: 363, endPoint x: 851, endPoint y: -5, distance: 369.4
